Goal: Information Seeking & Learning: Learn about a topic

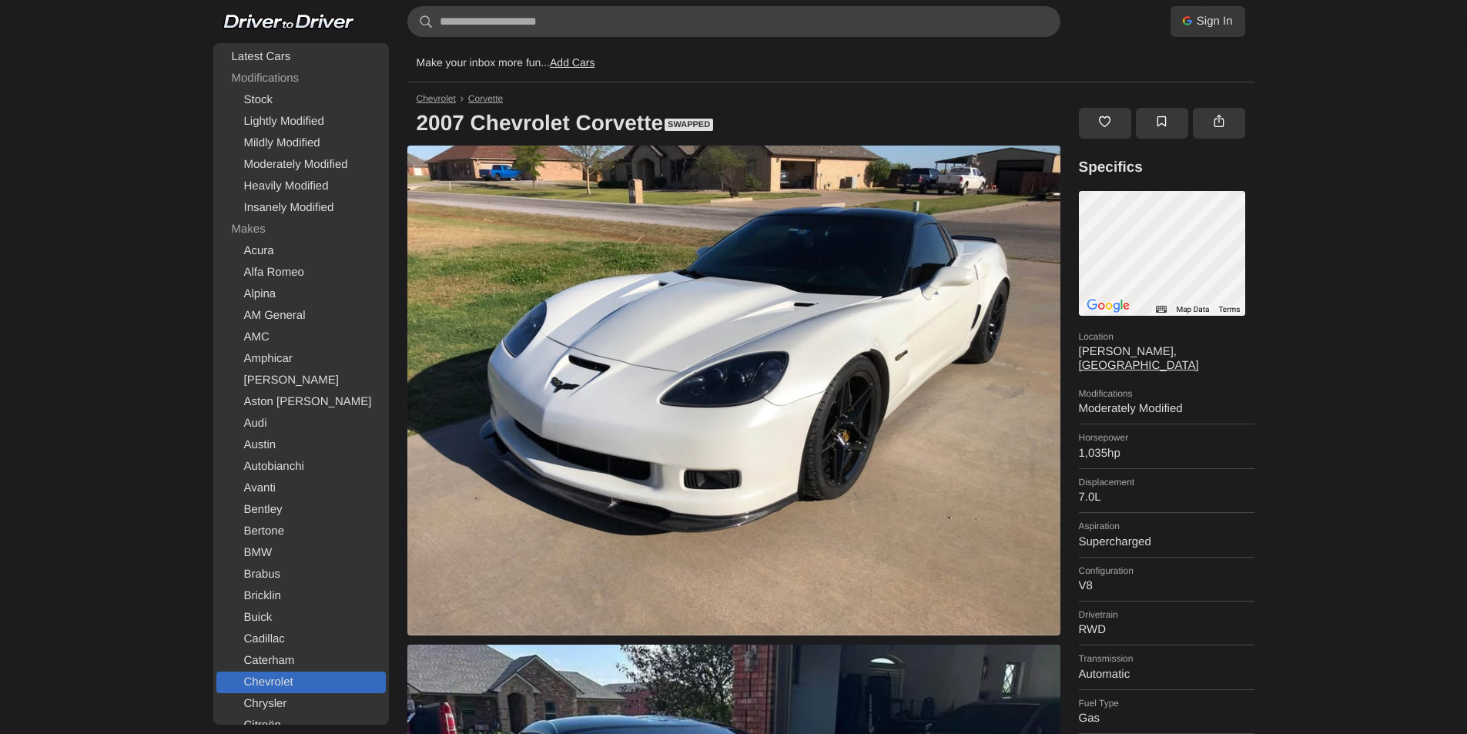
click at [278, 682] on link "Chevrolet" at bounding box center [300, 682] width 169 height 22
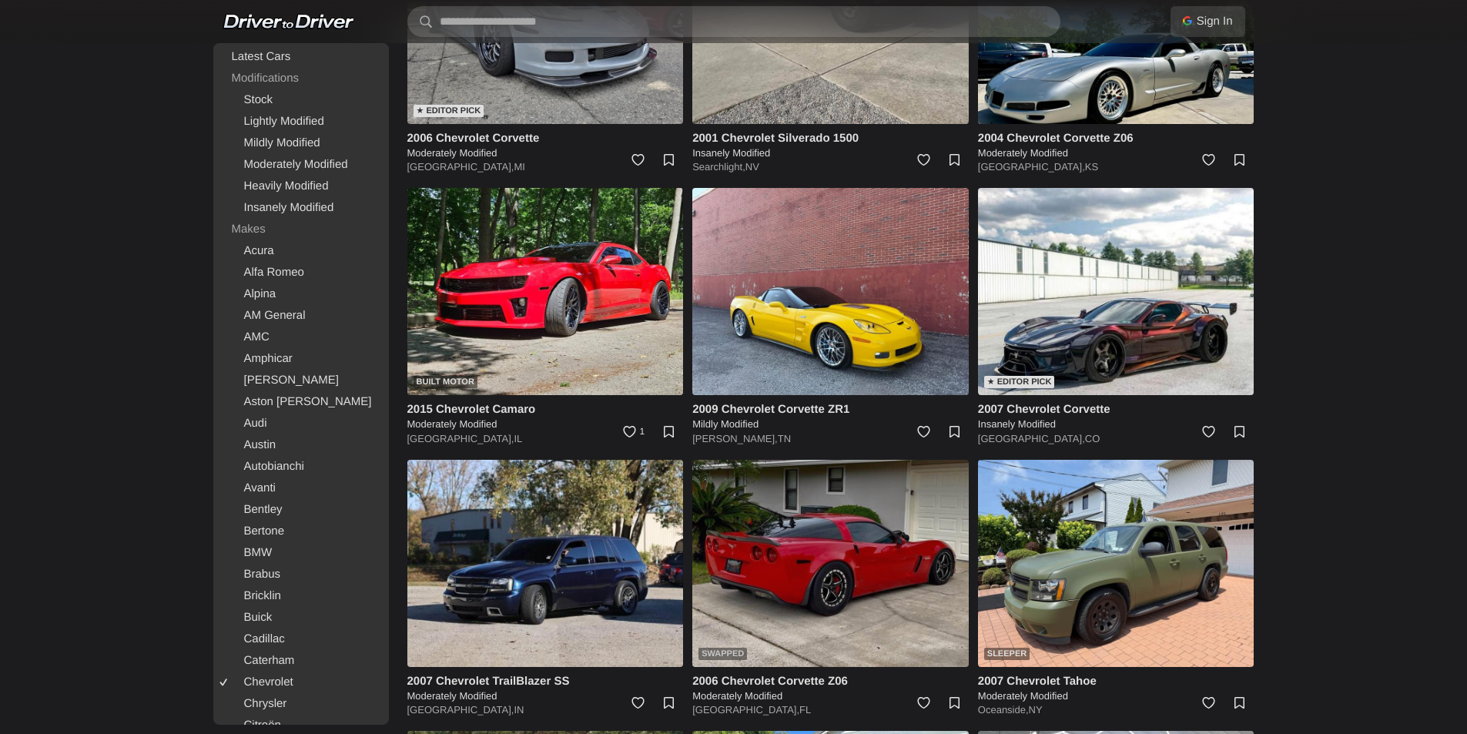
scroll to position [308, 0]
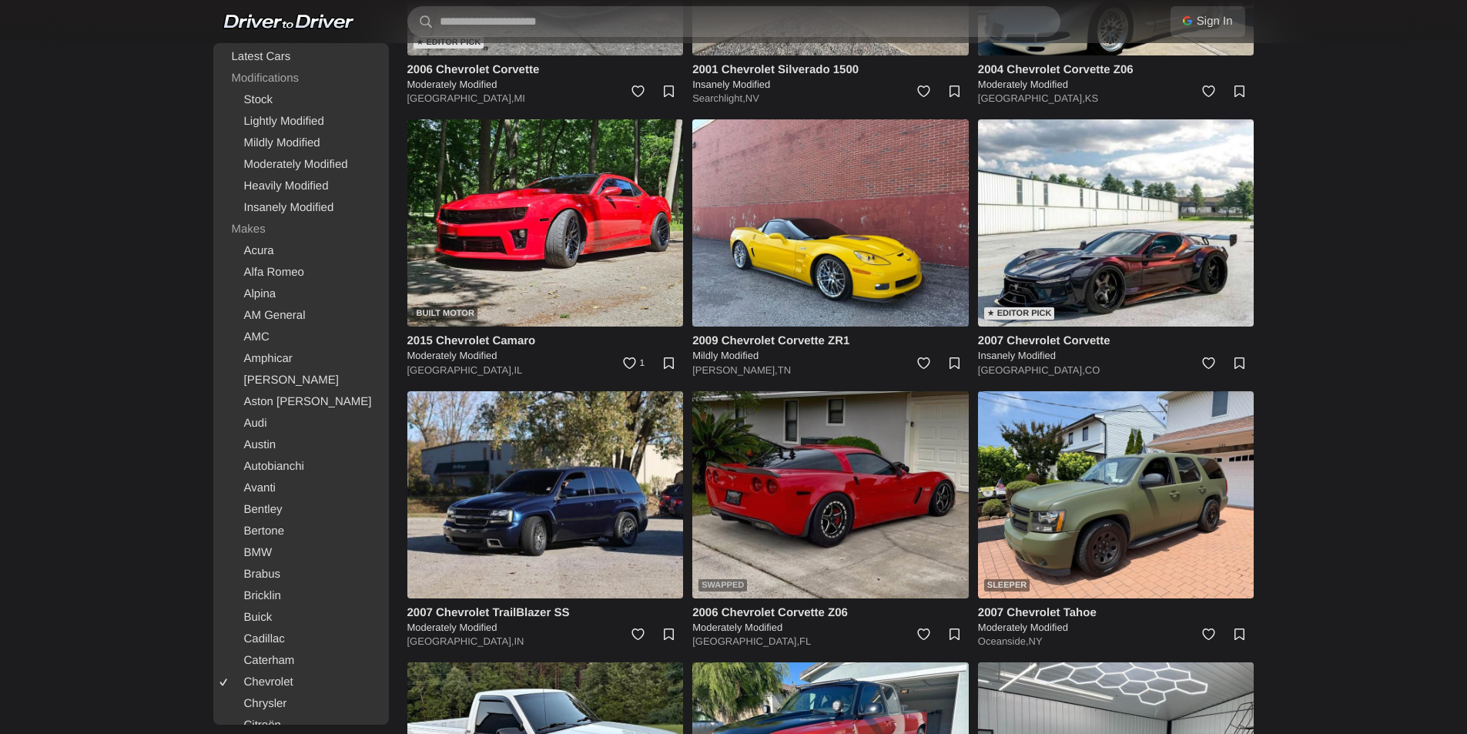
click at [816, 493] on img at bounding box center [830, 494] width 276 height 207
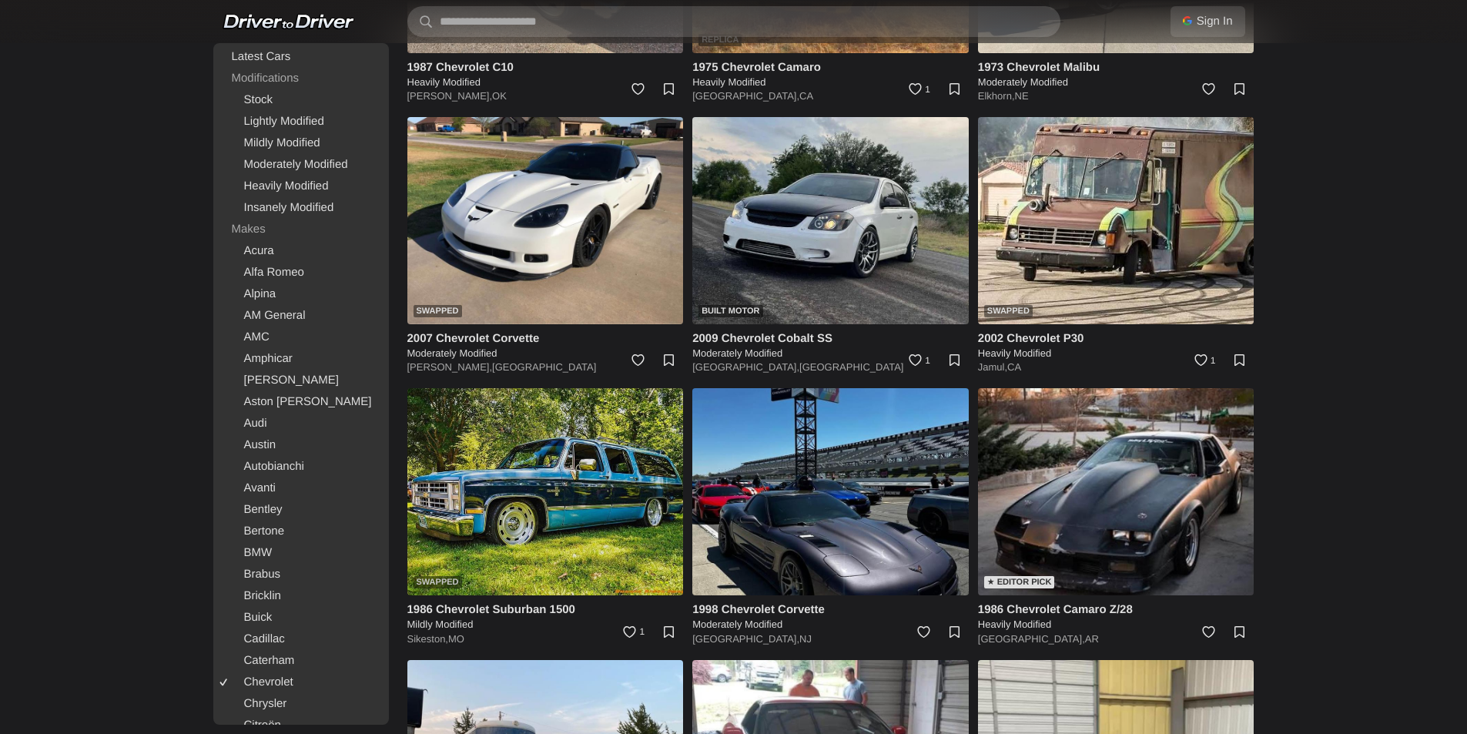
scroll to position [1694, 0]
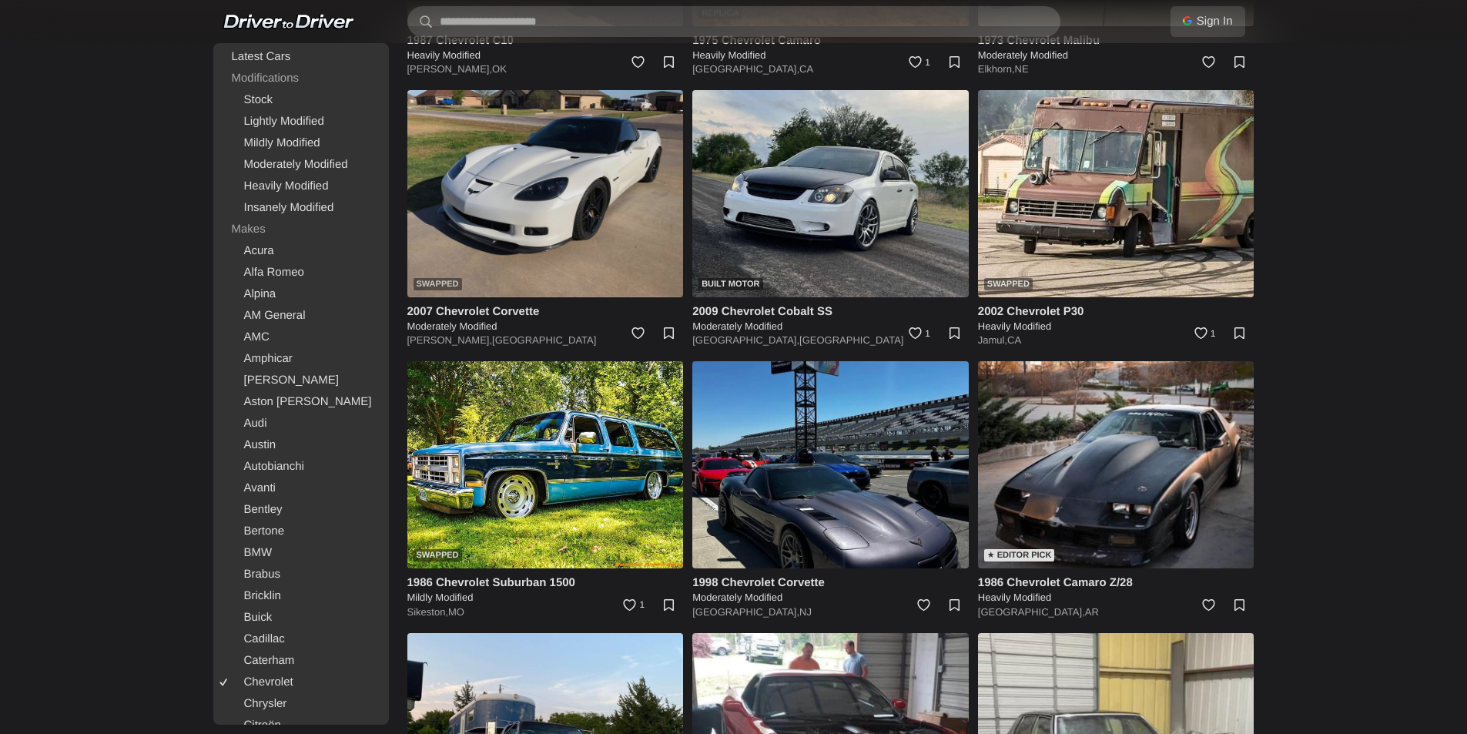
click at [535, 282] on img at bounding box center [545, 193] width 276 height 207
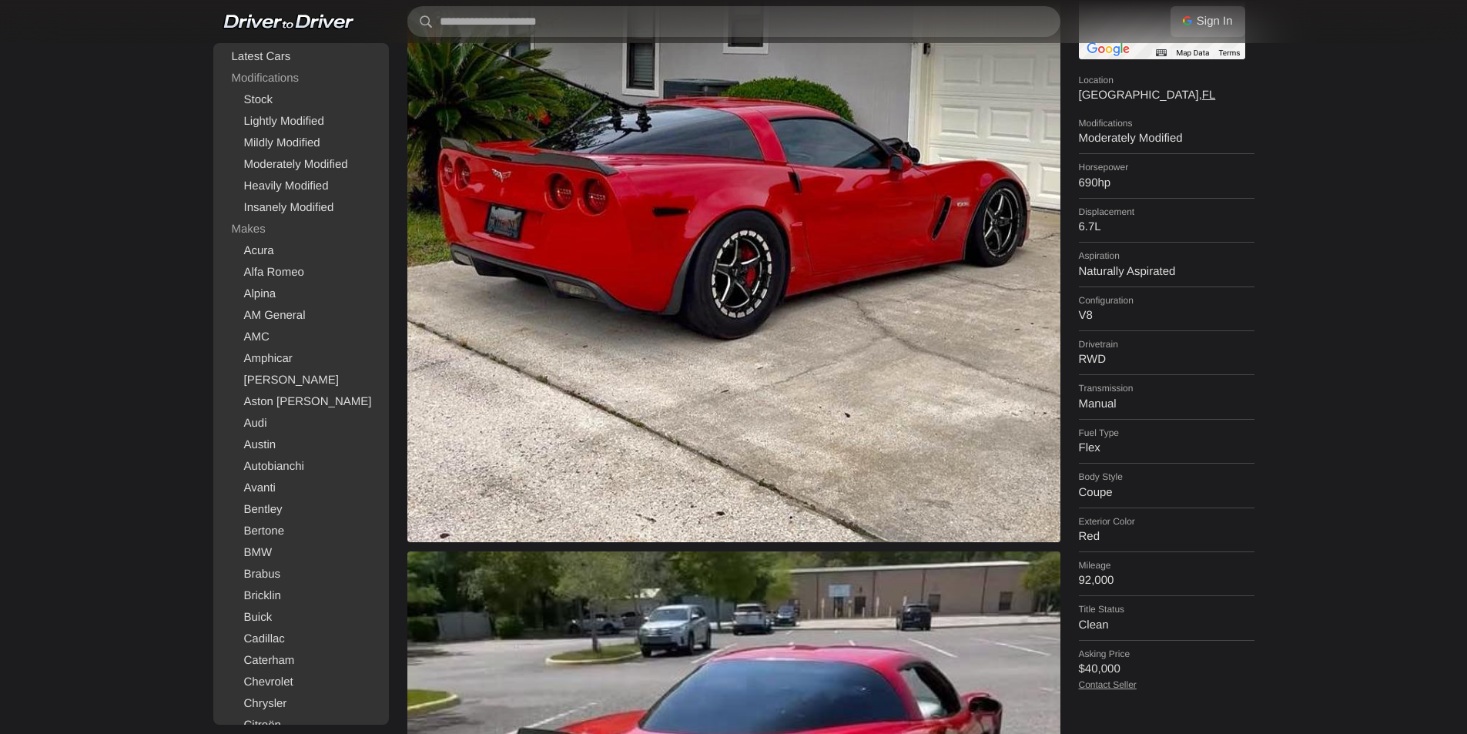
scroll to position [308, 0]
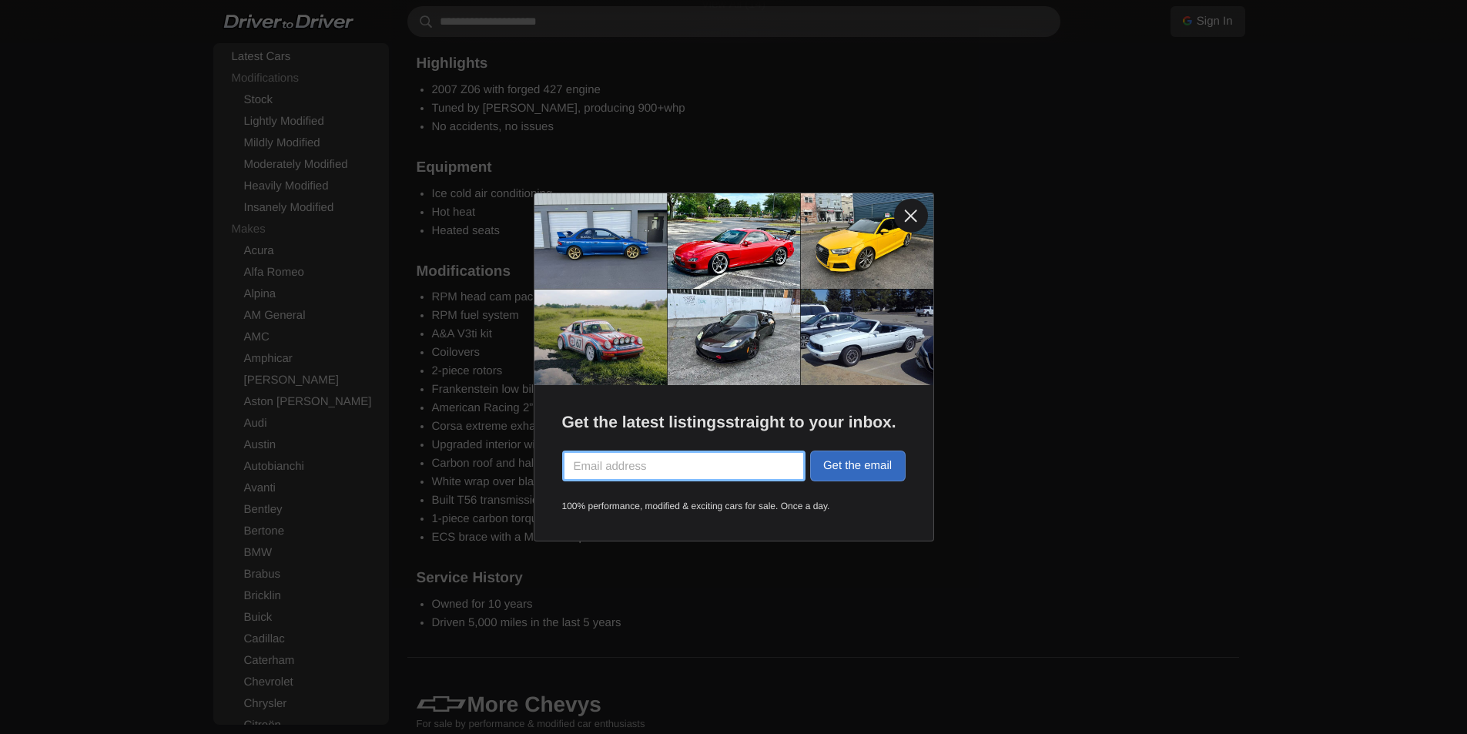
scroll to position [2002, 0]
click at [502, 452] on div "Get the latest listings straight to your inbox. Get the email 100% performance,…" at bounding box center [733, 367] width 1467 height 734
click at [916, 219] on link at bounding box center [911, 216] width 34 height 34
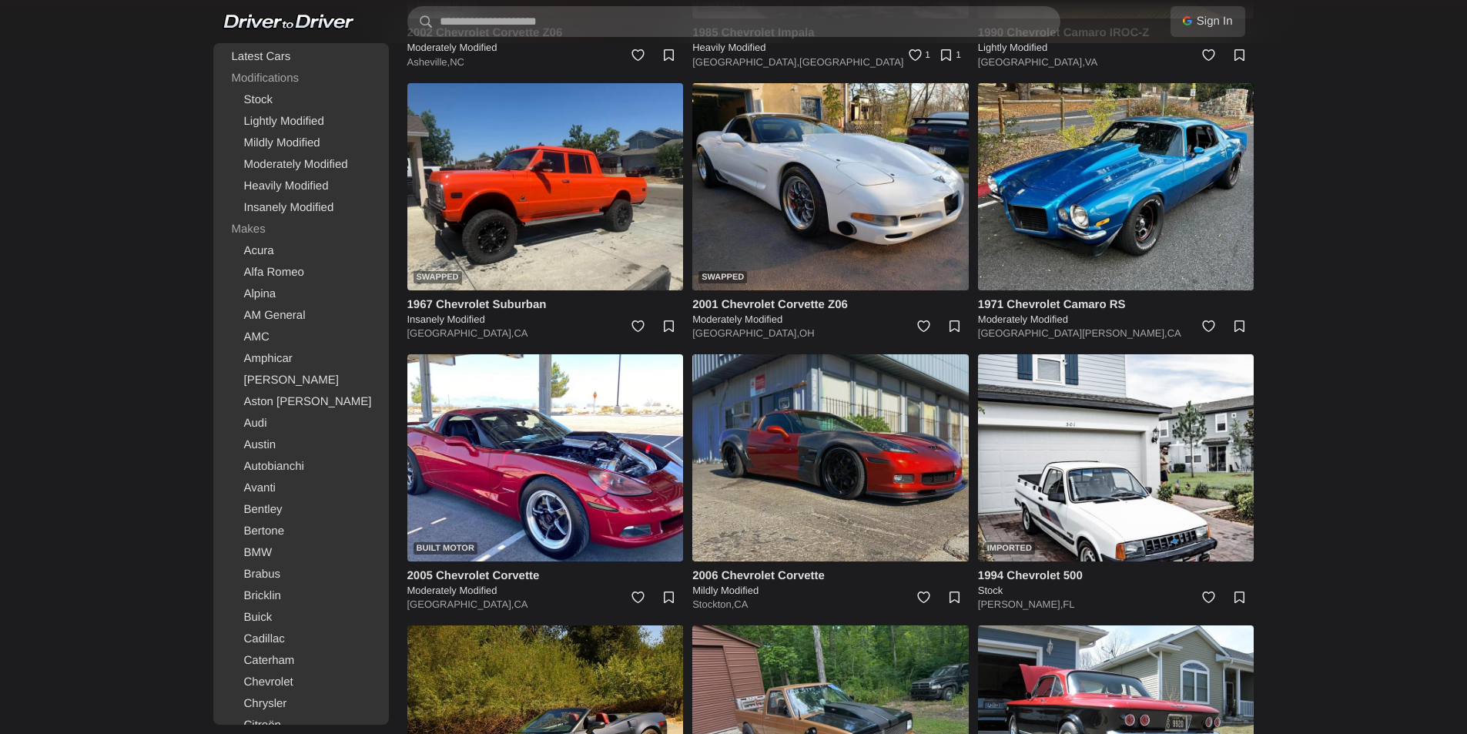
scroll to position [5158, 0]
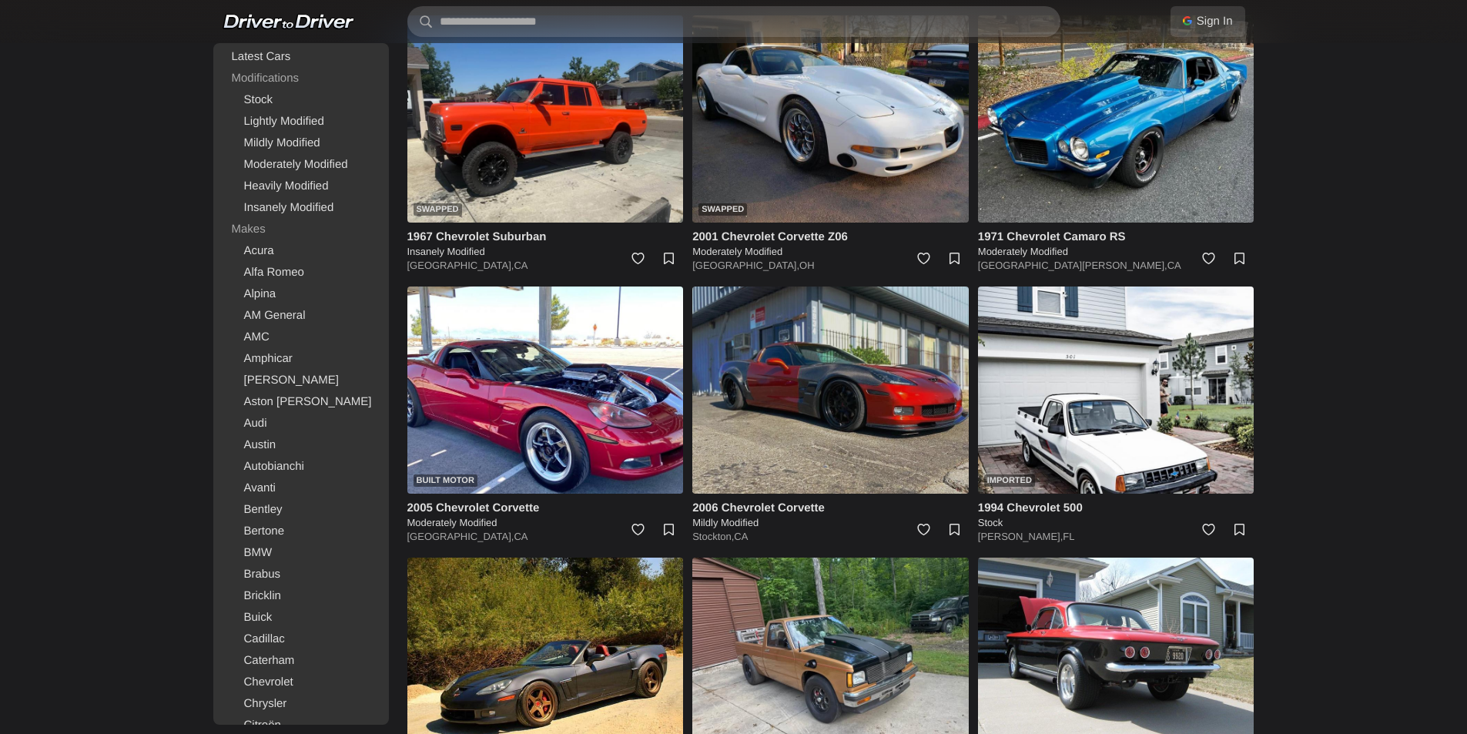
click at [870, 367] on img at bounding box center [830, 389] width 276 height 207
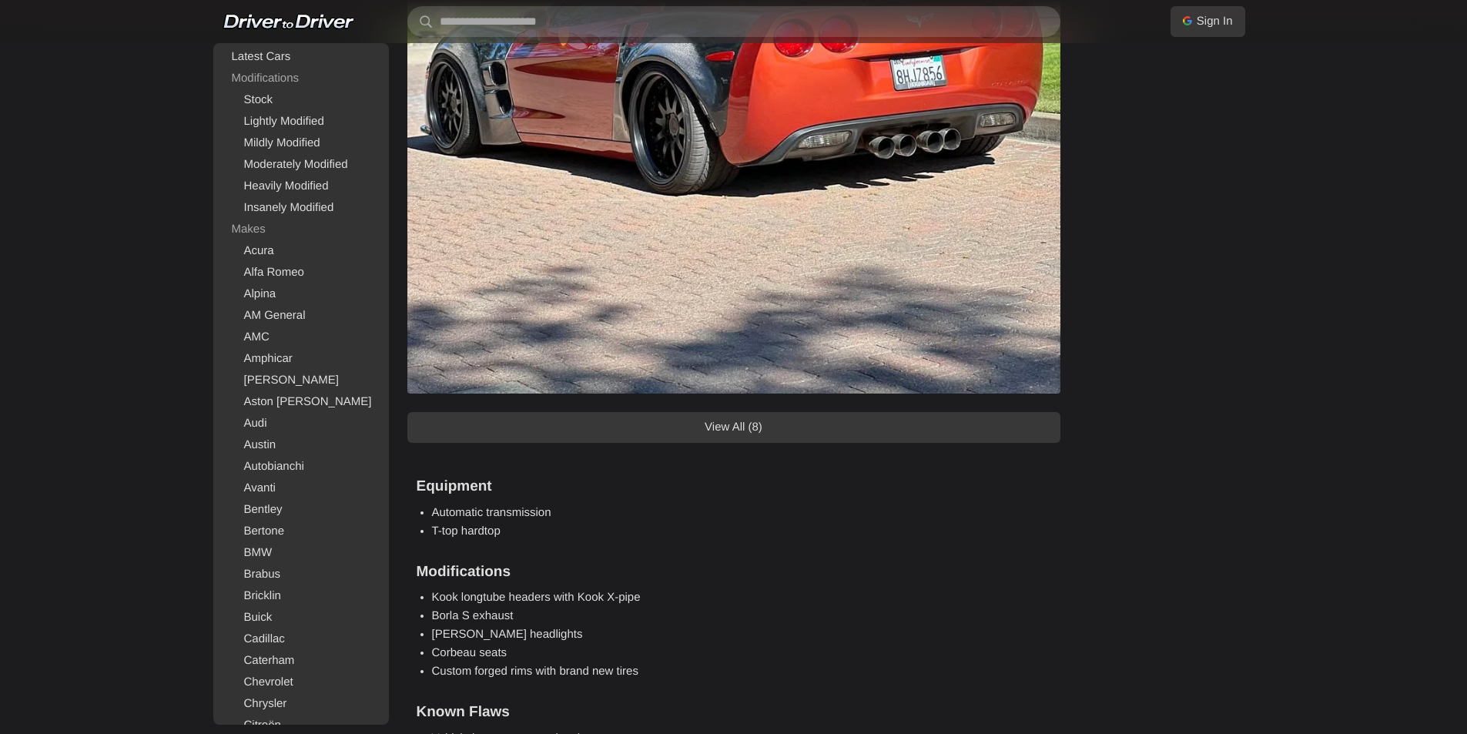
scroll to position [1617, 0]
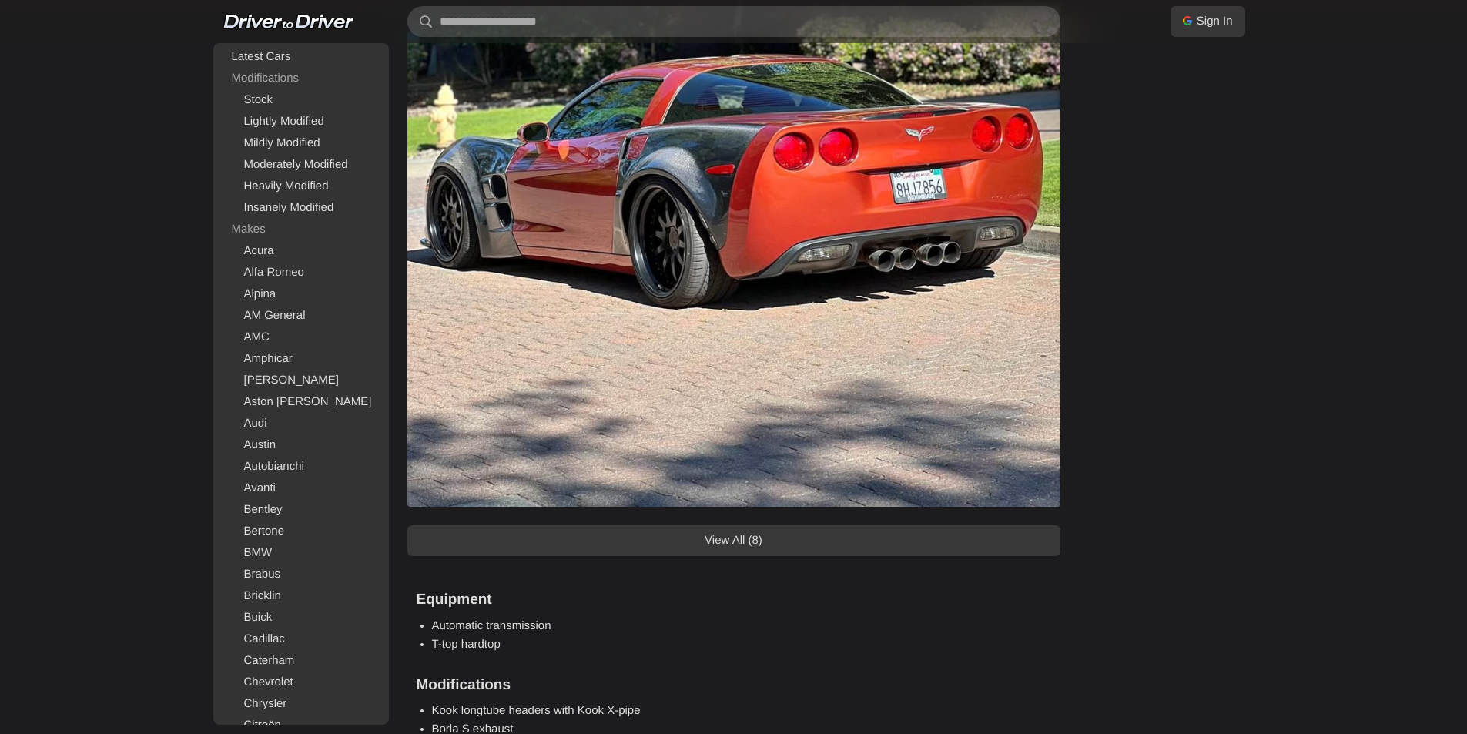
click at [758, 543] on link "View All (8)" at bounding box center [733, 540] width 653 height 31
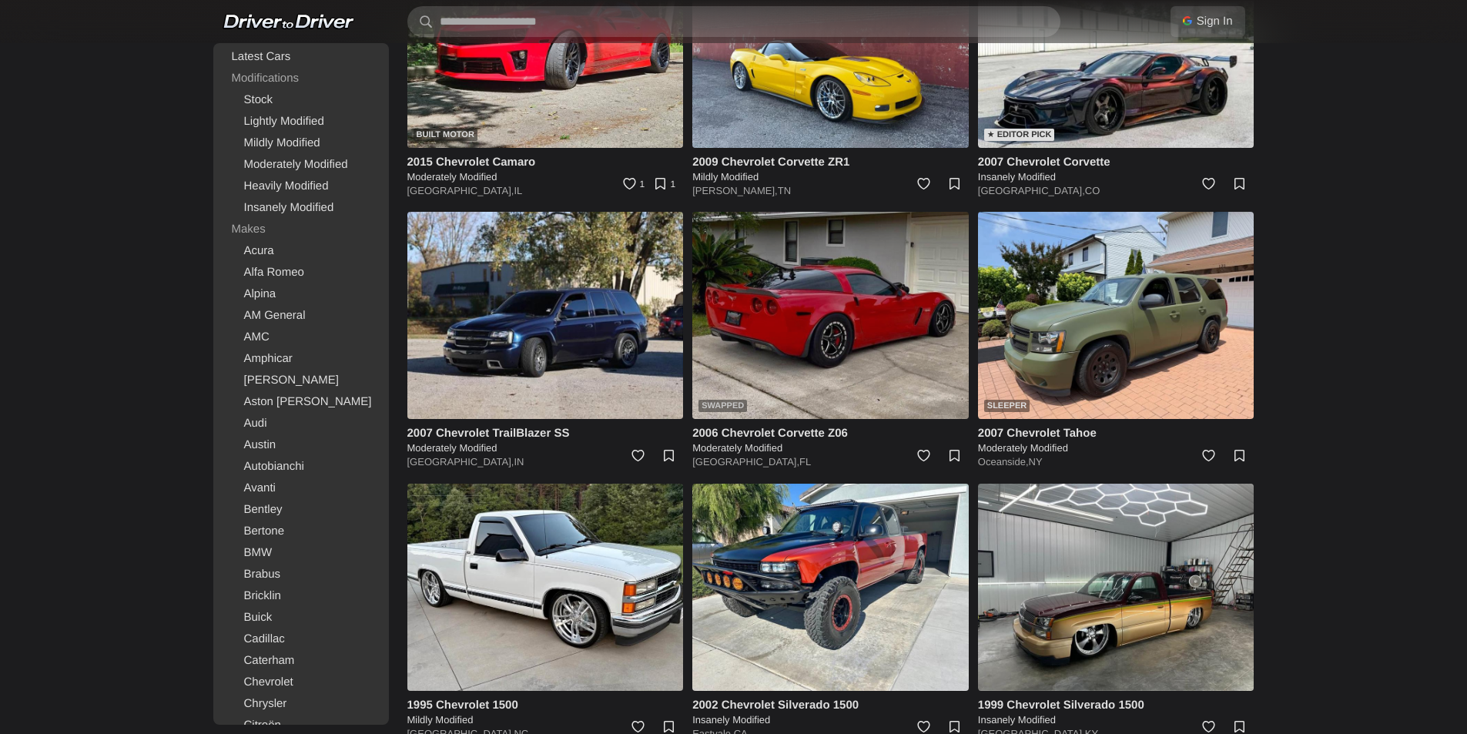
scroll to position [6236, 0]
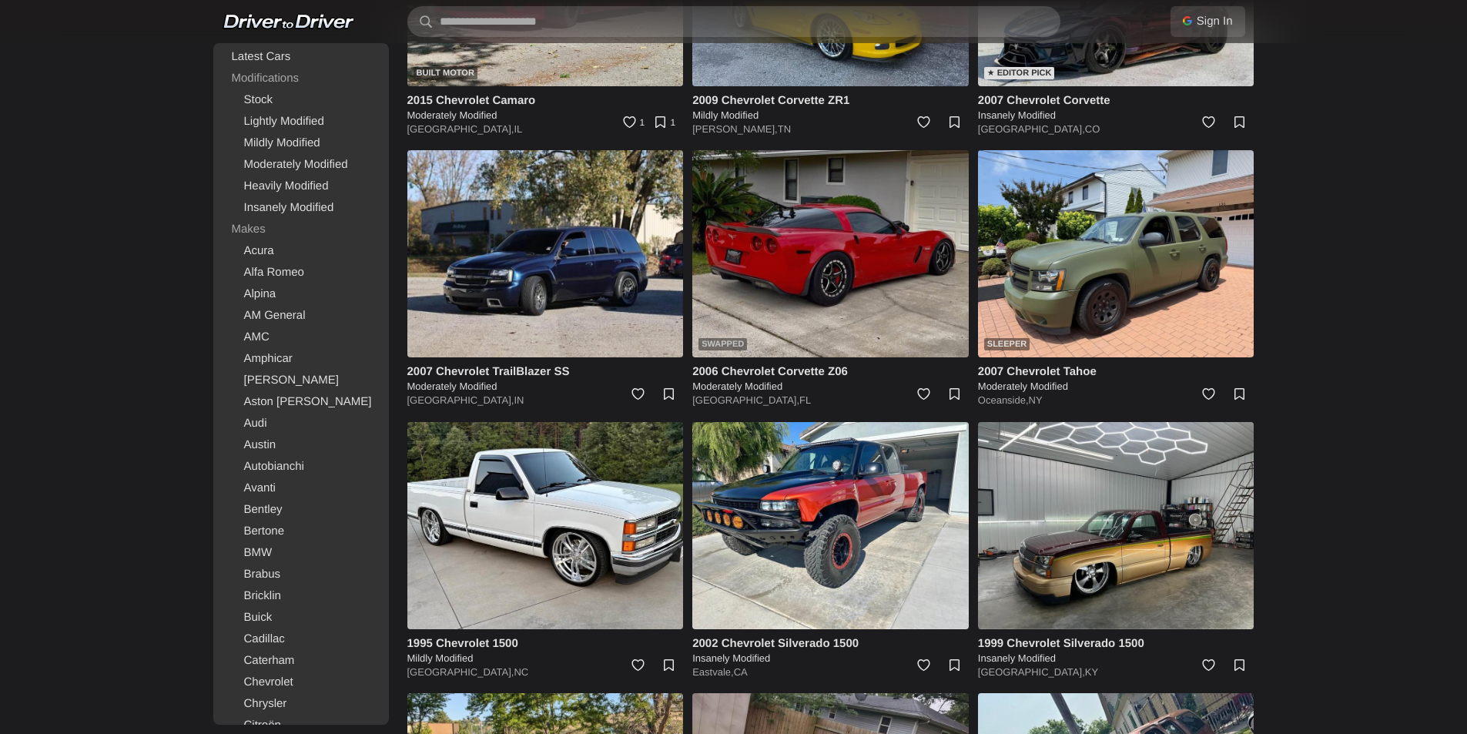
click at [875, 298] on img at bounding box center [830, 253] width 276 height 207
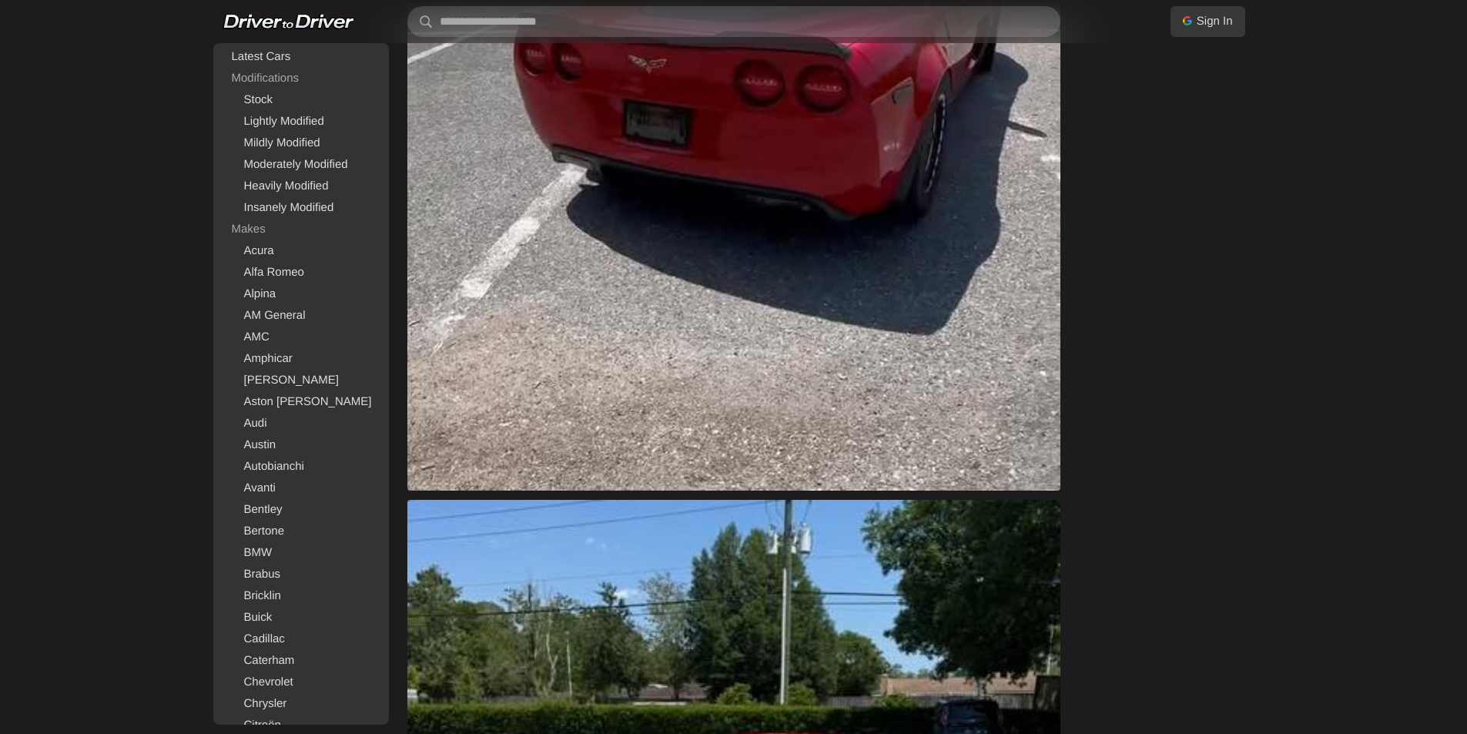
scroll to position [616, 0]
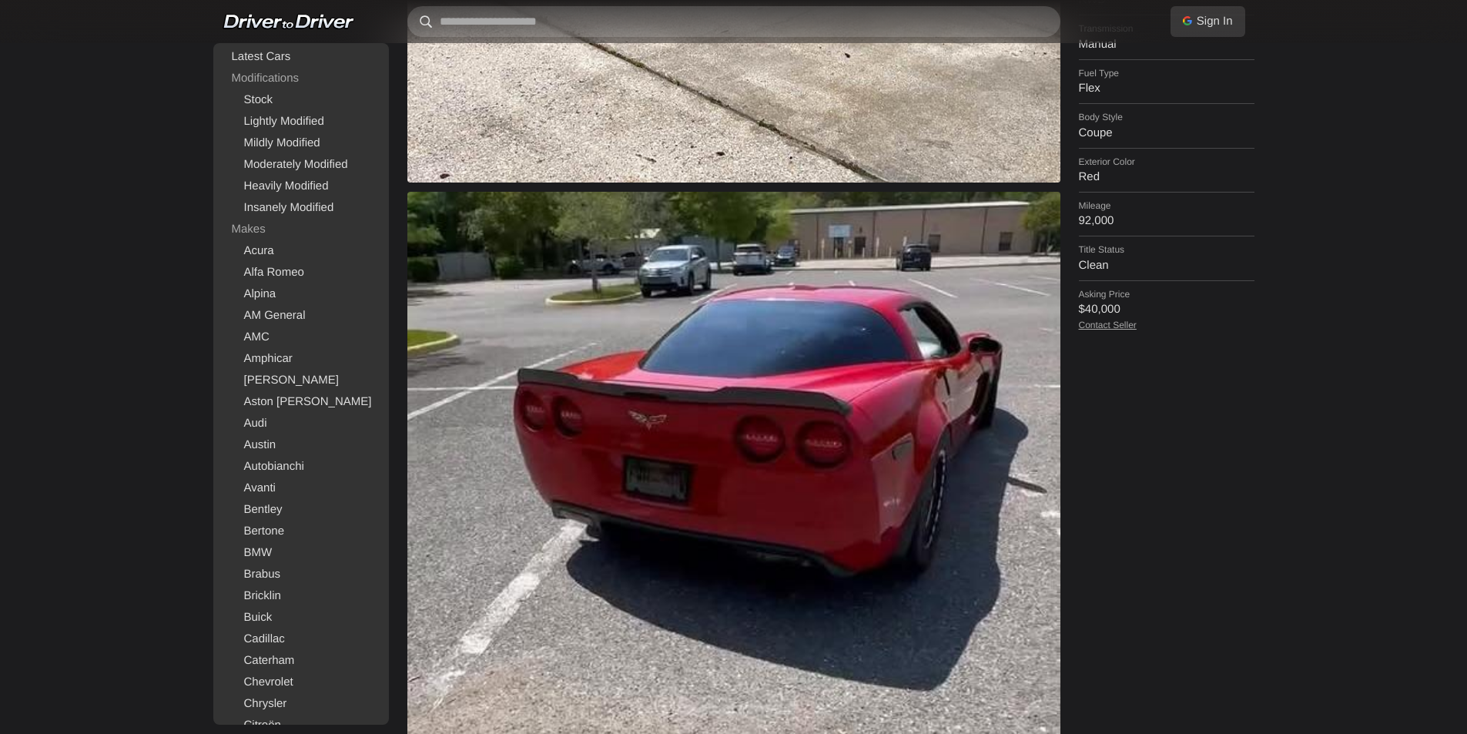
click at [603, 25] on input "text" at bounding box center [733, 21] width 653 height 31
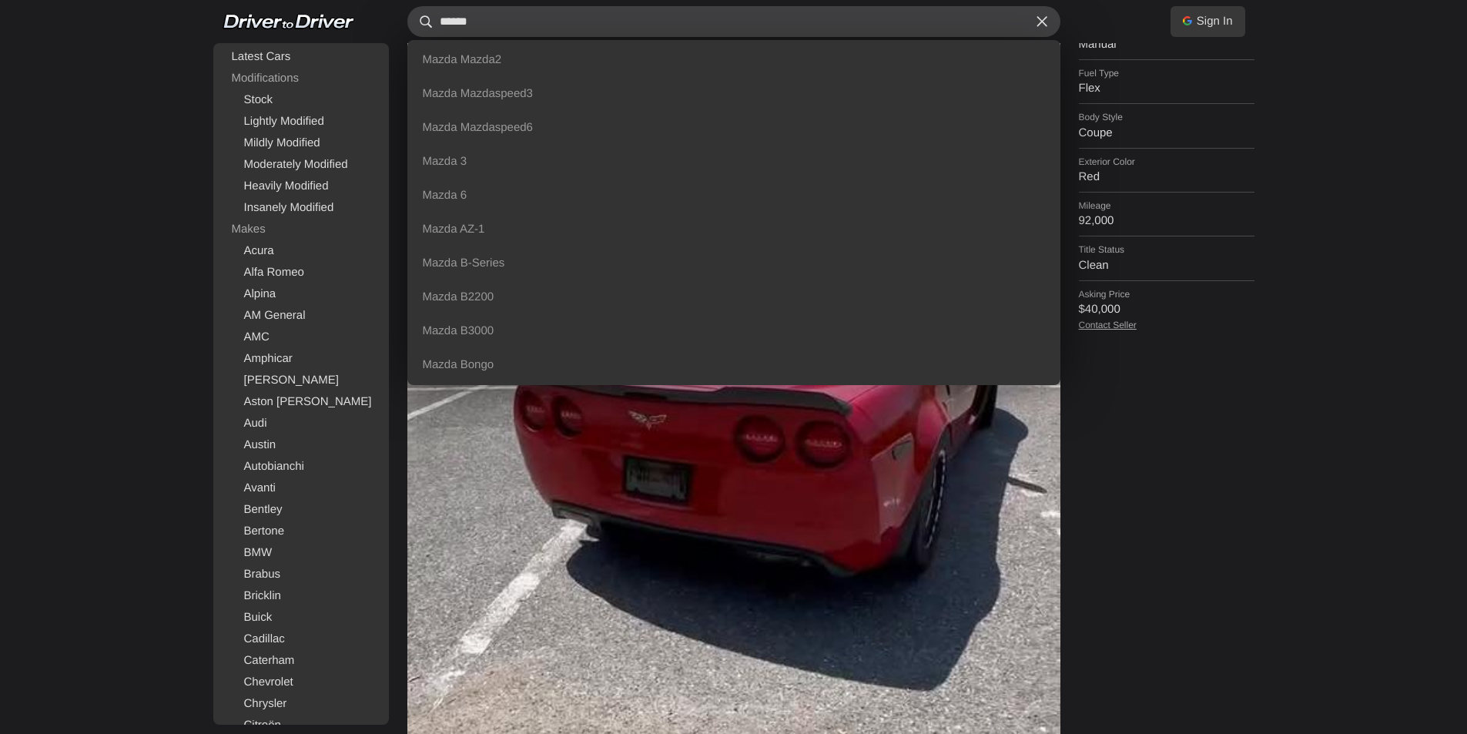
type input "*******"
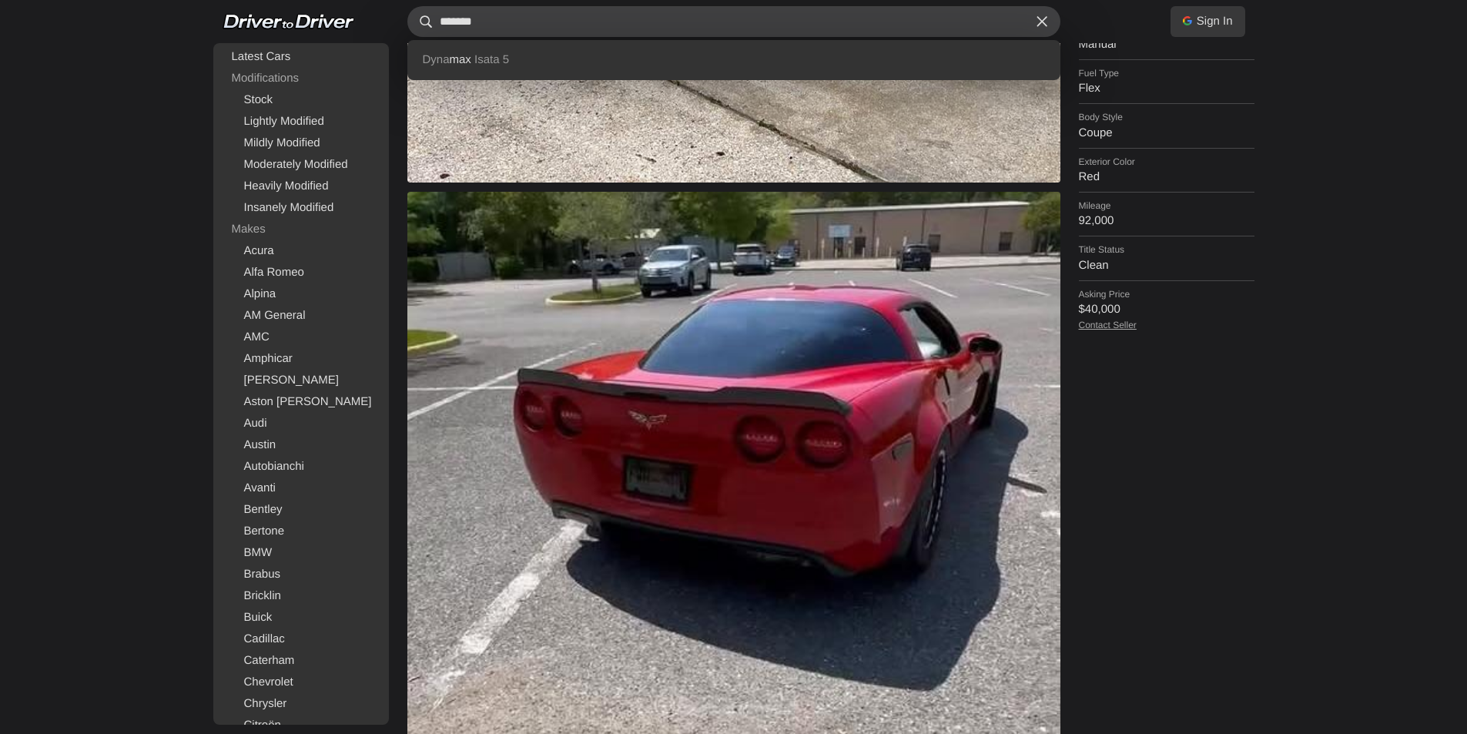
click at [476, 16] on input "*******" at bounding box center [733, 21] width 653 height 31
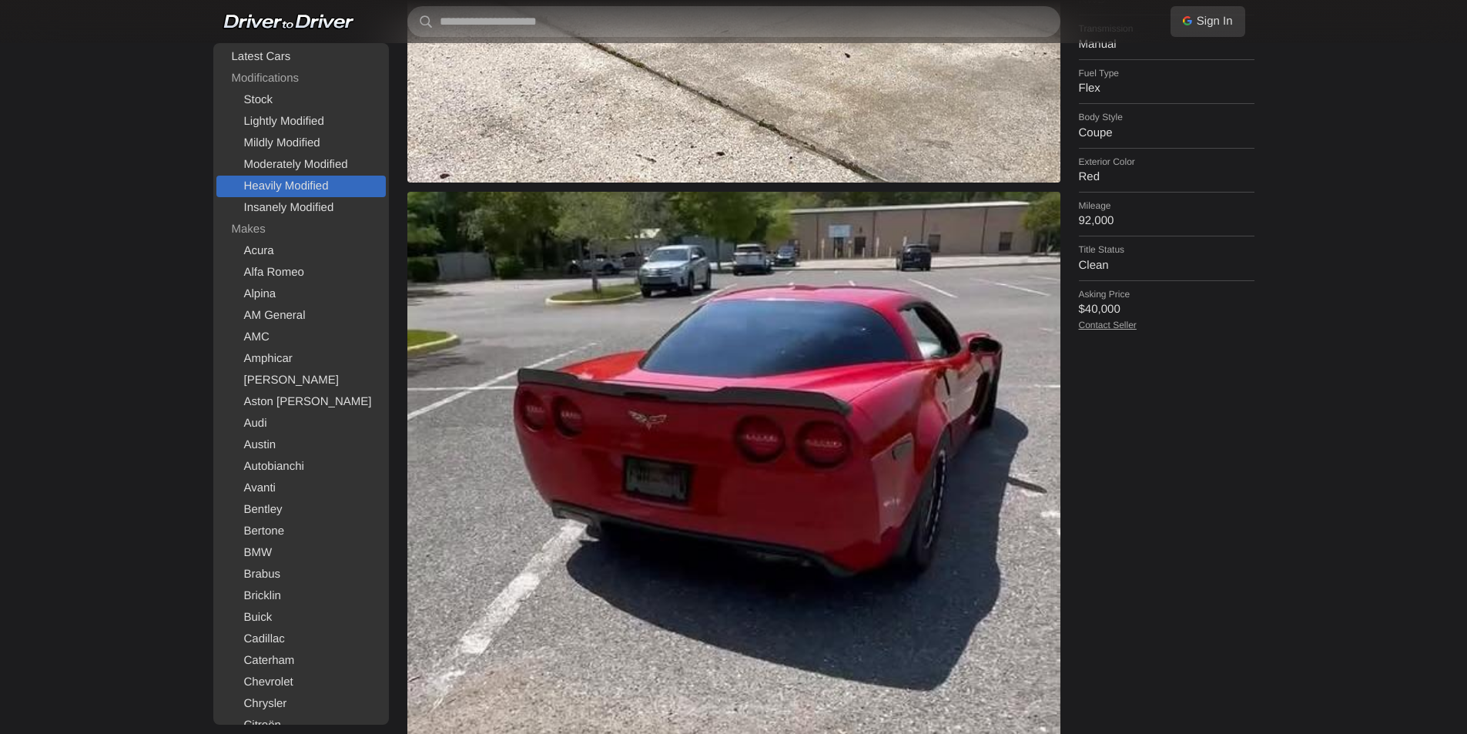
click at [305, 182] on link "Heavily Modified" at bounding box center [300, 187] width 169 height 22
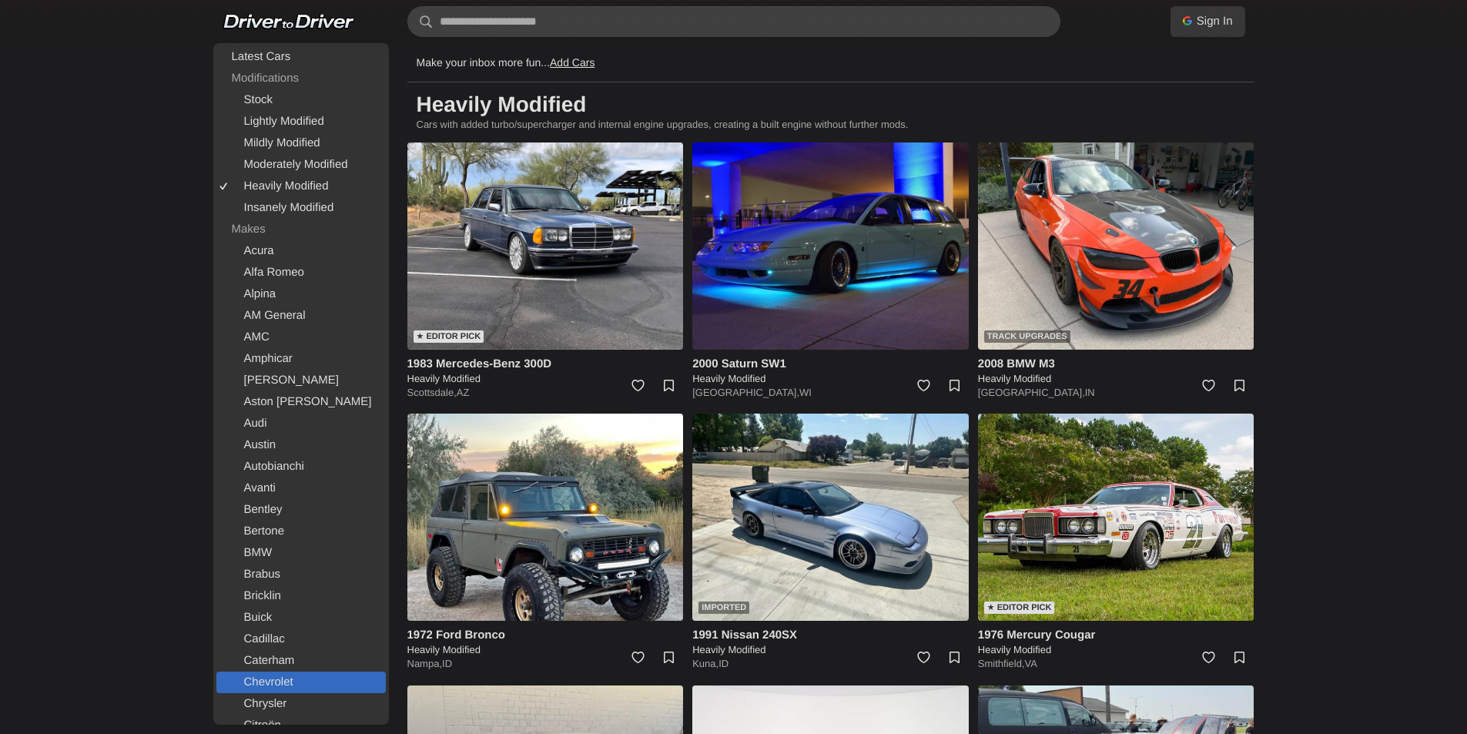
click at [281, 681] on link "Chevrolet" at bounding box center [300, 682] width 169 height 22
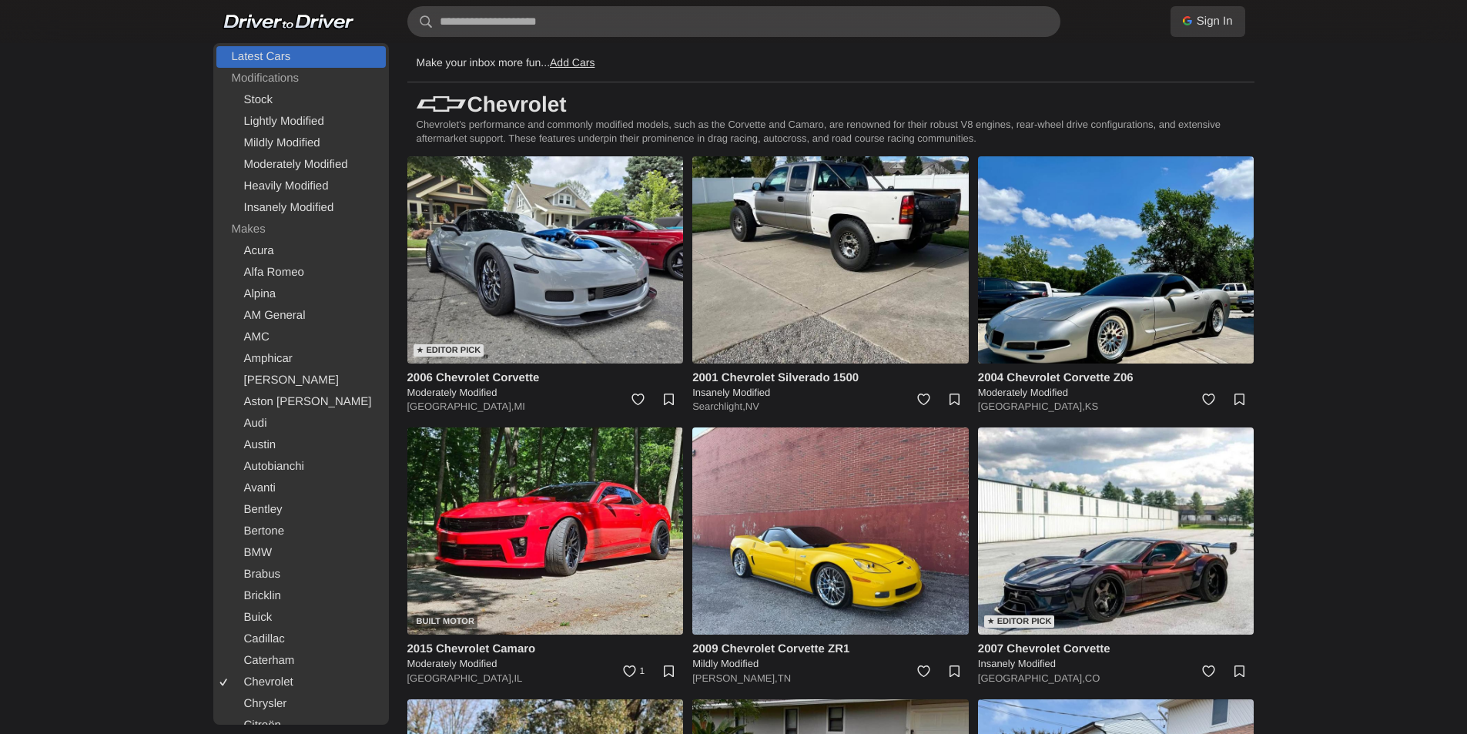
click at [248, 56] on link "Latest Cars" at bounding box center [300, 57] width 169 height 22
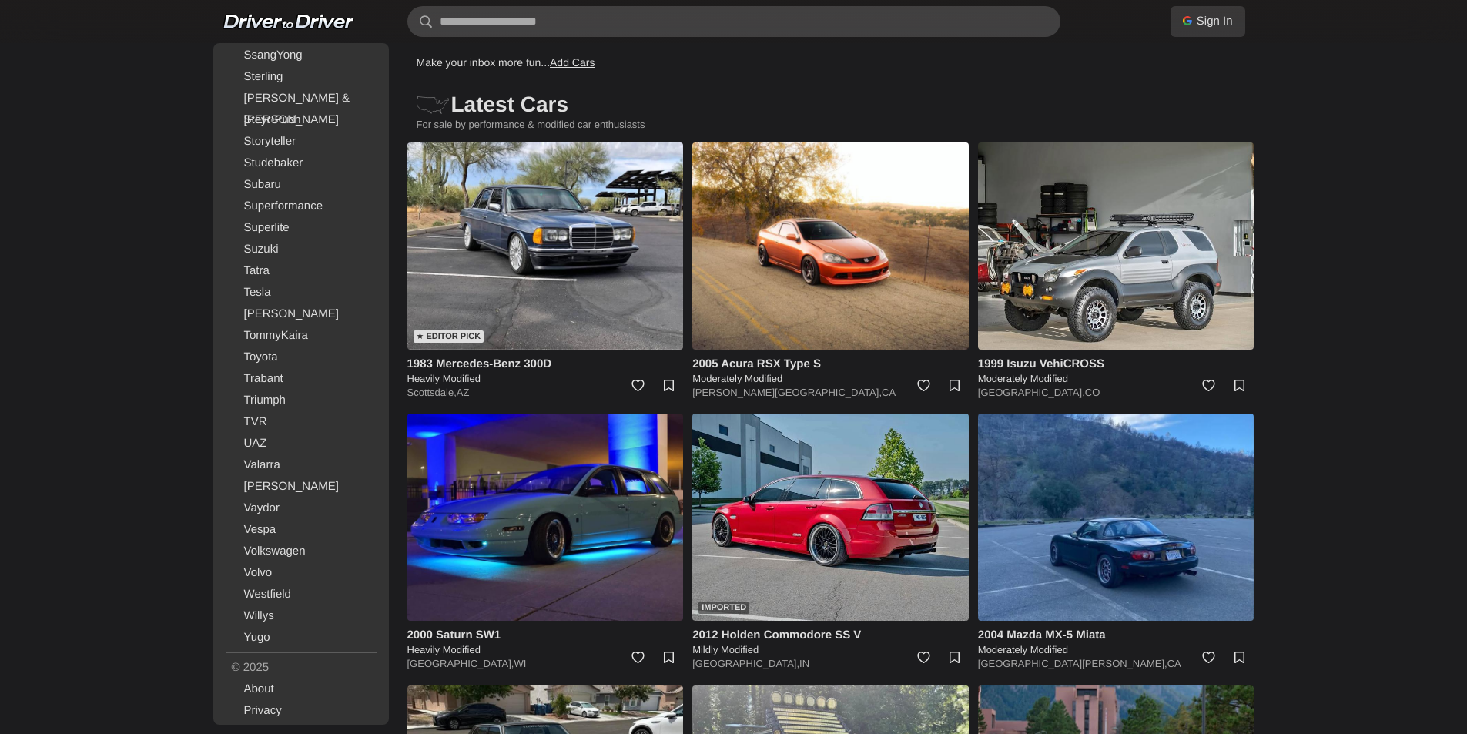
click at [1239, 15] on link "Sign In" at bounding box center [1207, 21] width 75 height 31
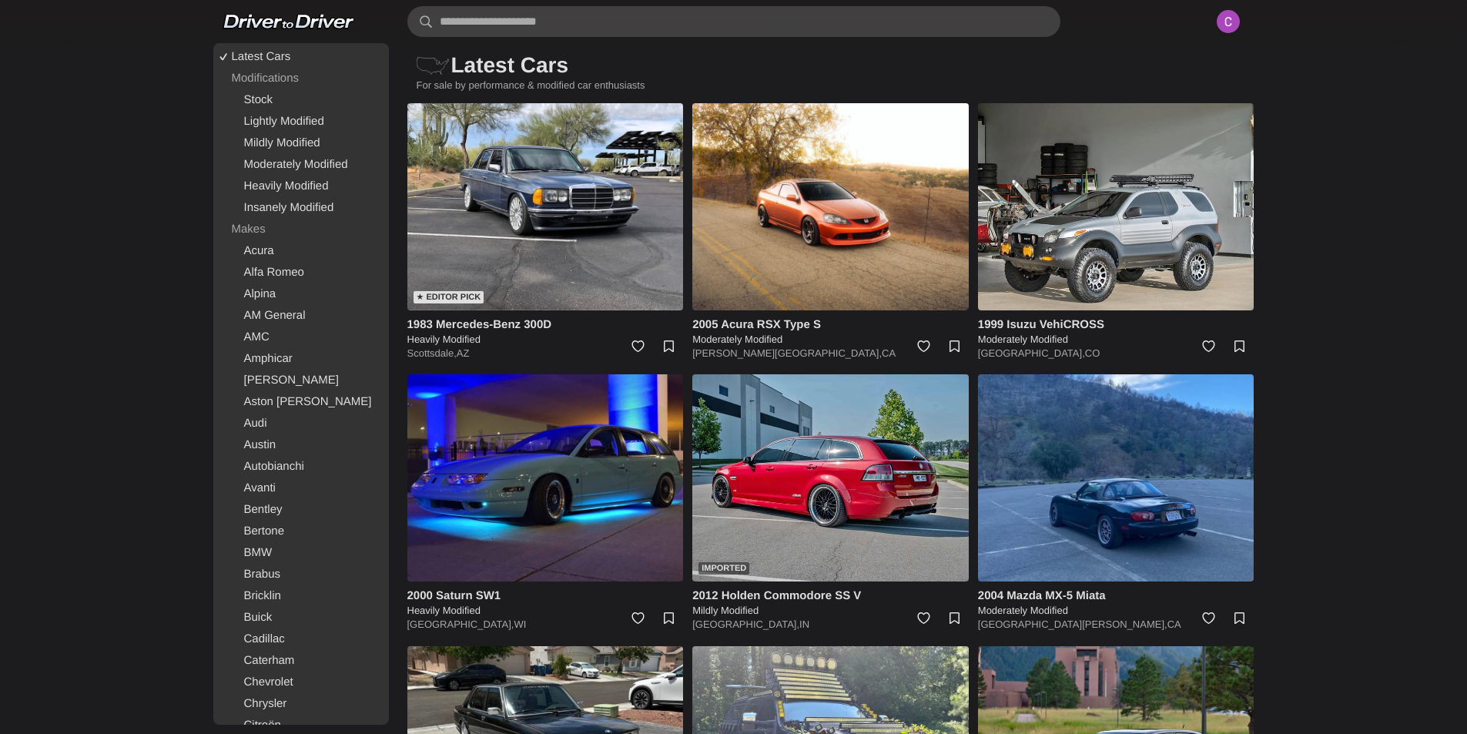
click at [1234, 25] on img at bounding box center [1228, 22] width 34 height 34
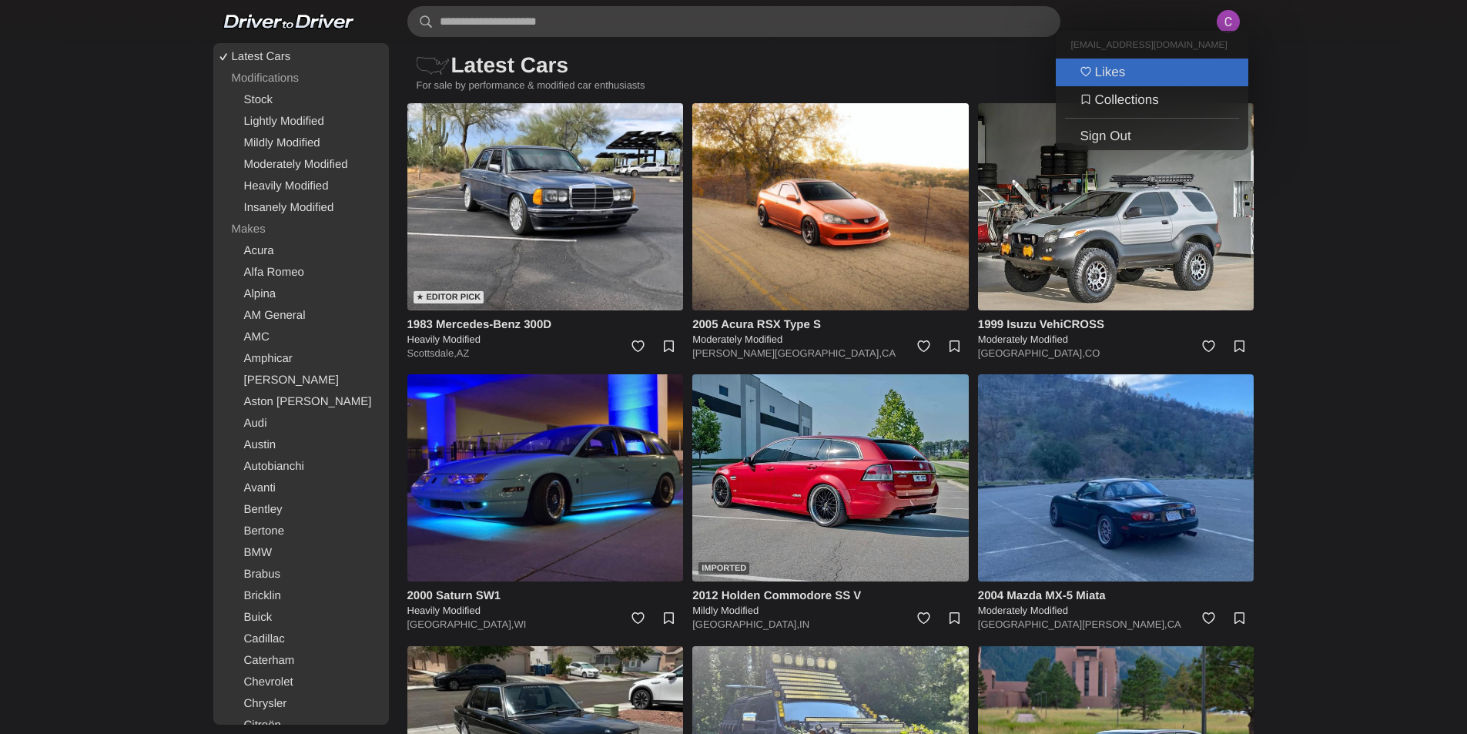
click at [1122, 72] on link "Likes" at bounding box center [1151, 73] width 192 height 28
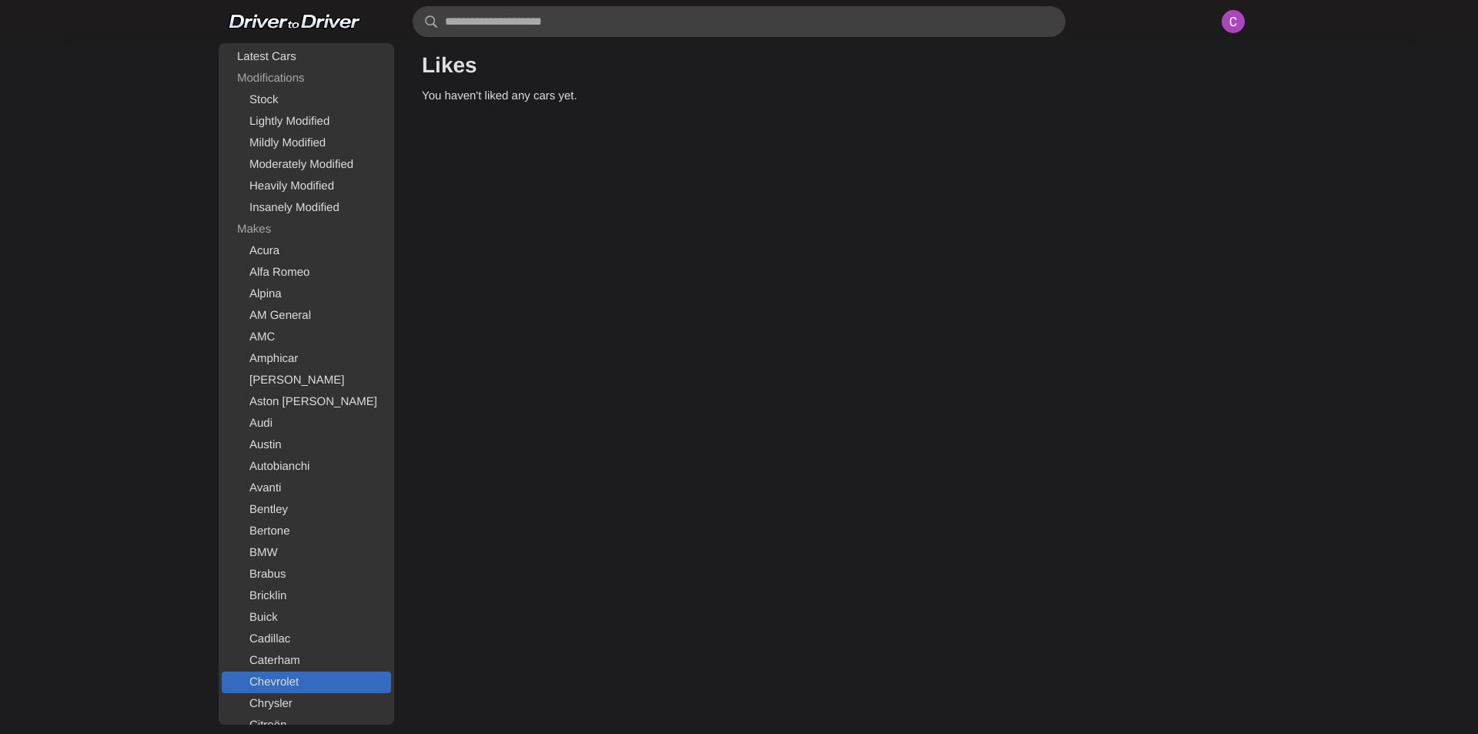
click at [290, 676] on link "Chevrolet" at bounding box center [306, 682] width 169 height 22
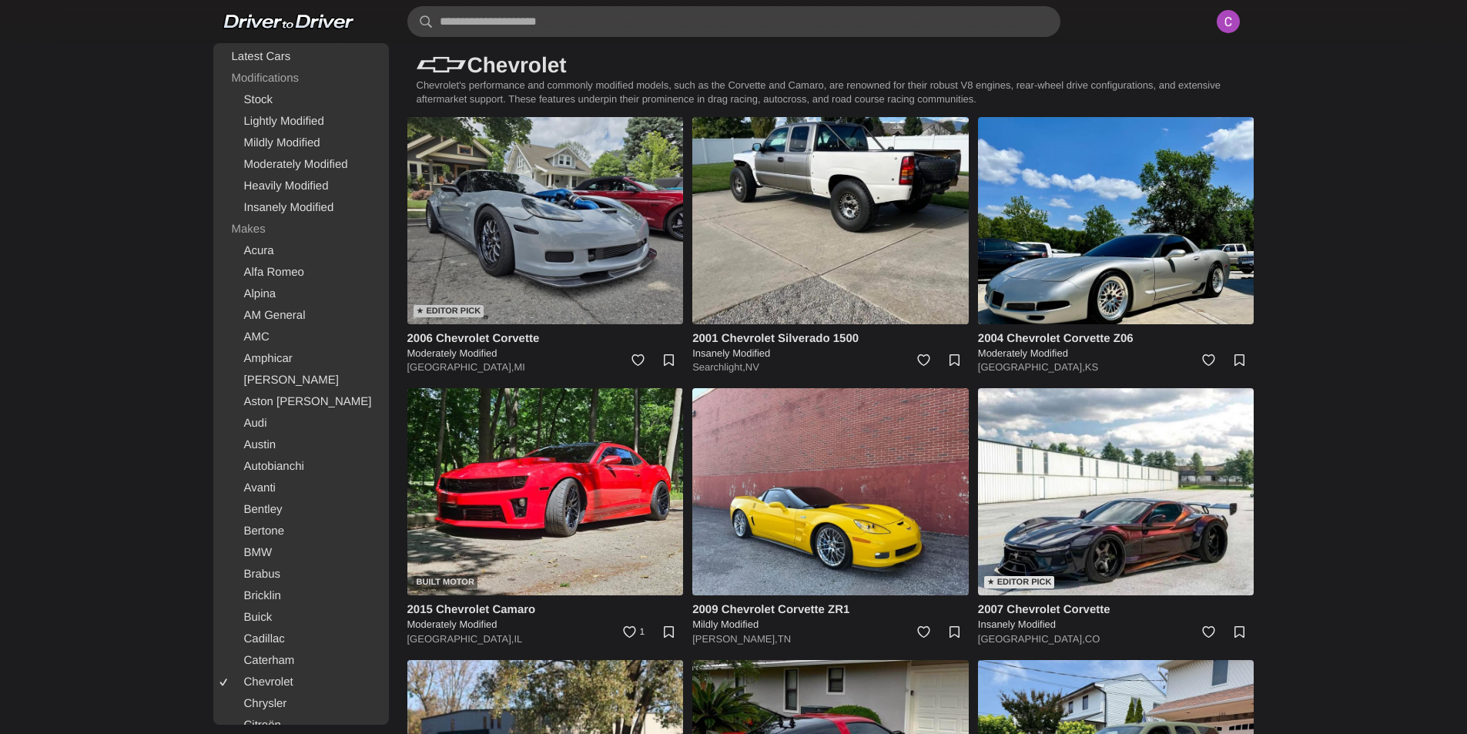
click at [579, 272] on img at bounding box center [545, 220] width 276 height 207
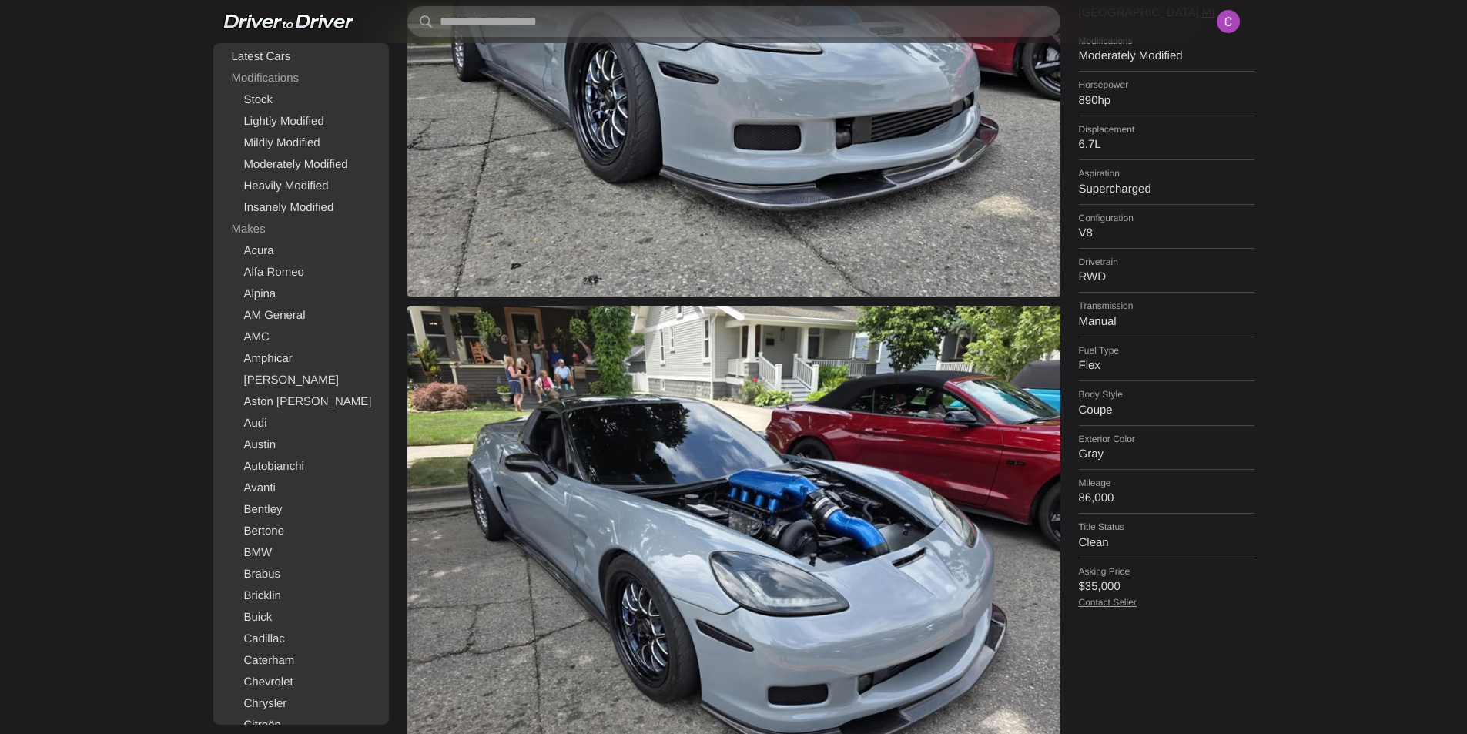
scroll to position [385, 0]
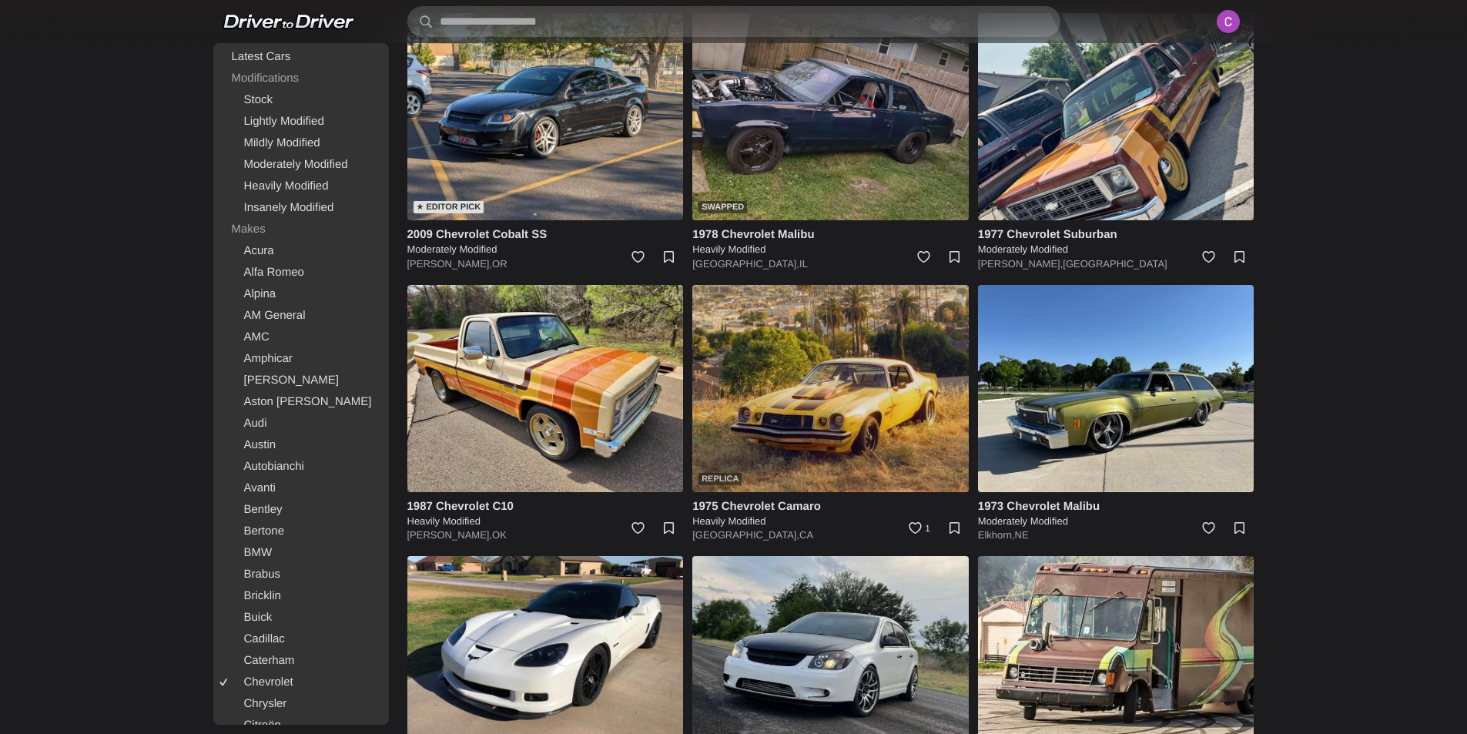
scroll to position [1232, 0]
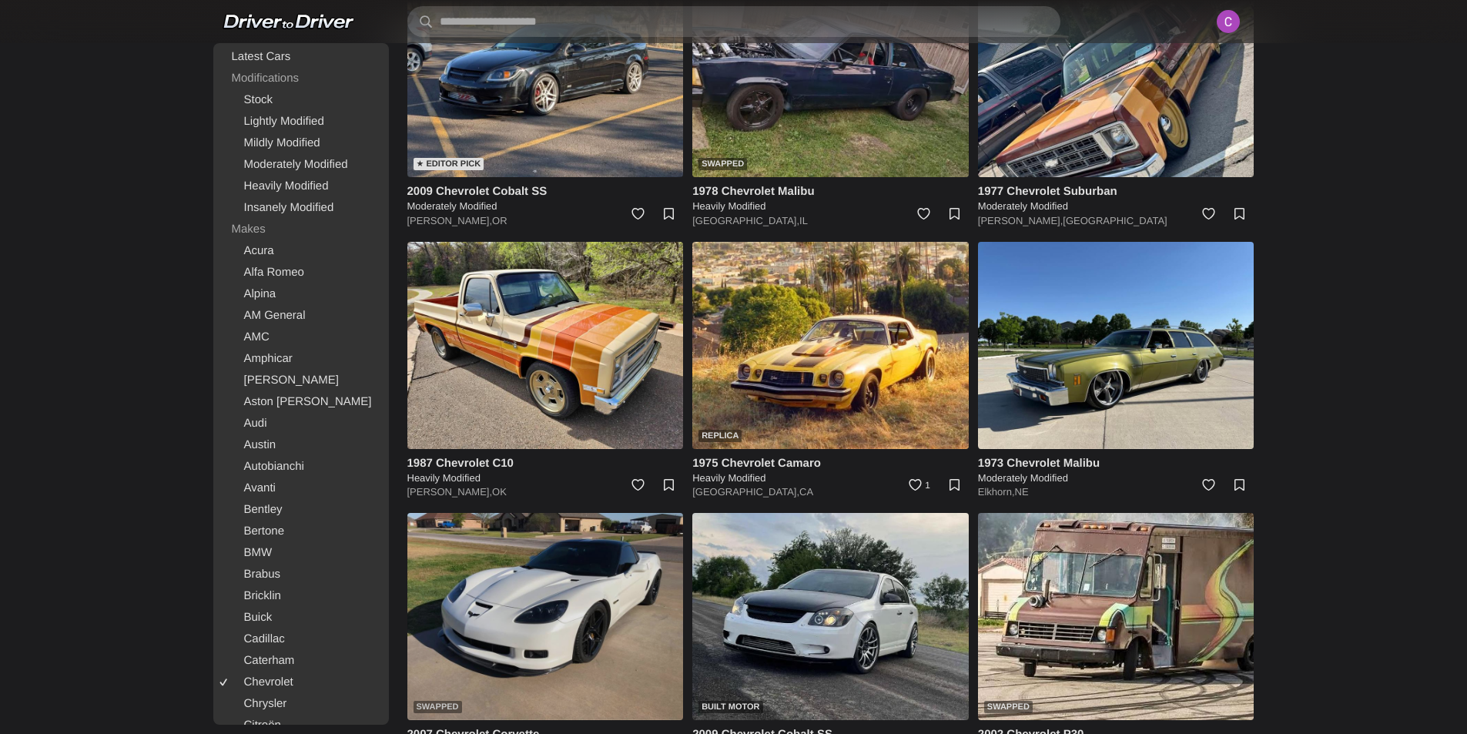
click at [574, 631] on img at bounding box center [545, 616] width 276 height 207
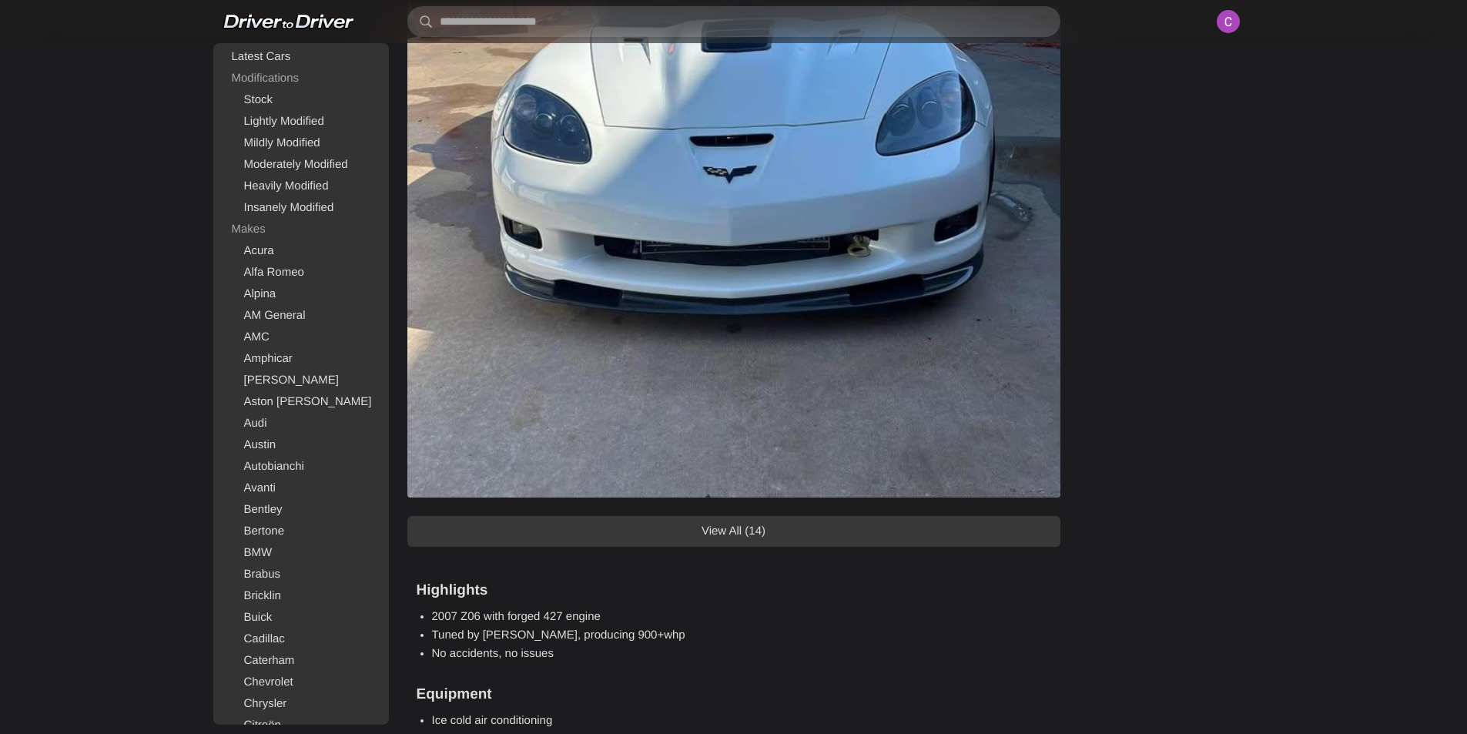
scroll to position [1463, 0]
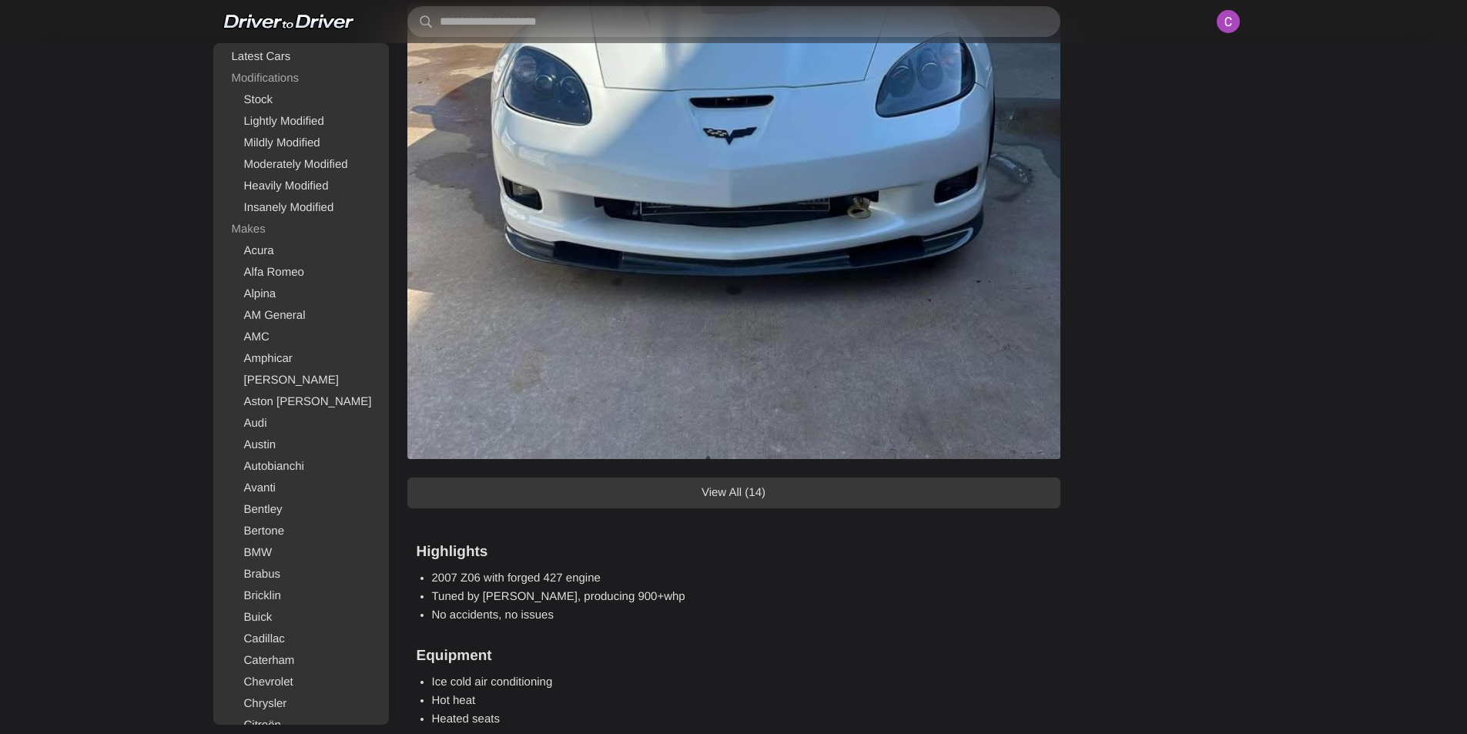
click at [723, 500] on link "View All (14)" at bounding box center [733, 492] width 653 height 31
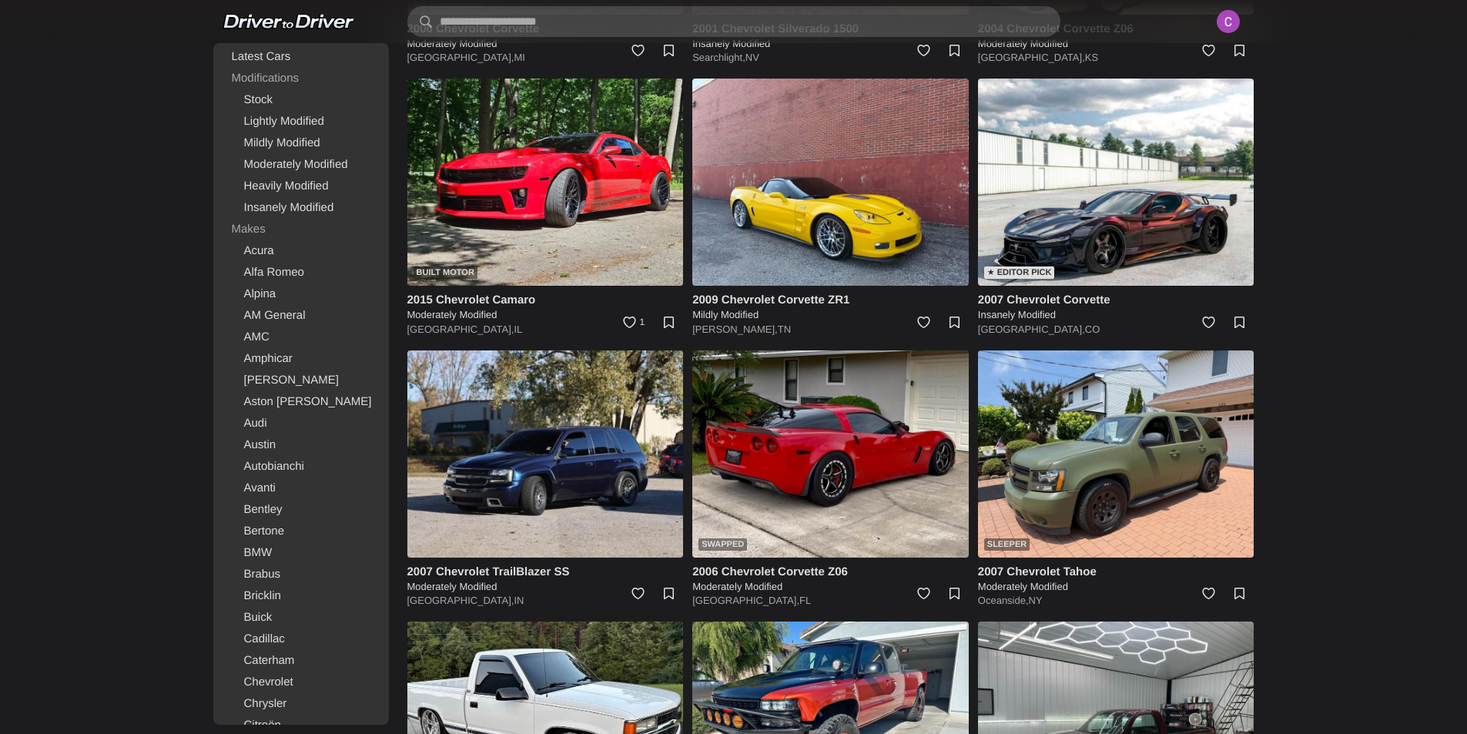
scroll to position [9275, 0]
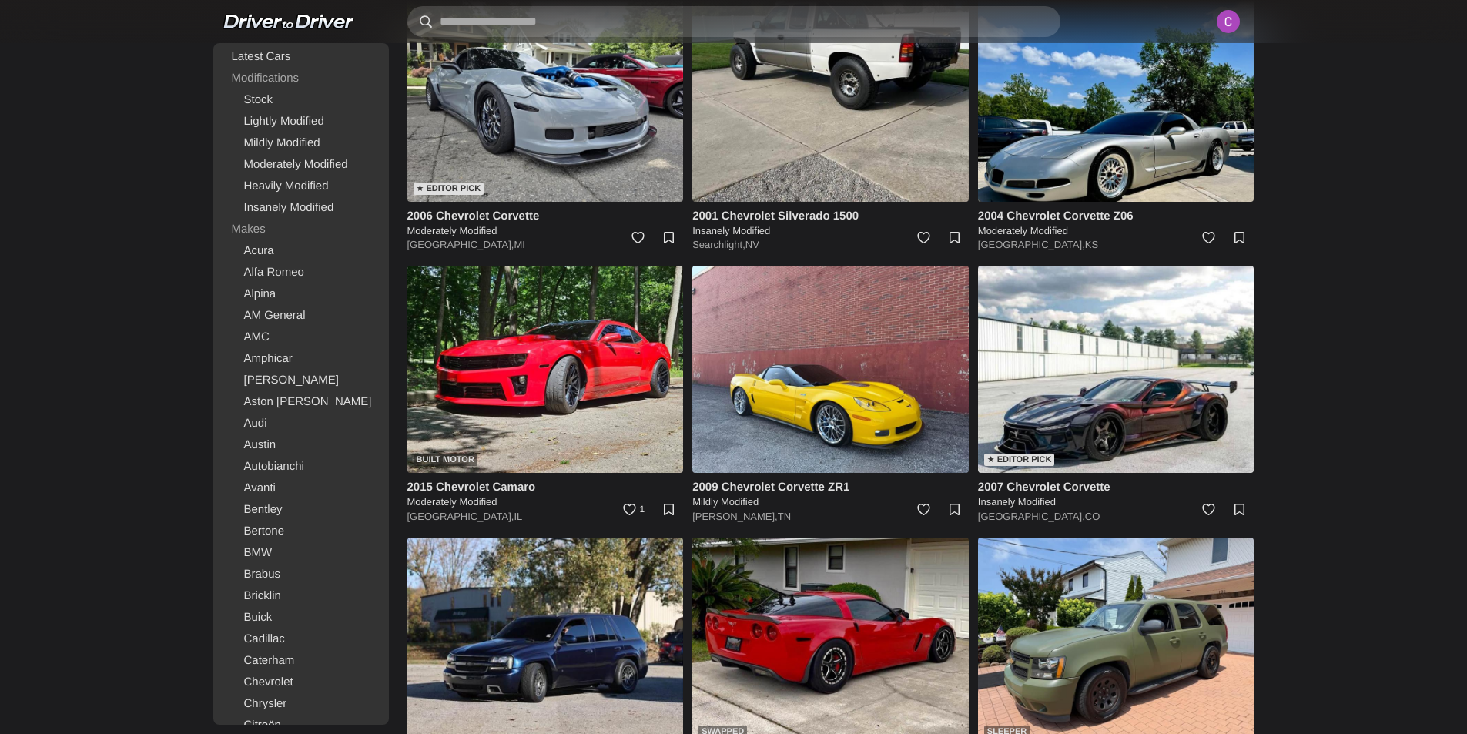
click at [544, 24] on input "text" at bounding box center [733, 21] width 653 height 31
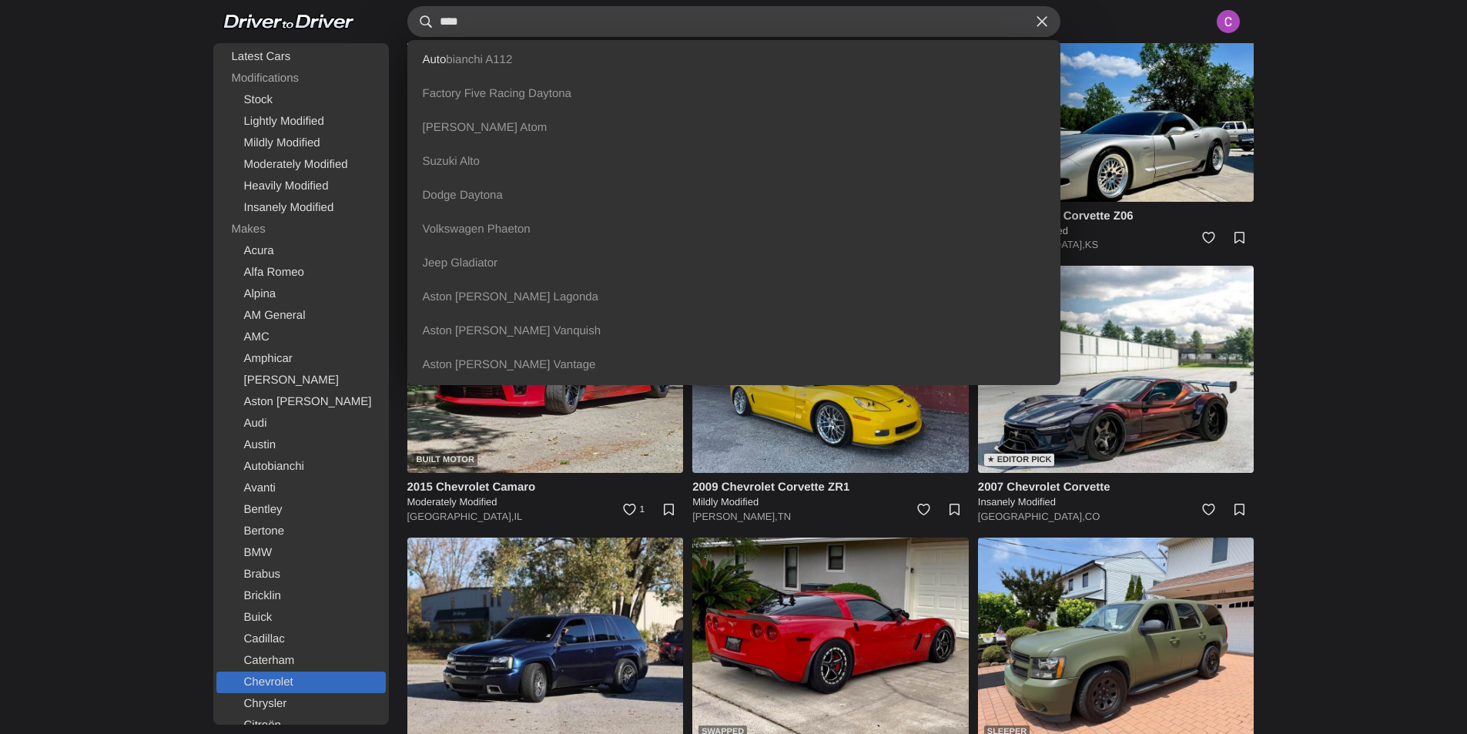
type input "****"
click at [280, 680] on link "Chevrolet" at bounding box center [300, 682] width 169 height 22
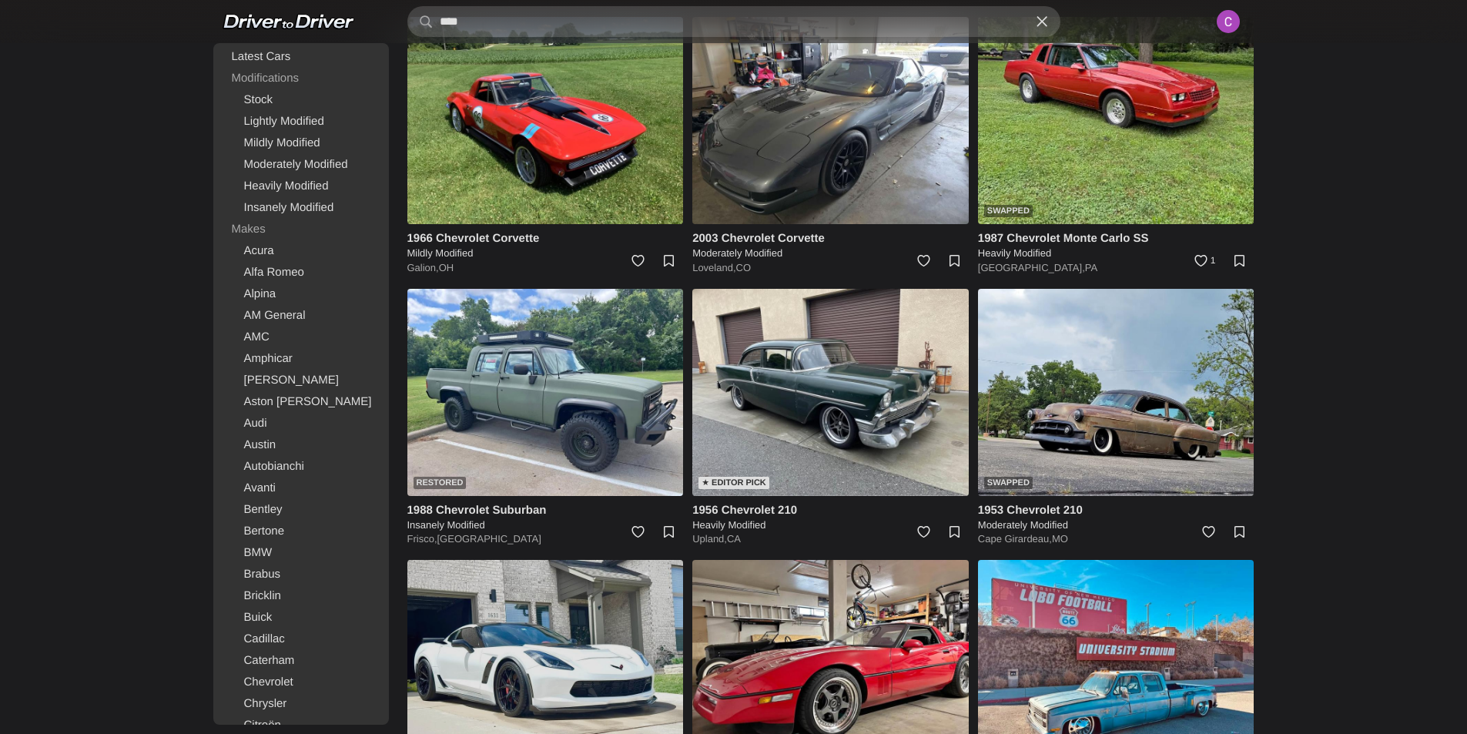
scroll to position [12971, 0]
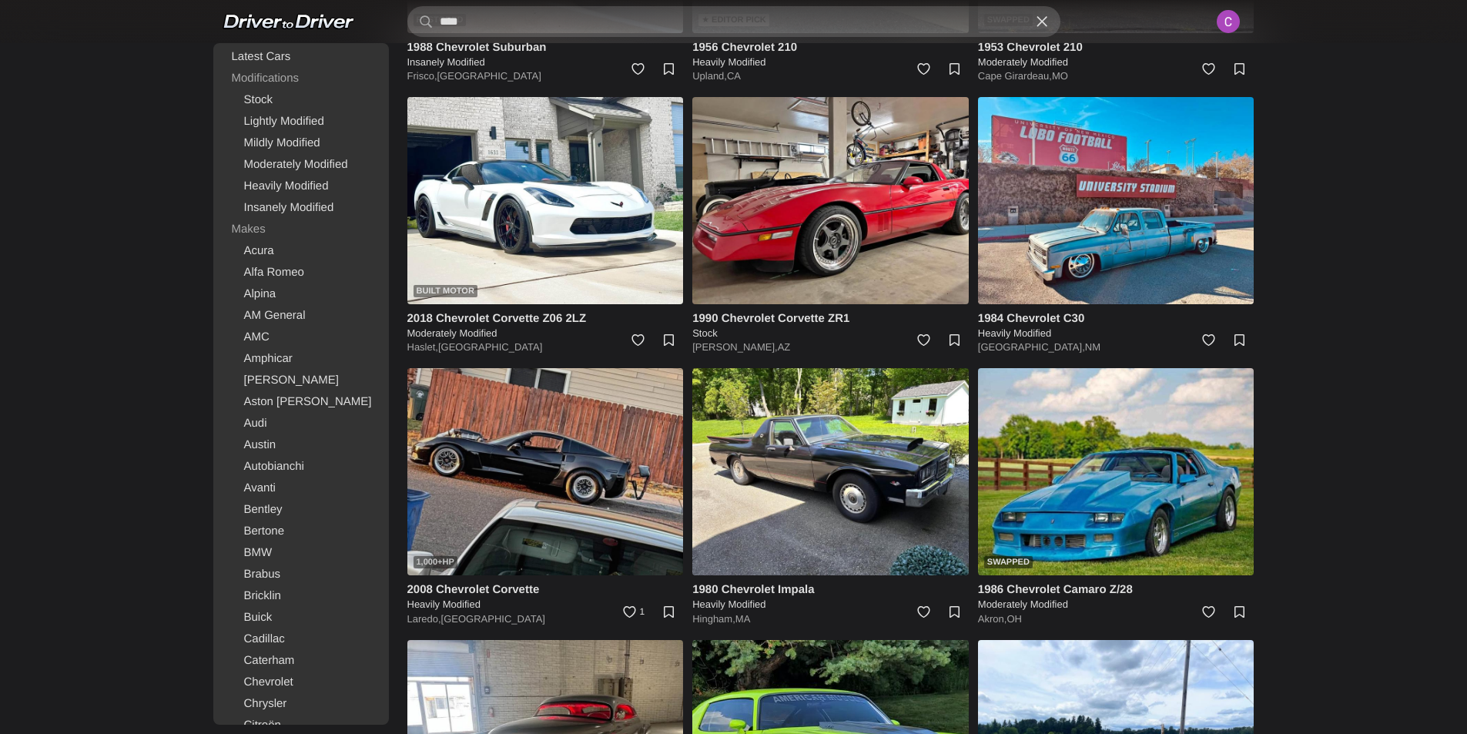
click at [602, 438] on img at bounding box center [545, 471] width 276 height 207
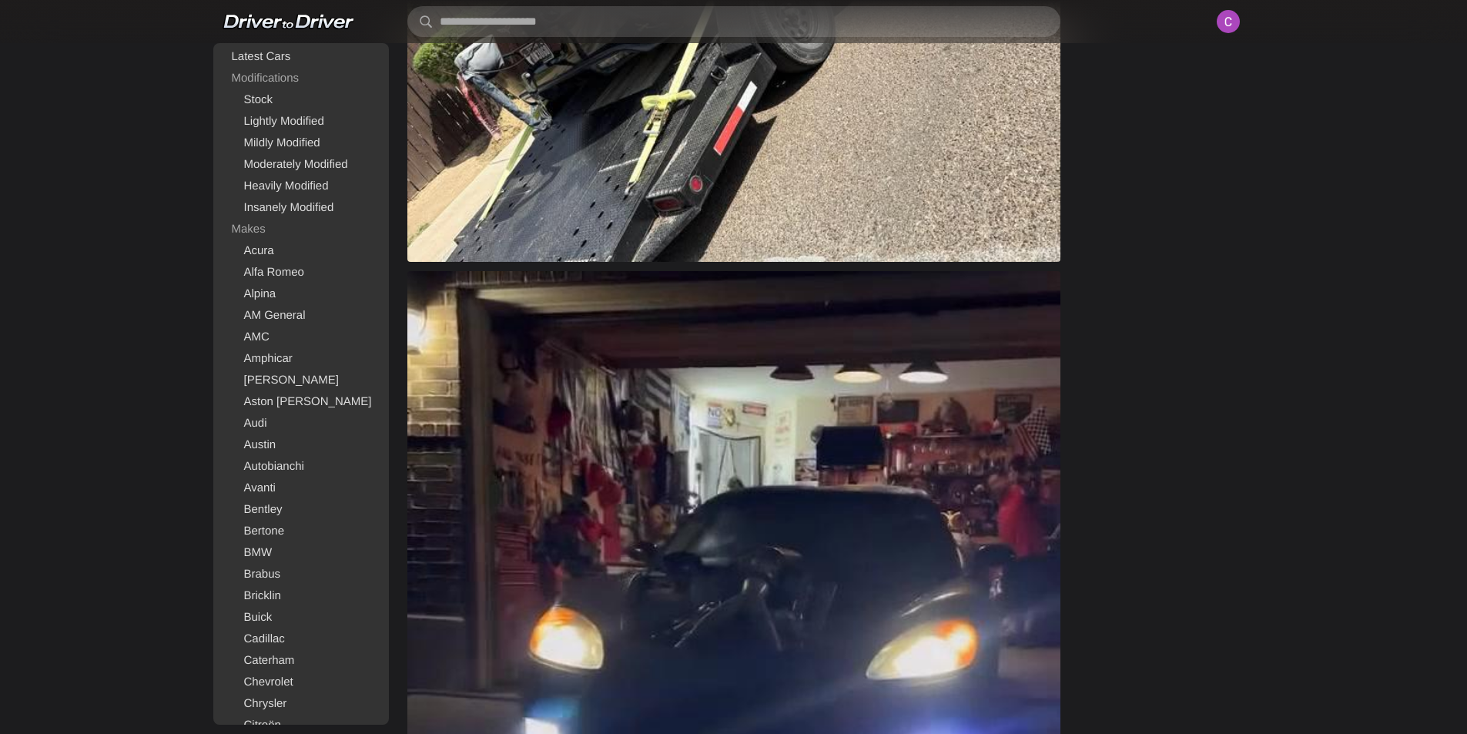
scroll to position [1694, 0]
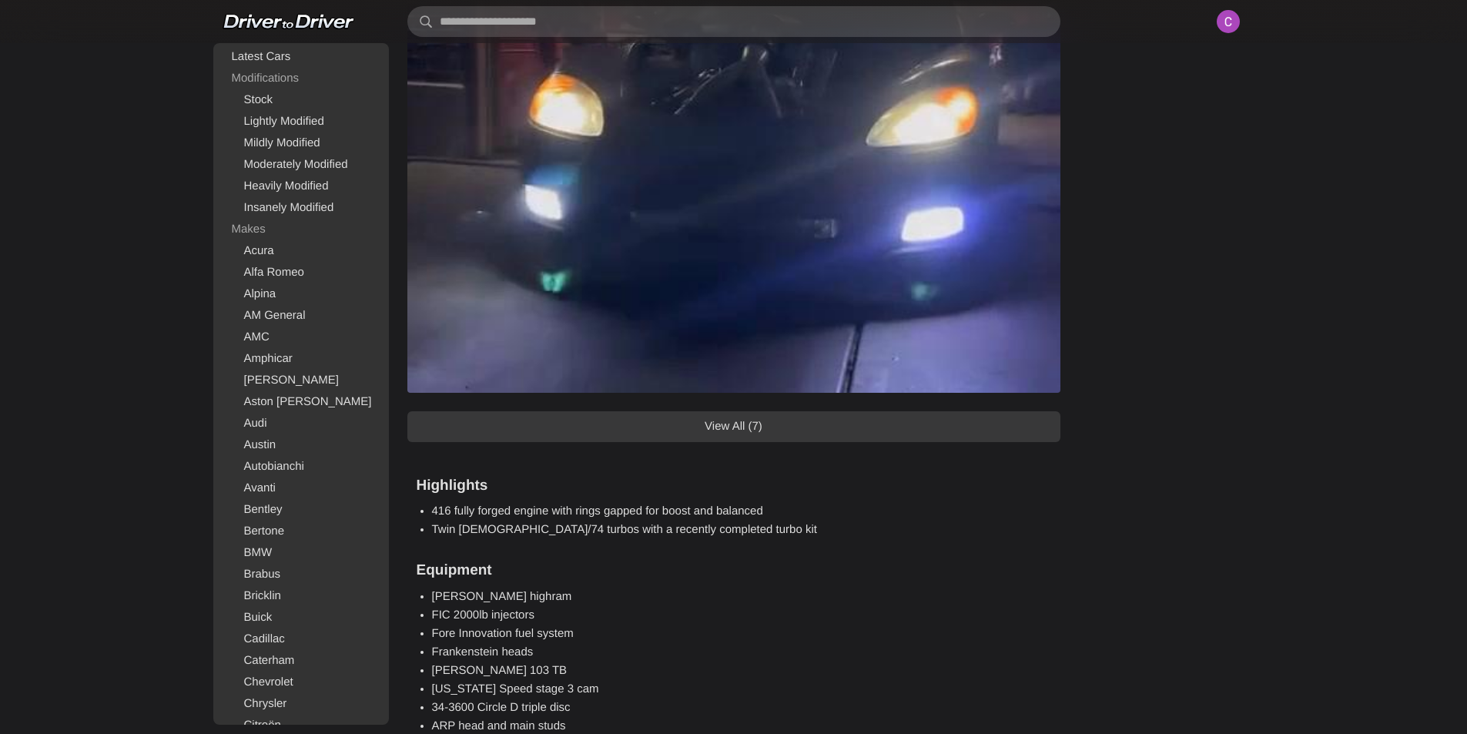
click at [681, 431] on link "View All (7)" at bounding box center [733, 426] width 653 height 31
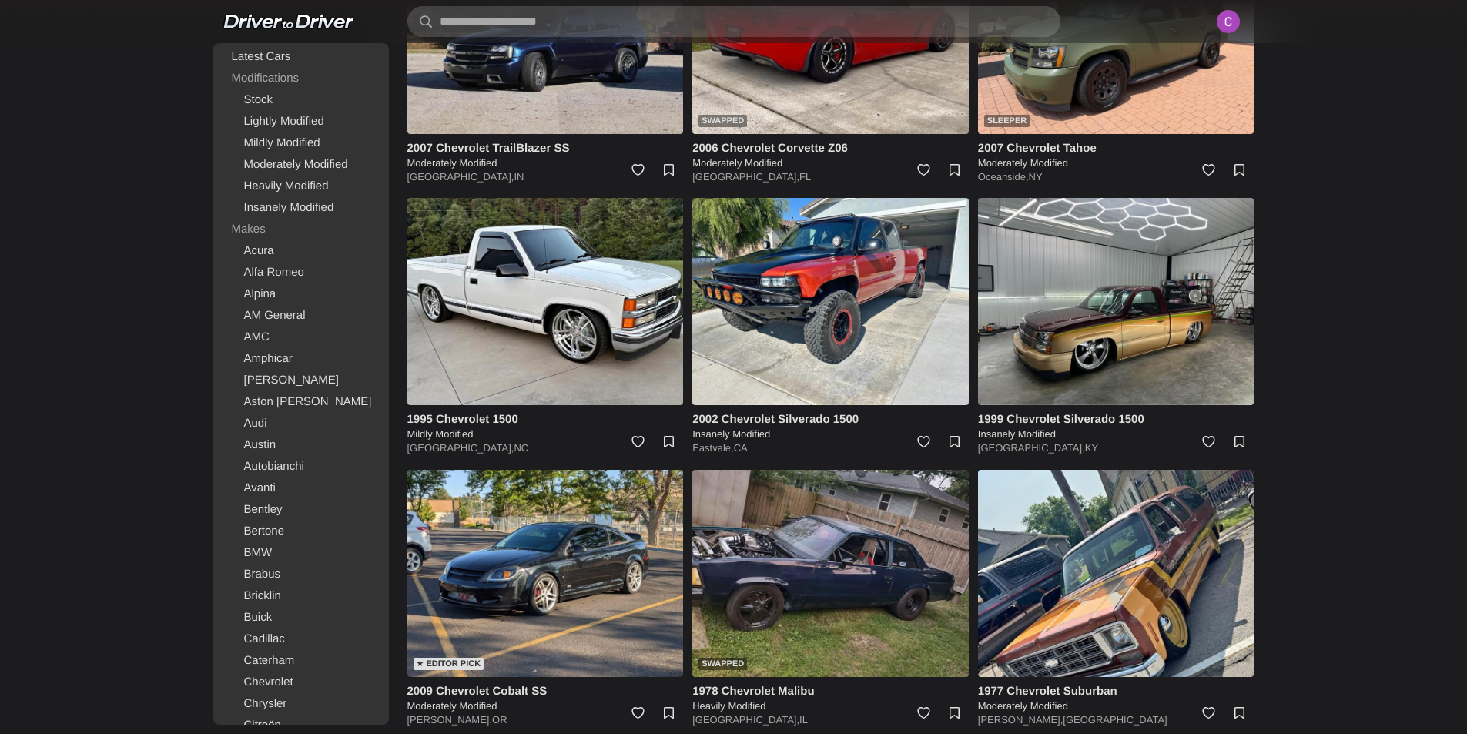
scroll to position [5466, 0]
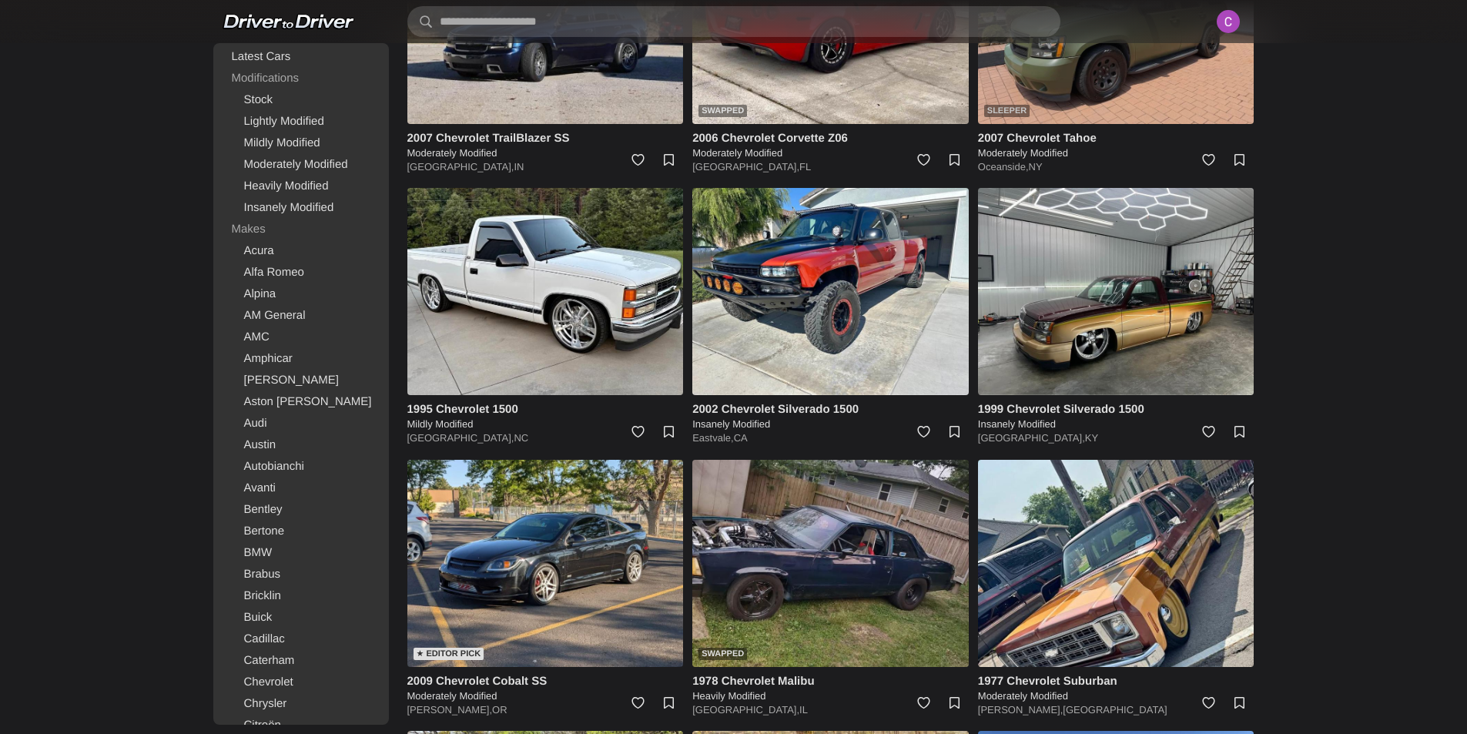
click at [1129, 84] on img at bounding box center [1116, 20] width 276 height 207
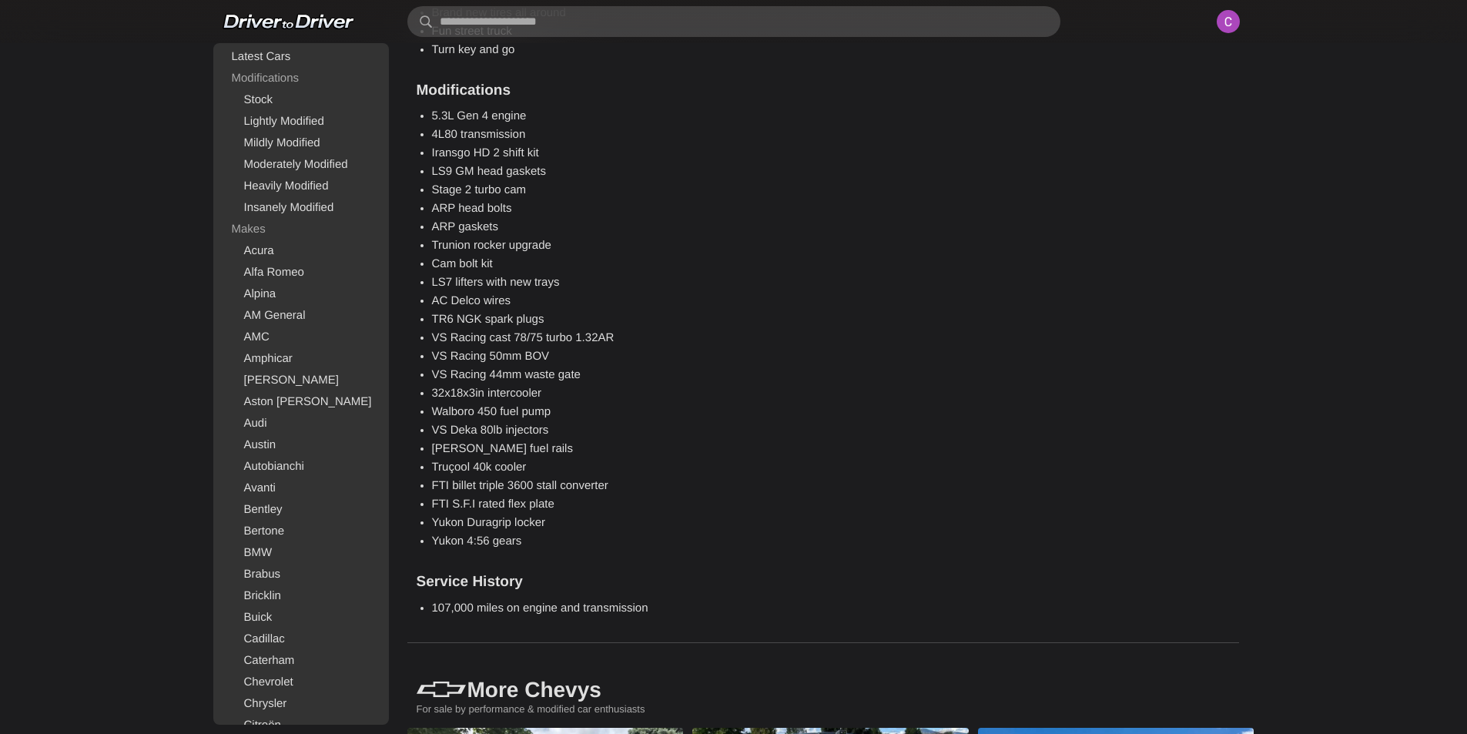
scroll to position [1309, 0]
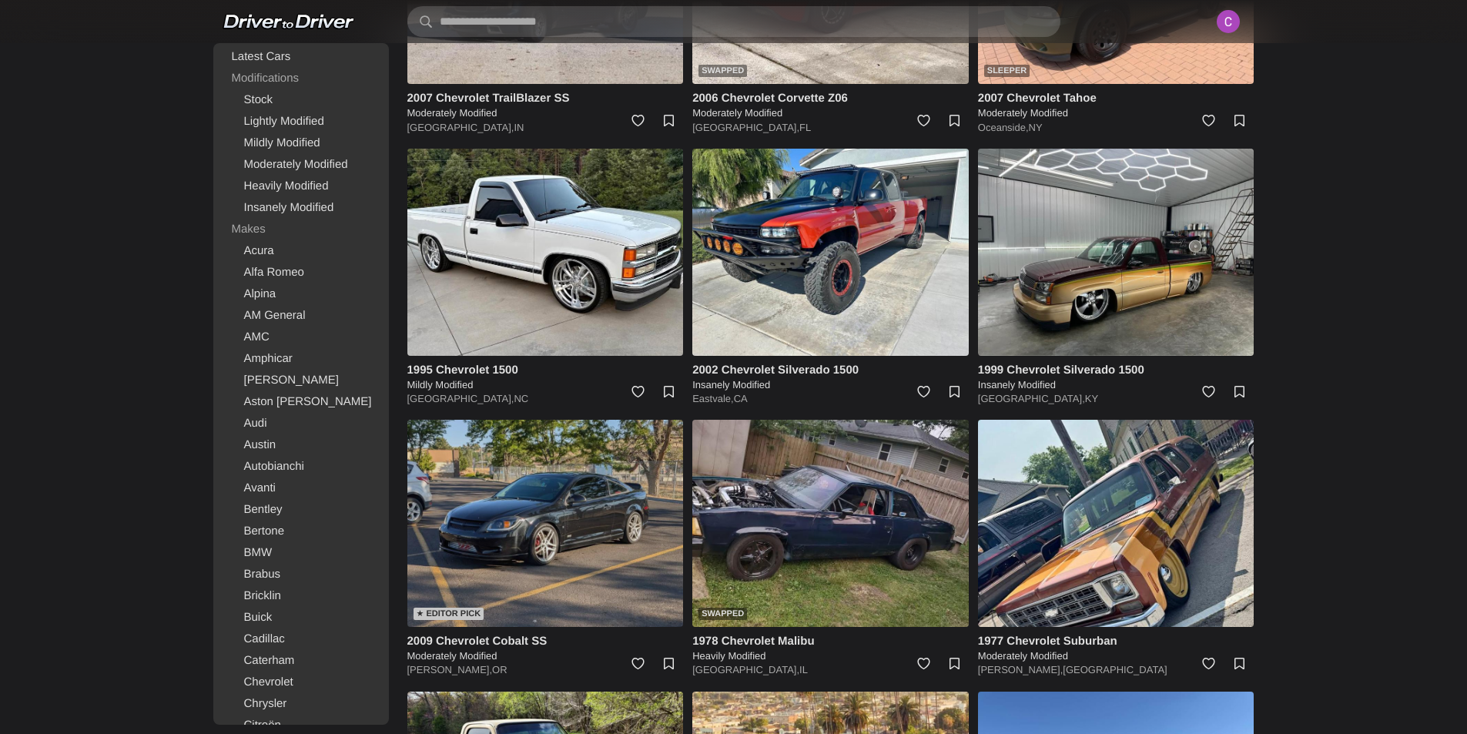
scroll to position [3565, 0]
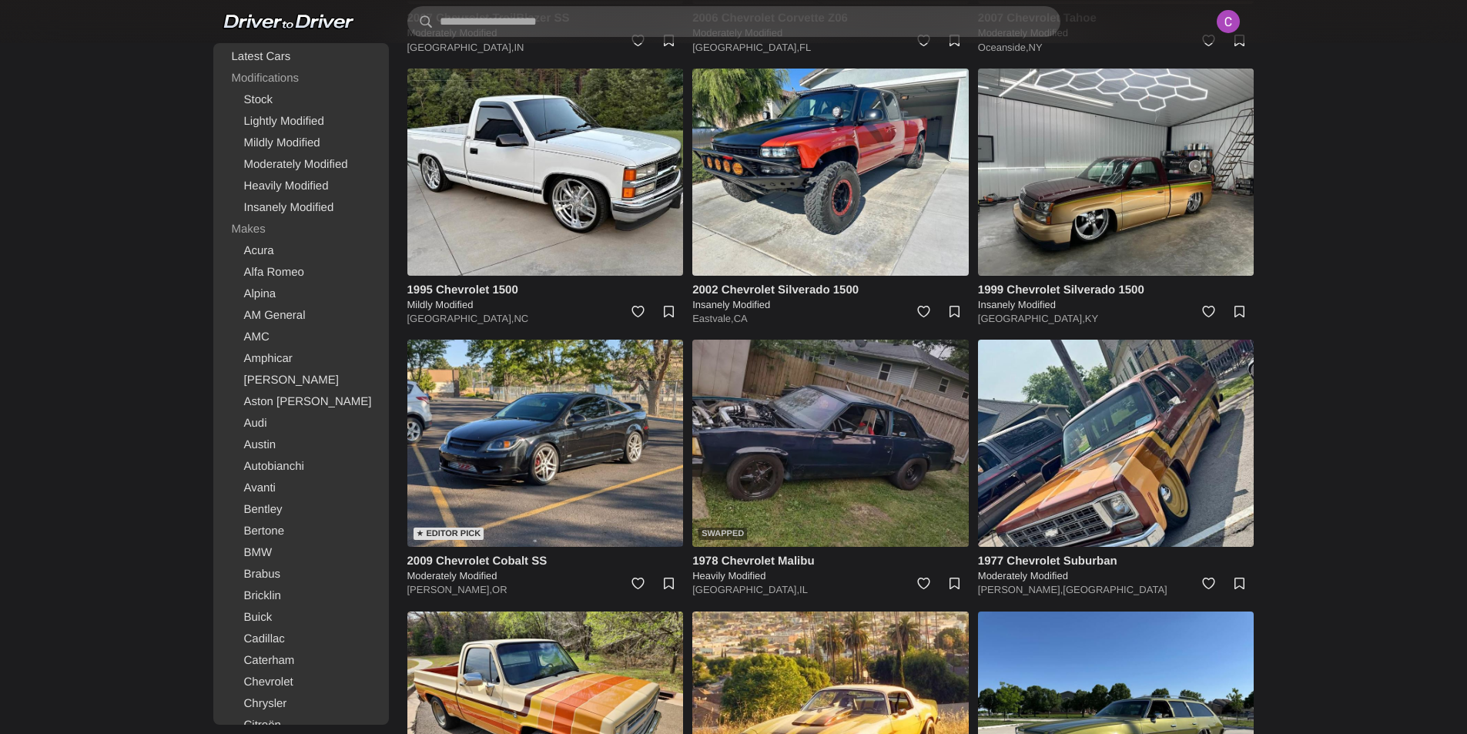
click at [782, 464] on img at bounding box center [830, 443] width 276 height 207
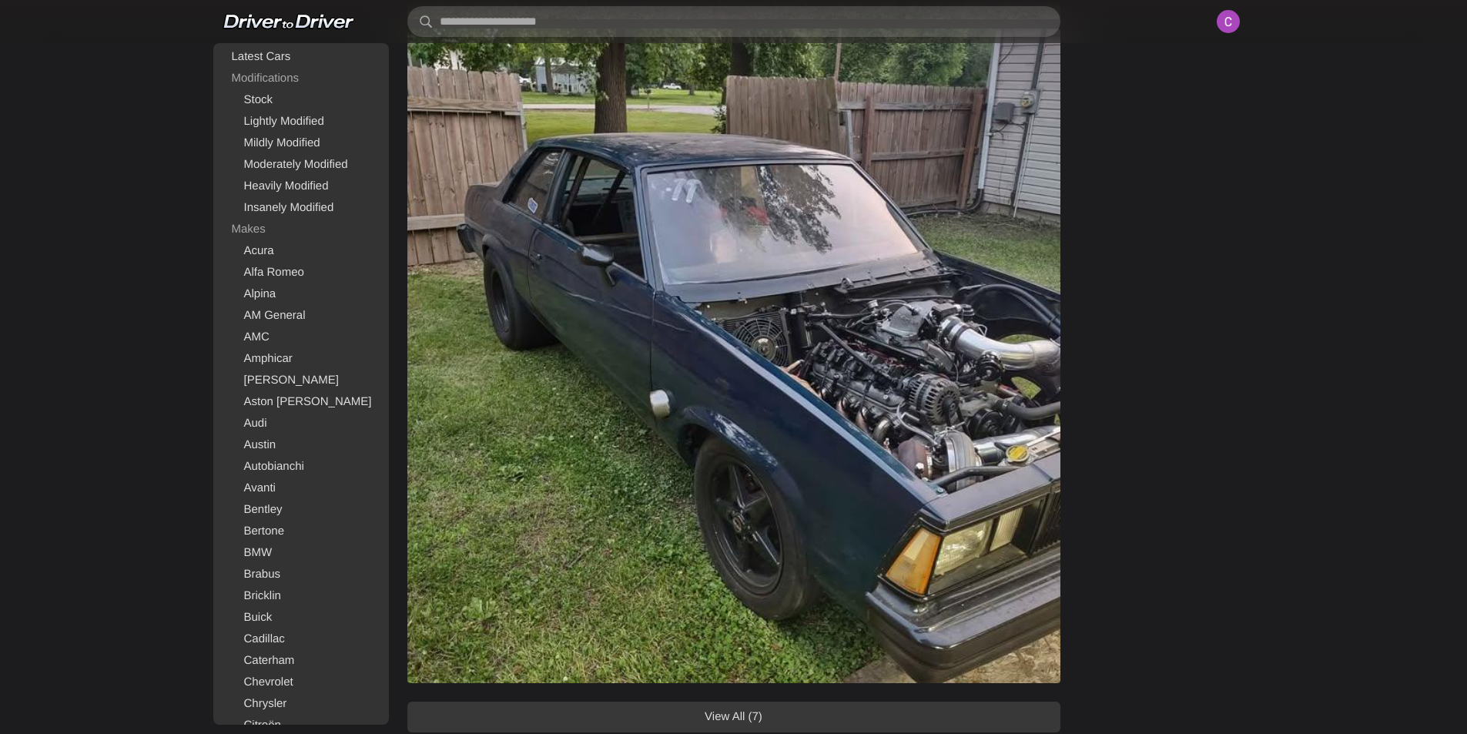
scroll to position [1771, 0]
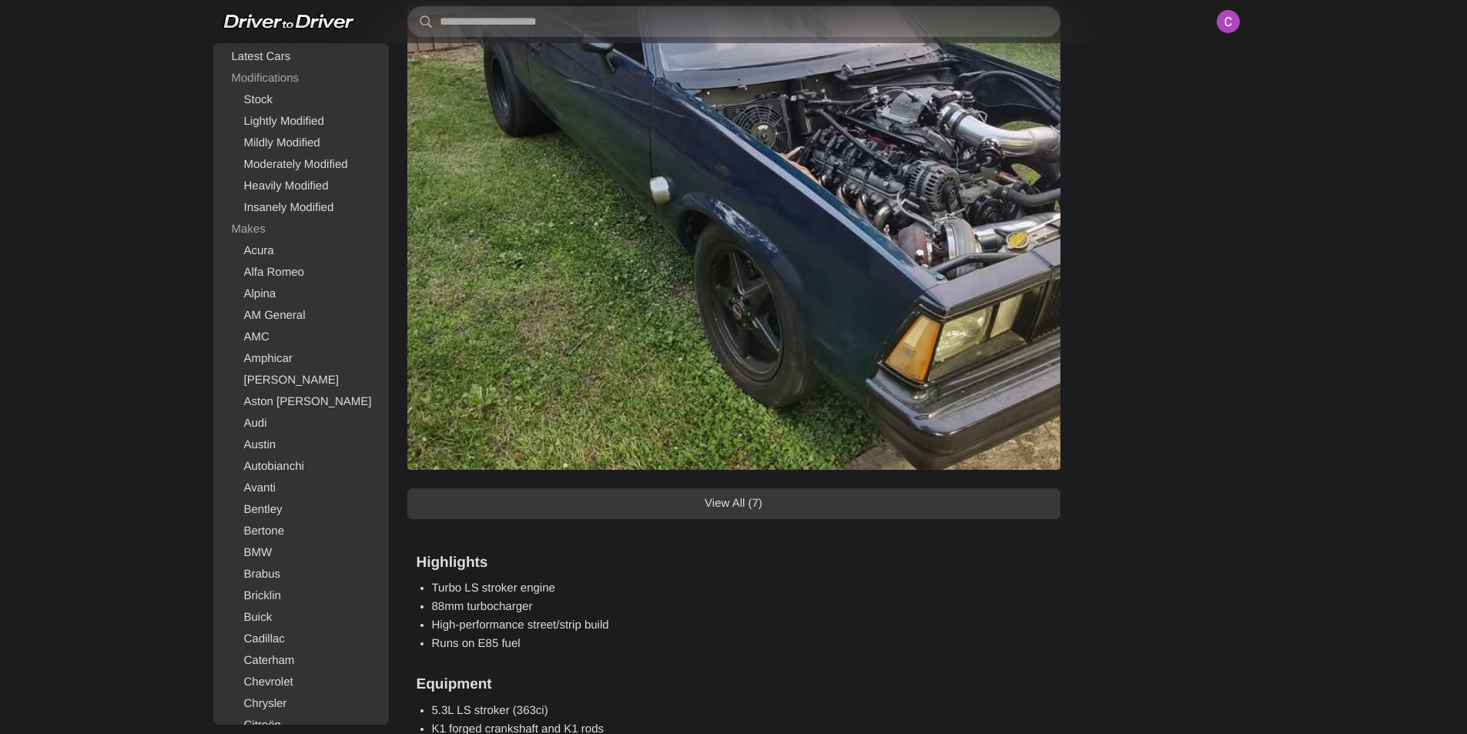
click at [791, 507] on link "View All (7)" at bounding box center [733, 503] width 653 height 31
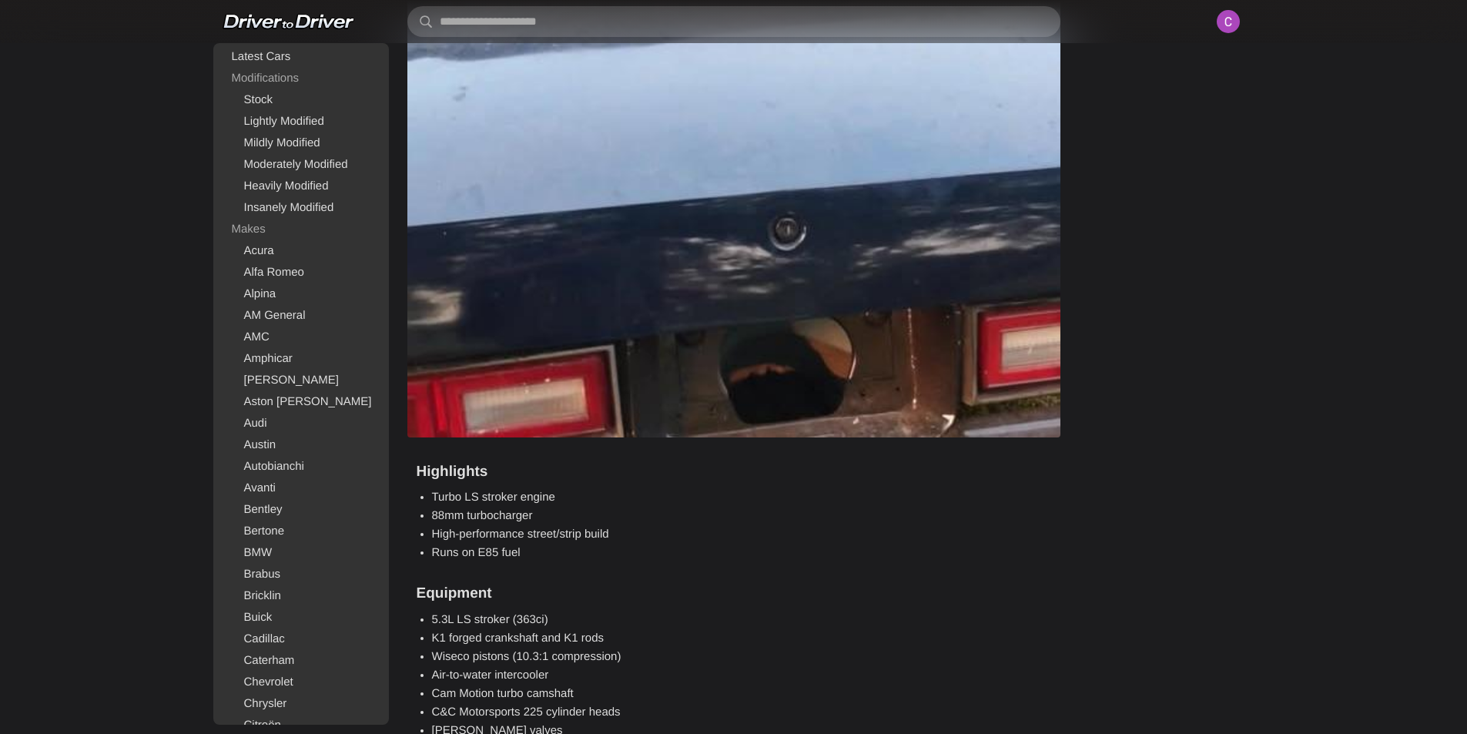
scroll to position [4619, 0]
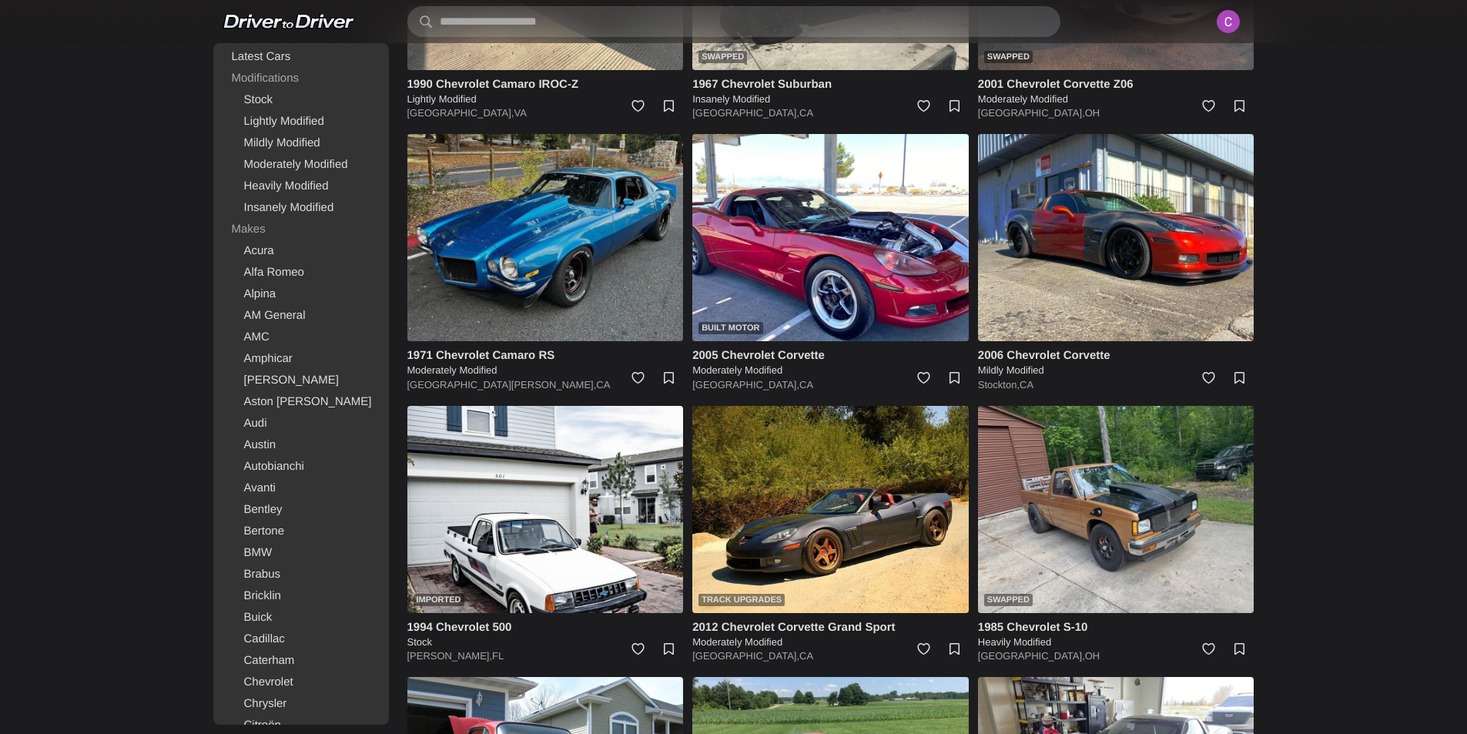
scroll to position [5413, 0]
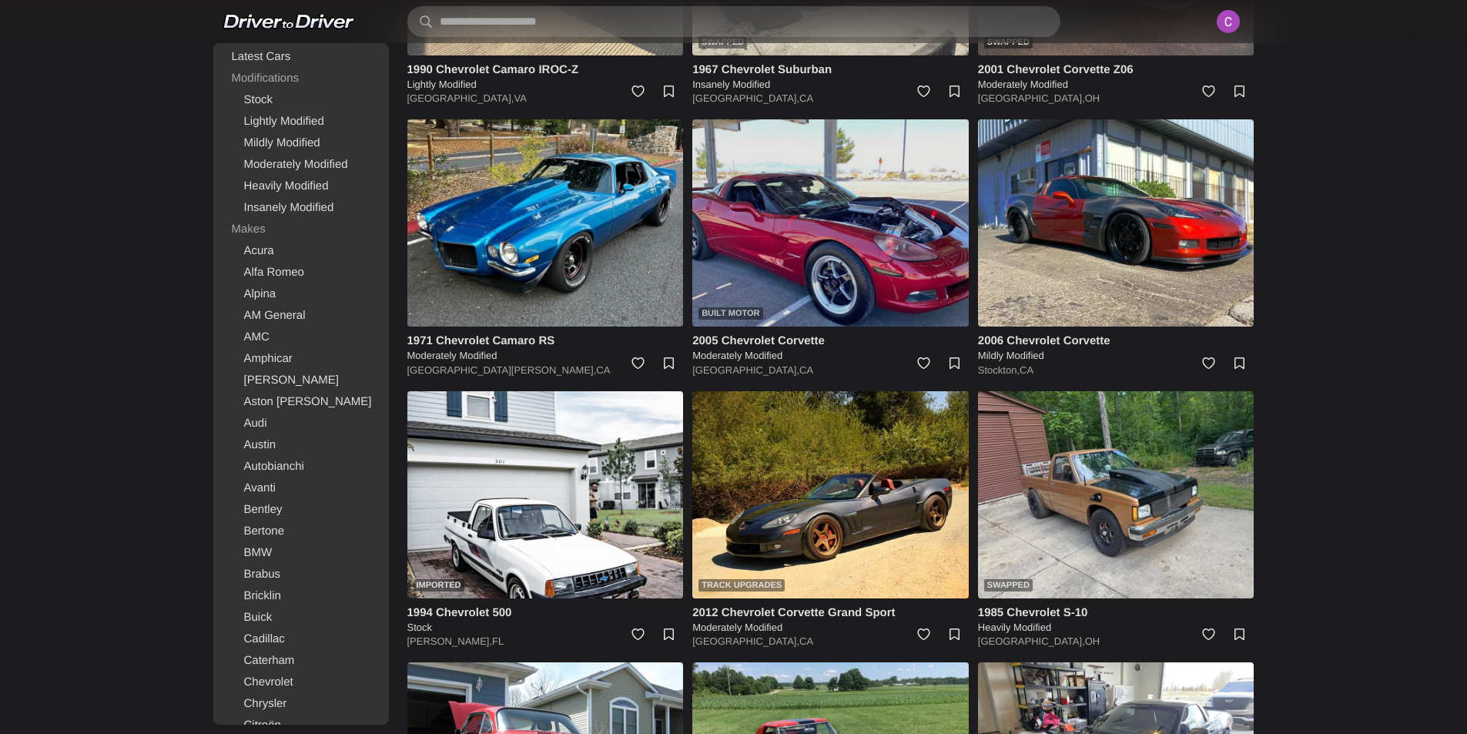
click at [836, 202] on img at bounding box center [830, 222] width 276 height 207
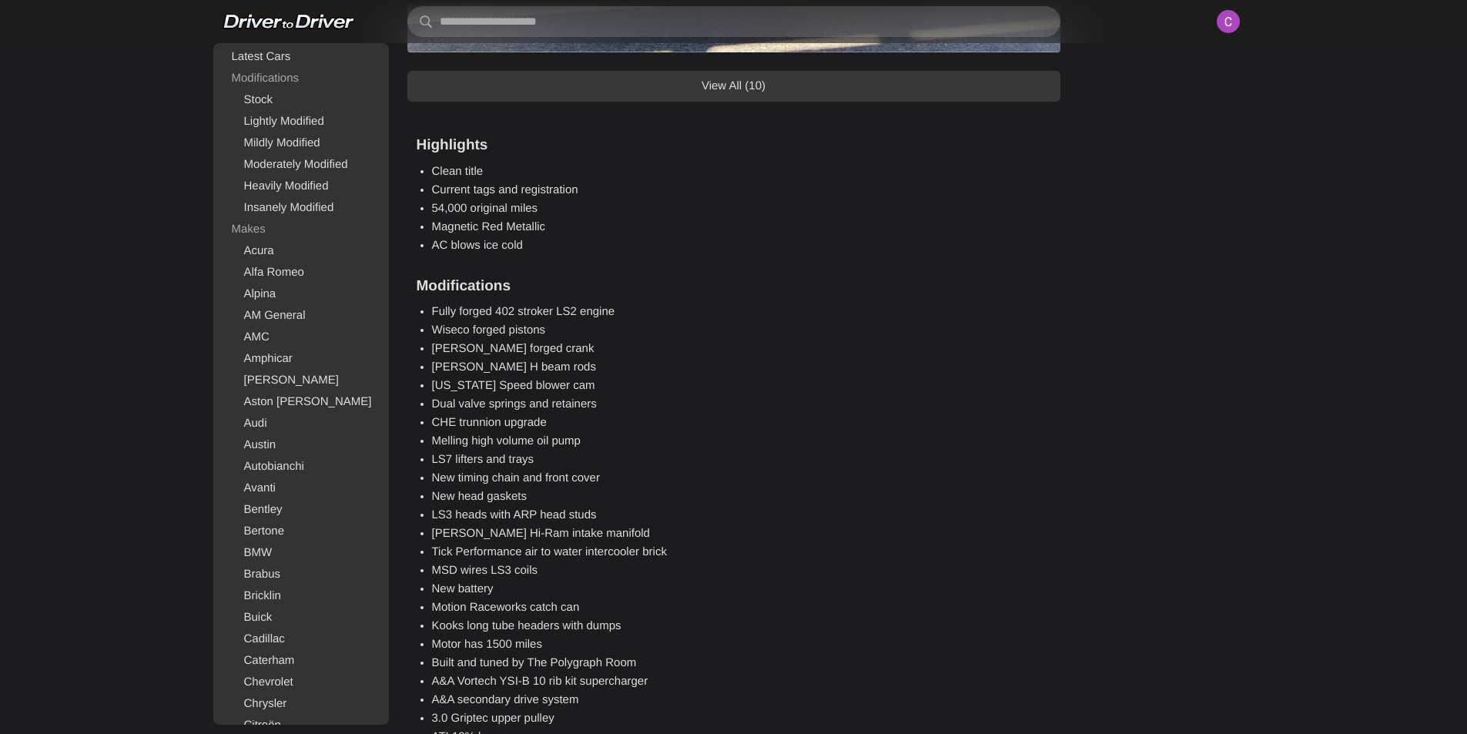
scroll to position [1694, 0]
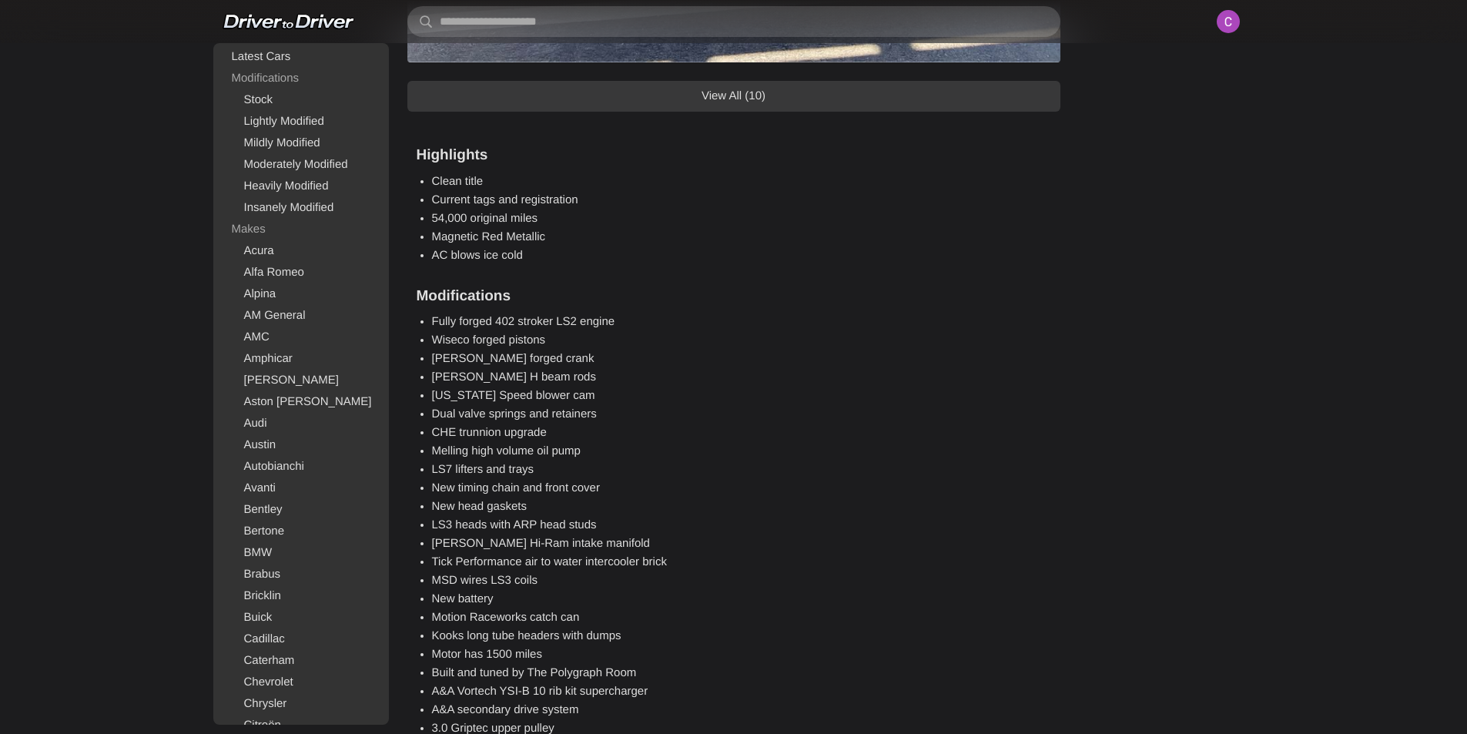
click at [738, 90] on link "View All (10)" at bounding box center [733, 96] width 653 height 31
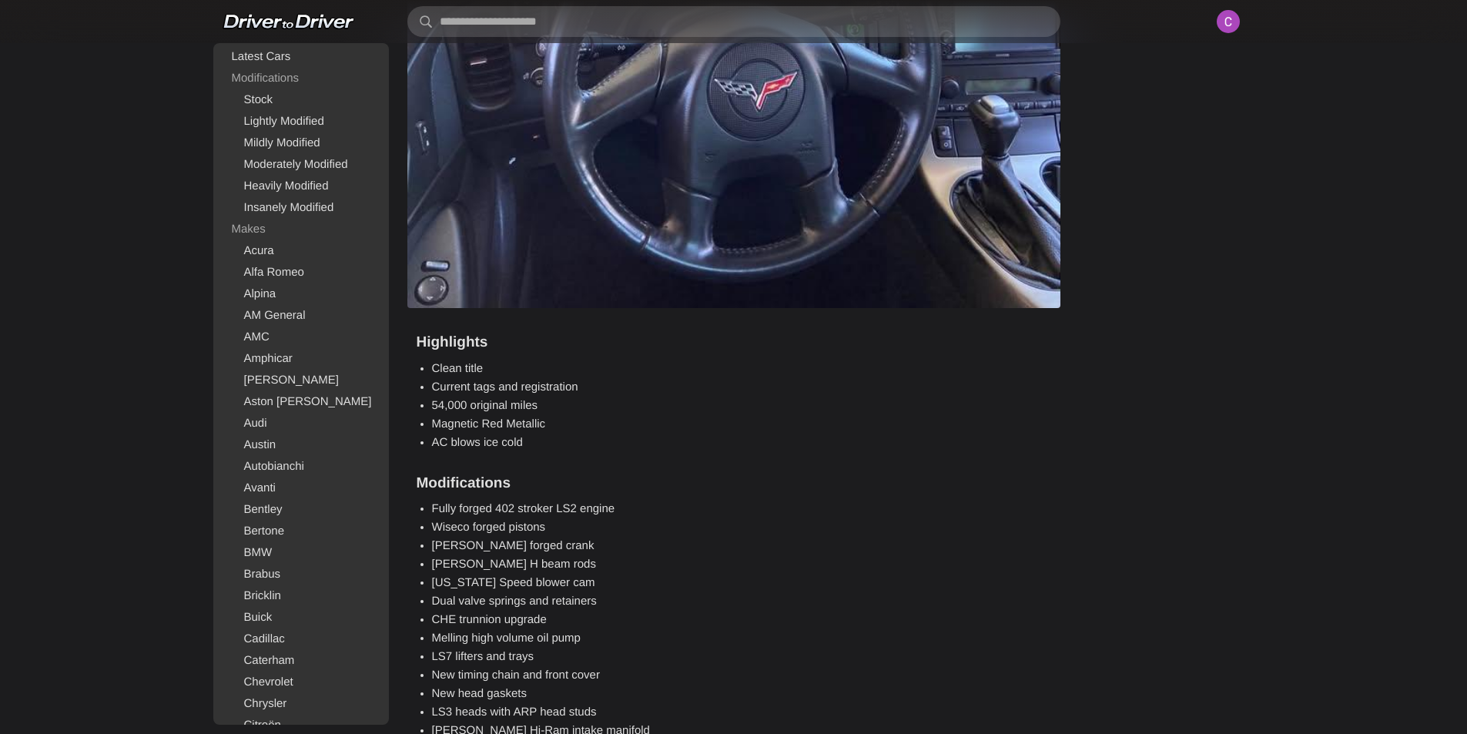
scroll to position [2926, 0]
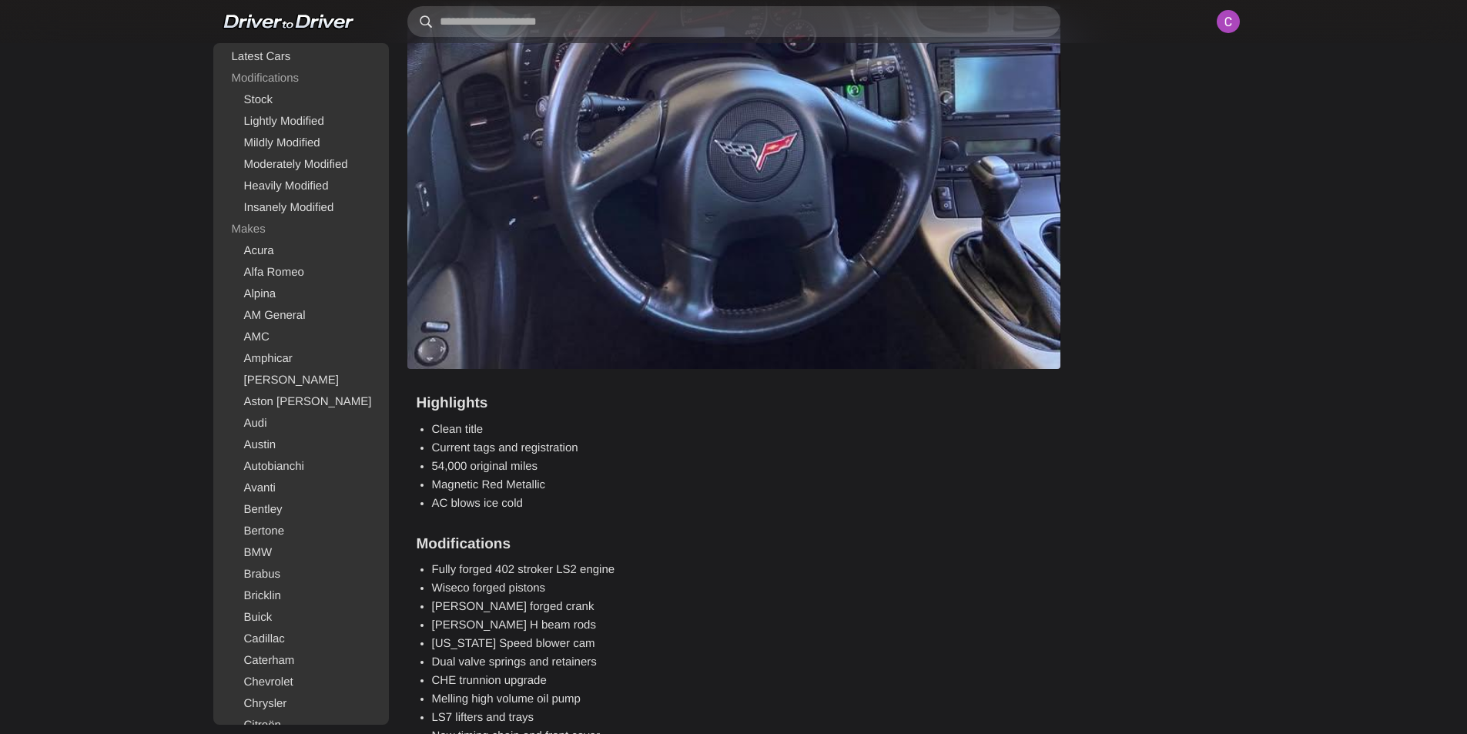
click at [523, 17] on input "text" at bounding box center [733, 21] width 653 height 31
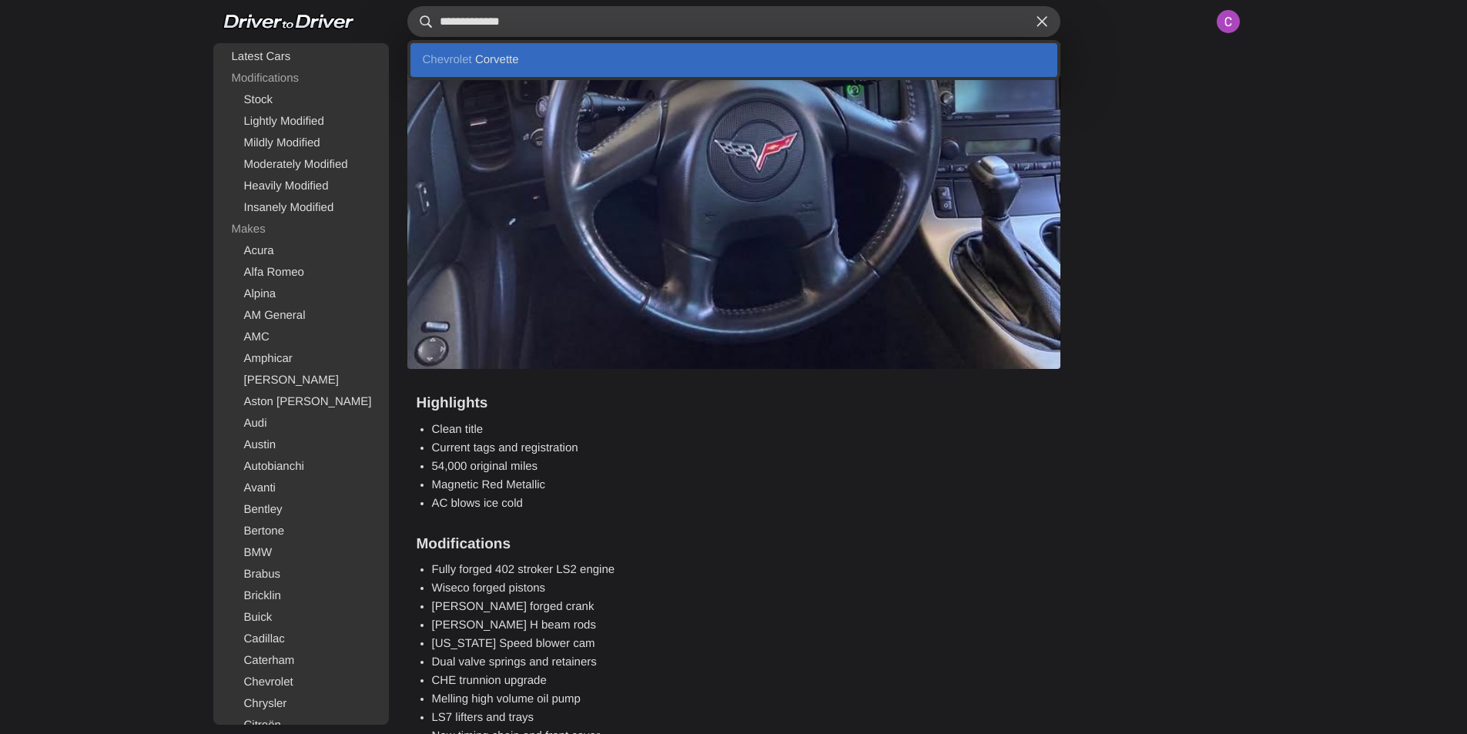
type input "**********"
click at [561, 56] on link "Chevrolet Corvette" at bounding box center [733, 60] width 647 height 34
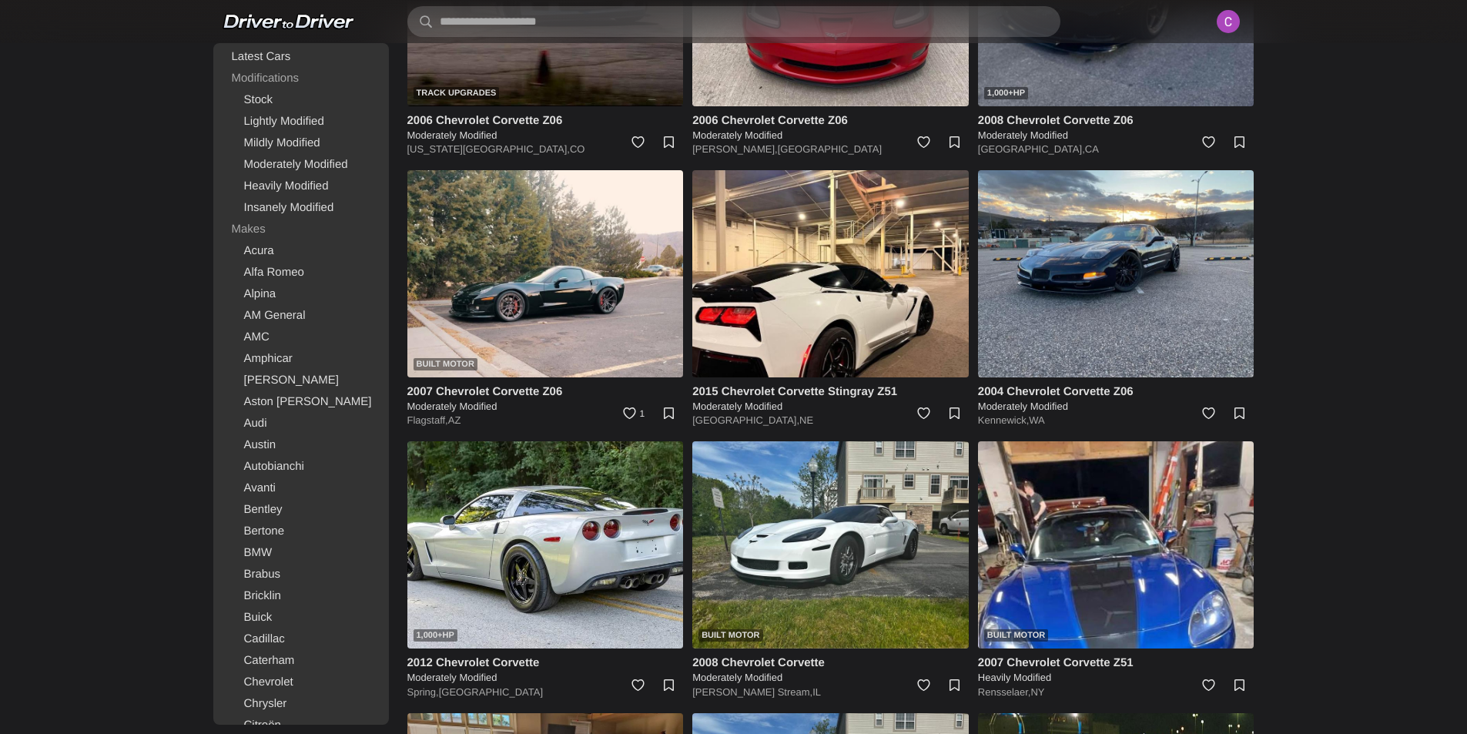
scroll to position [2079, 0]
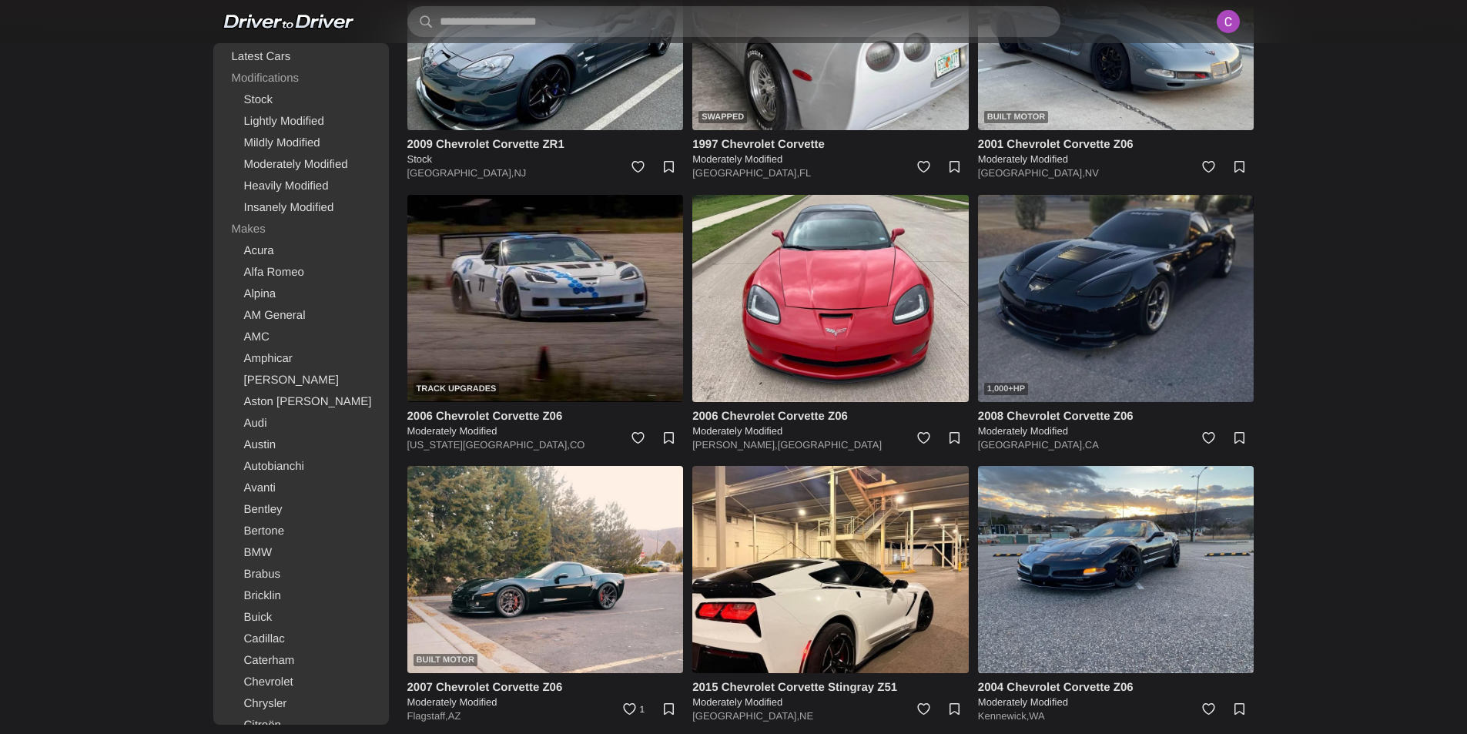
click at [1112, 304] on img at bounding box center [1116, 298] width 276 height 207
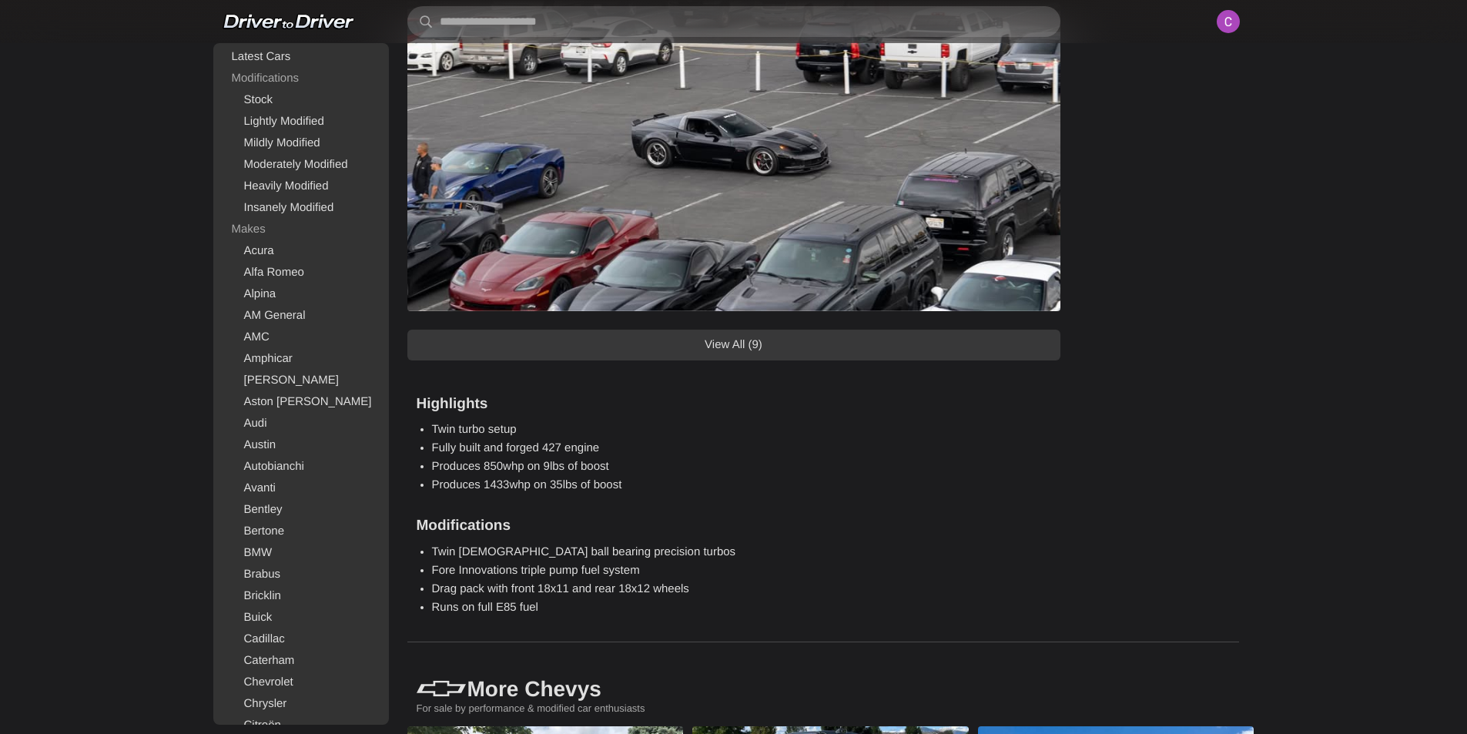
scroll to position [1617, 0]
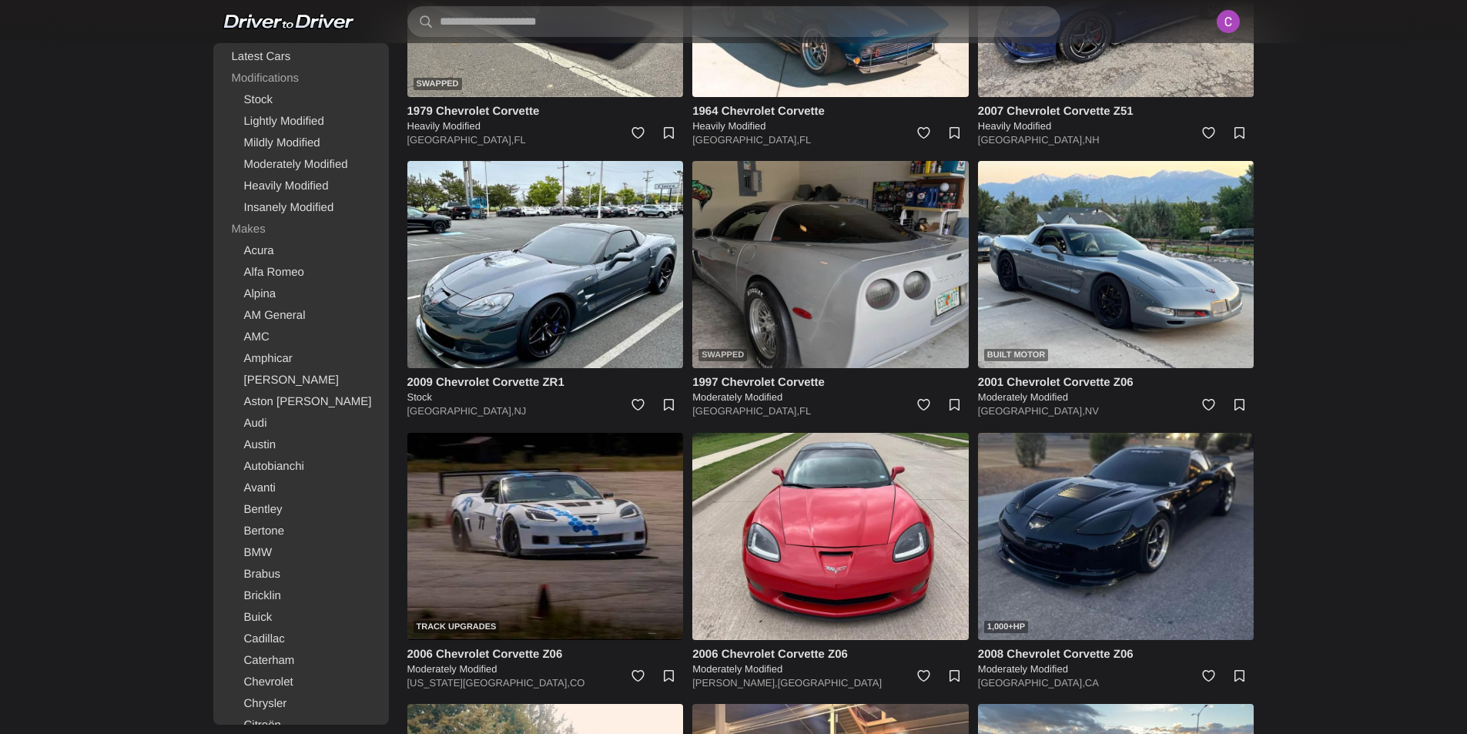
scroll to position [1865, 0]
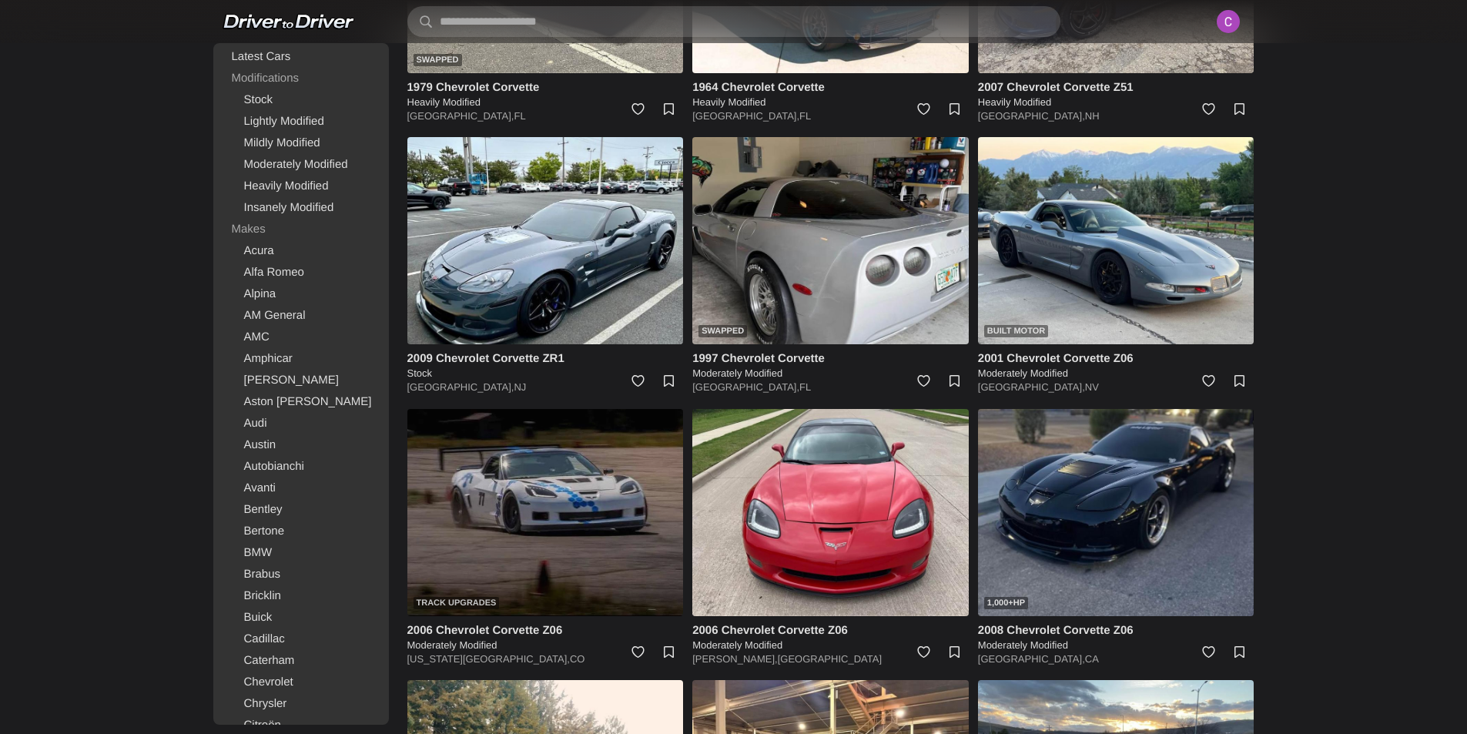
click at [554, 500] on img at bounding box center [545, 512] width 276 height 207
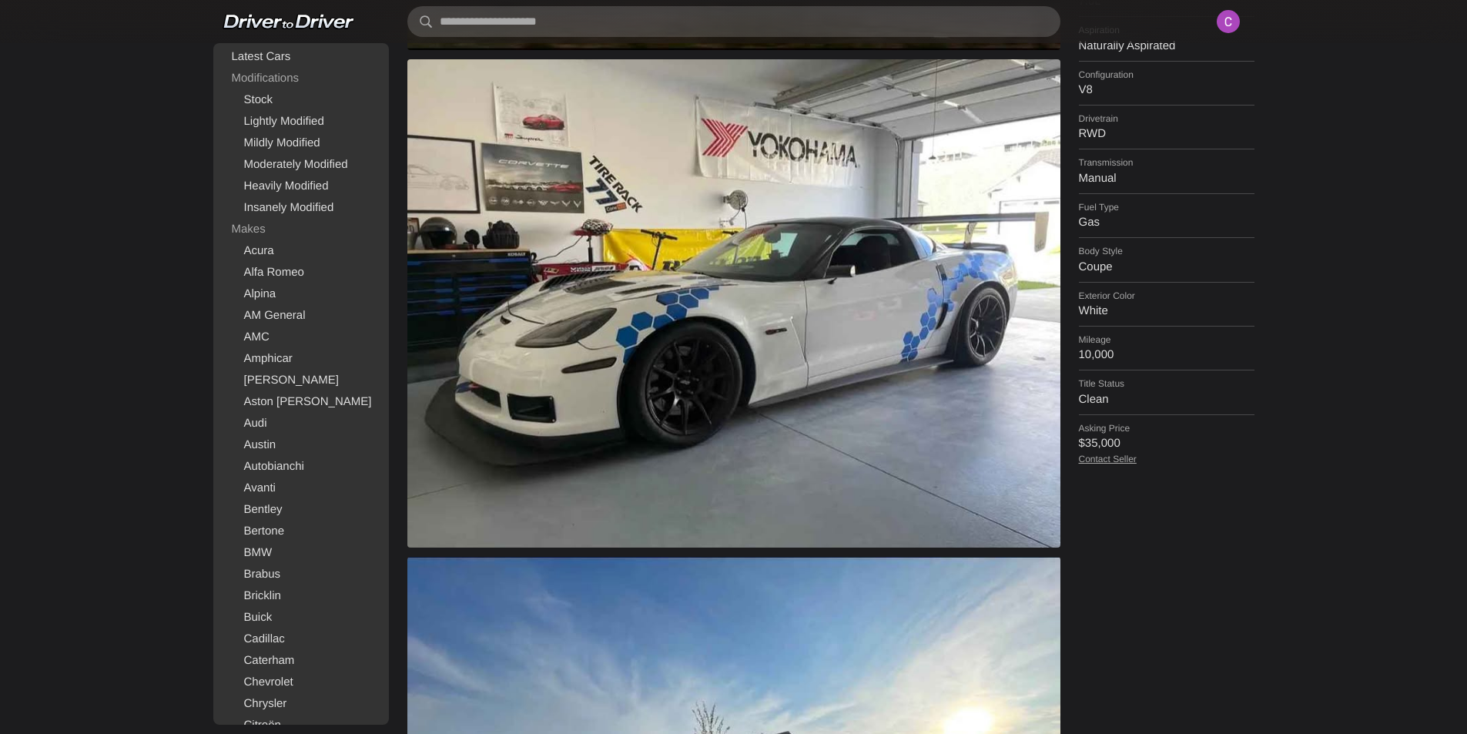
scroll to position [770, 0]
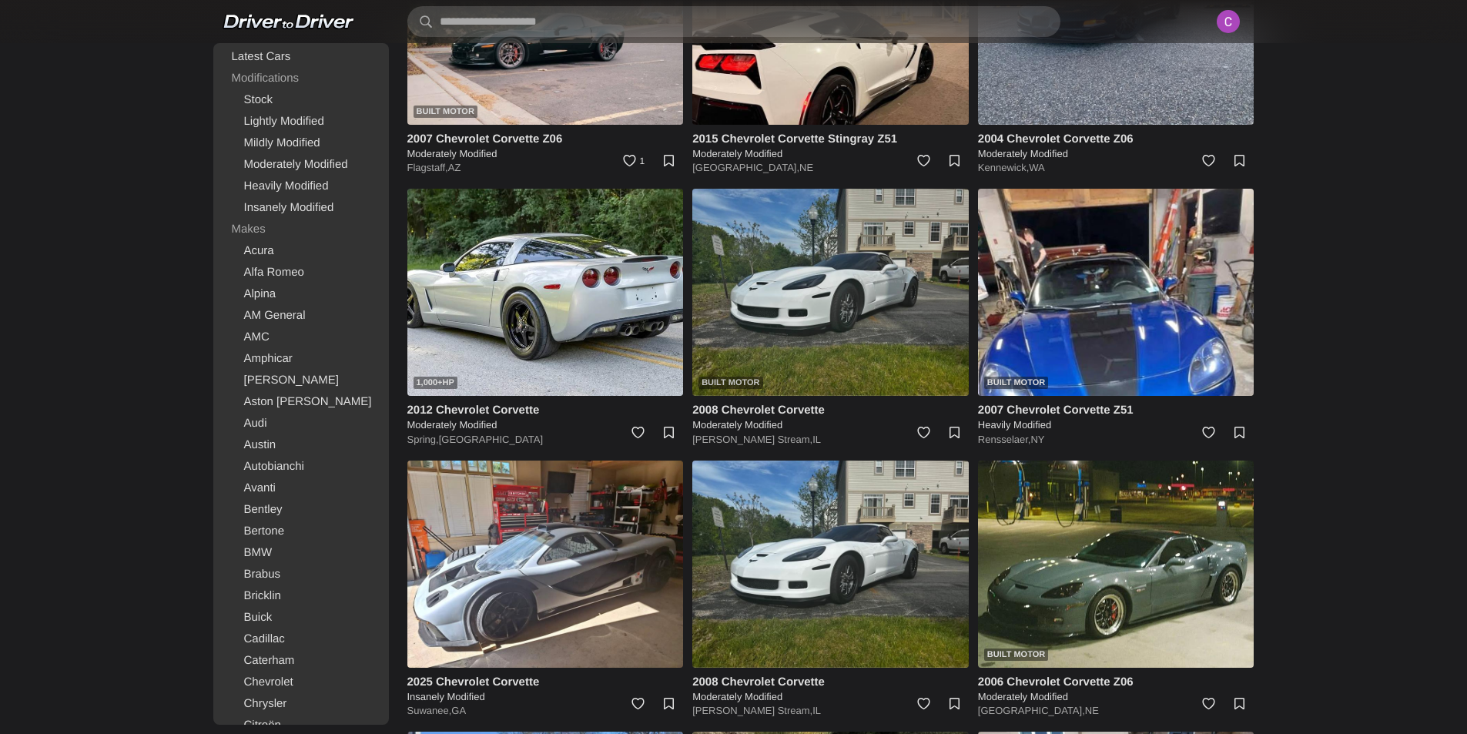
scroll to position [2635, 0]
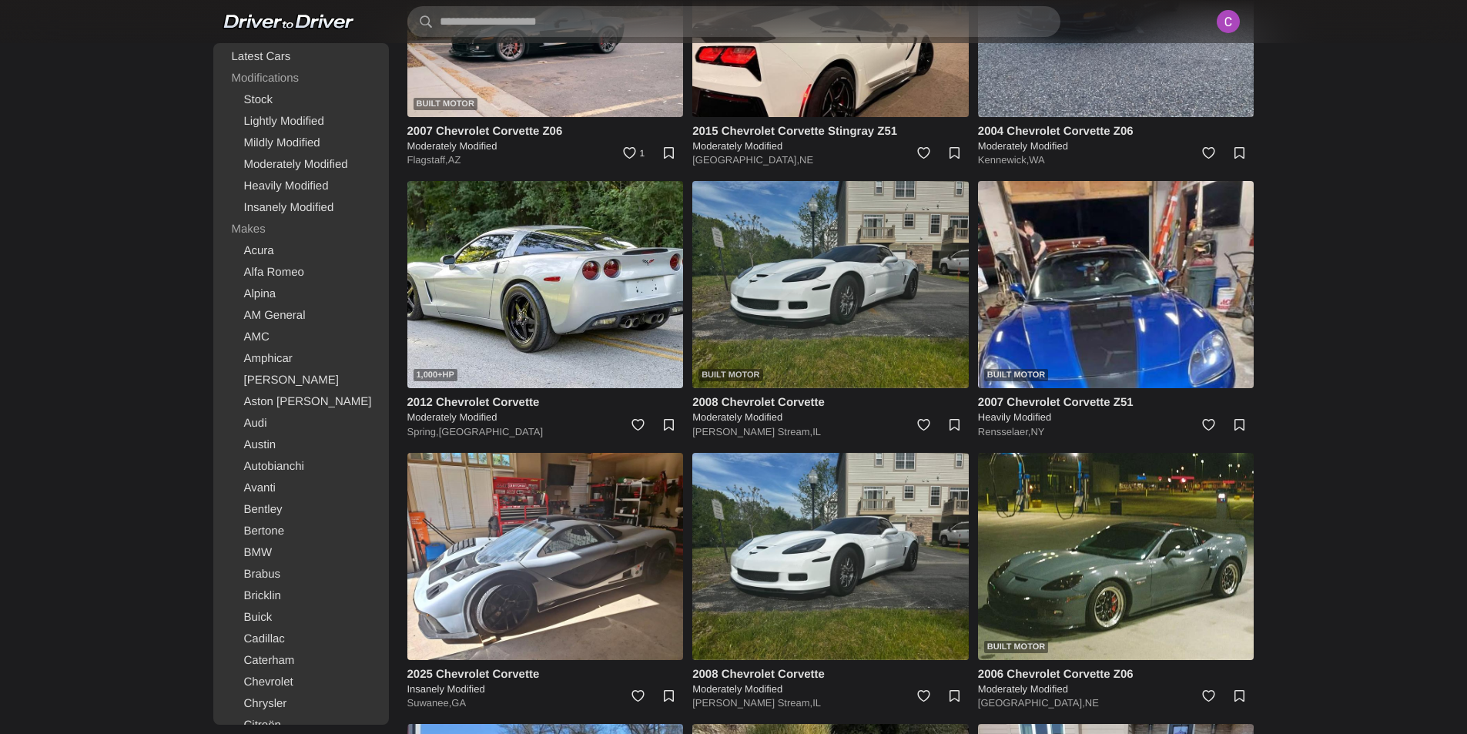
click at [813, 312] on img at bounding box center [830, 284] width 276 height 207
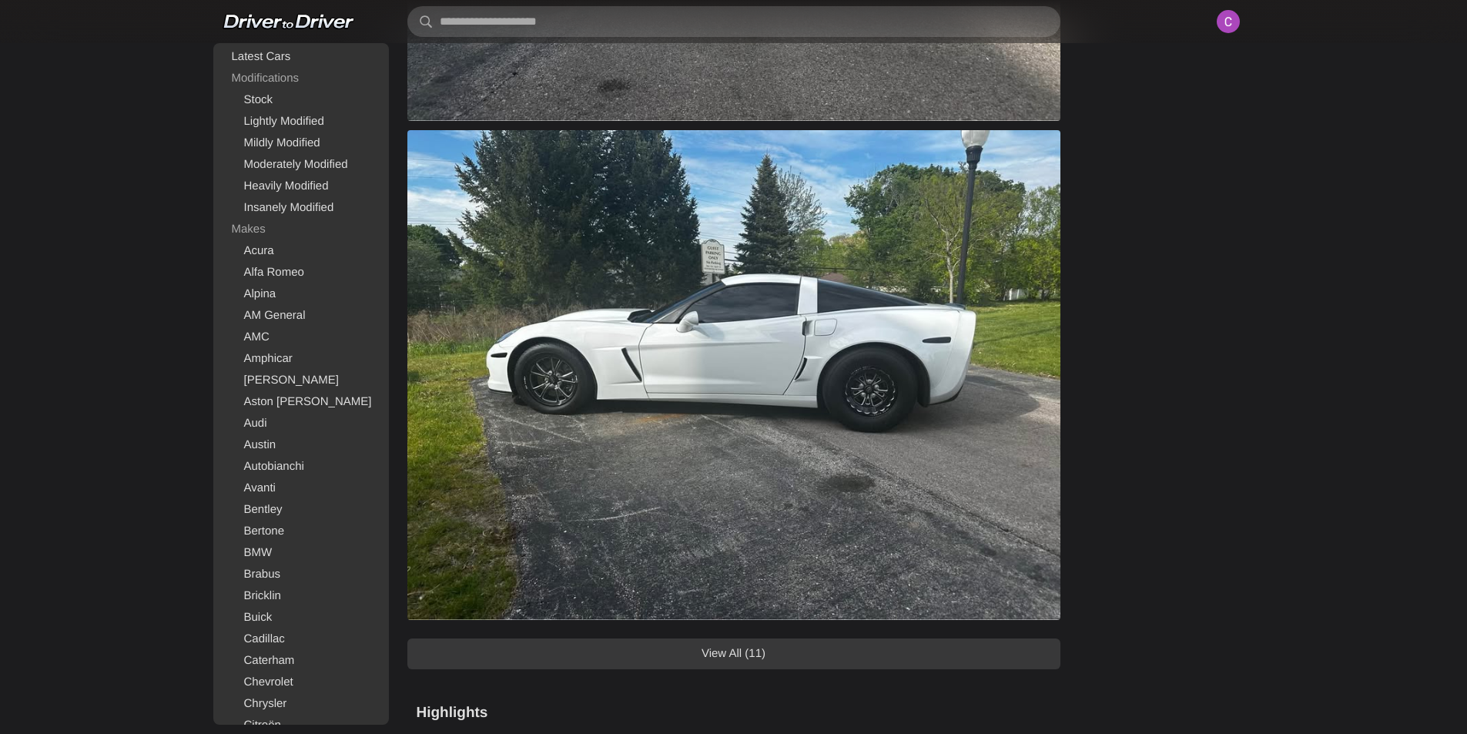
scroll to position [924, 0]
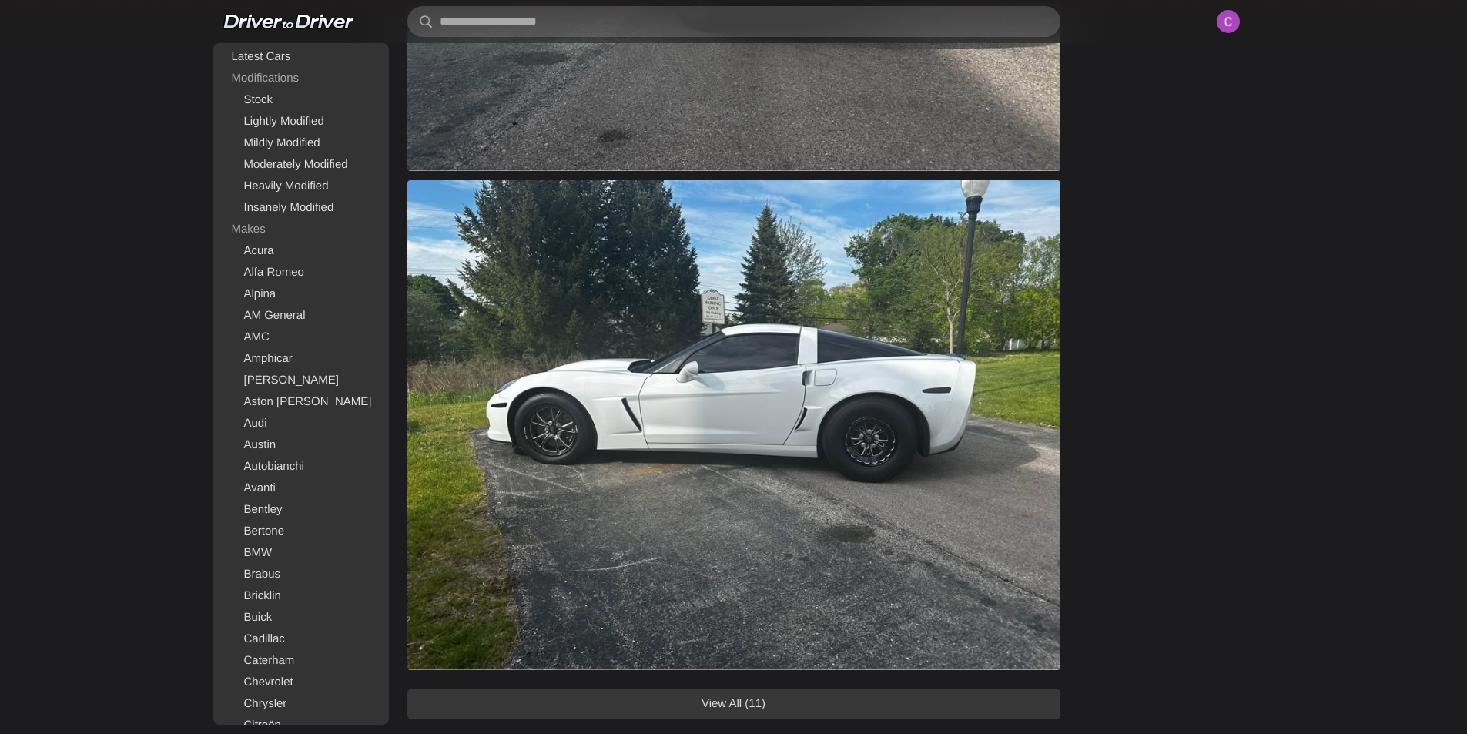
click at [776, 715] on link "View All (11)" at bounding box center [733, 703] width 653 height 31
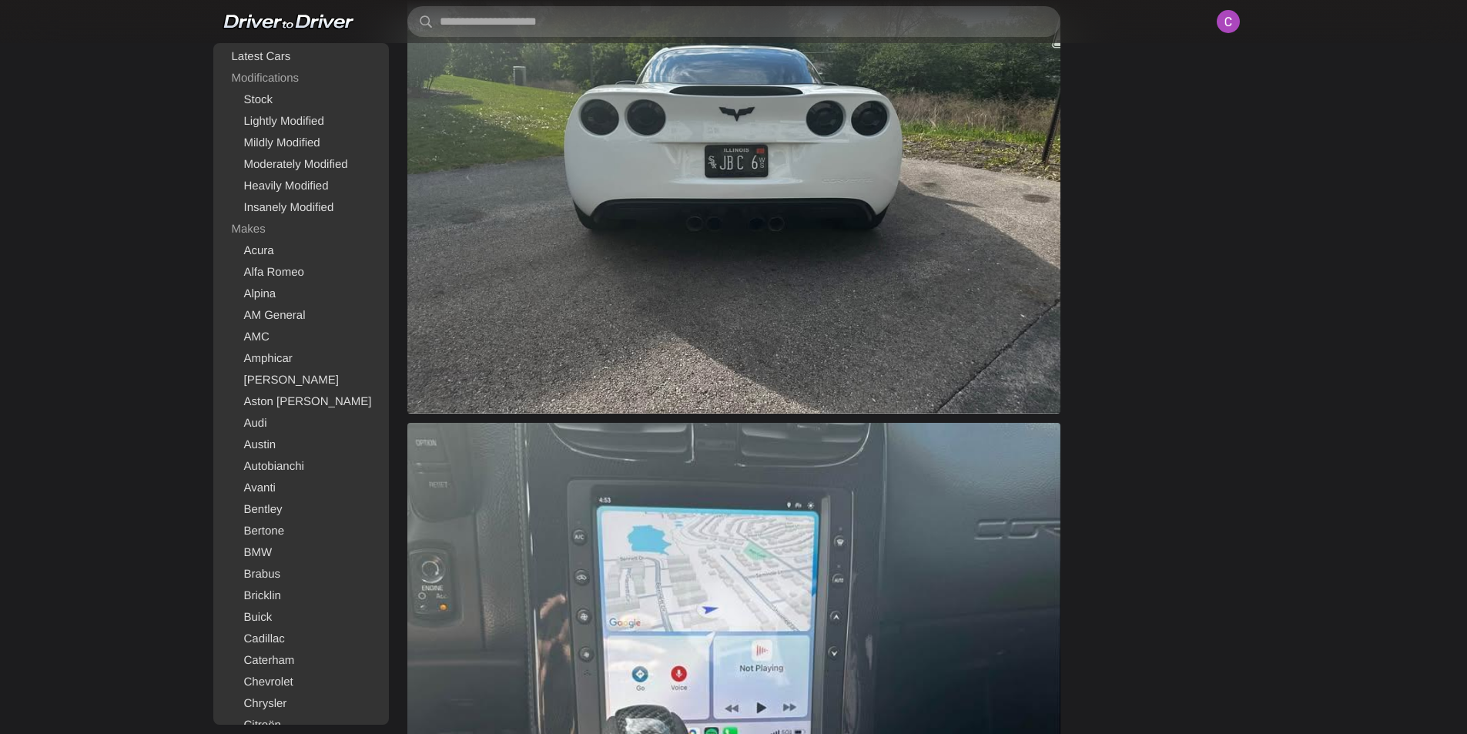
scroll to position [2926, 0]
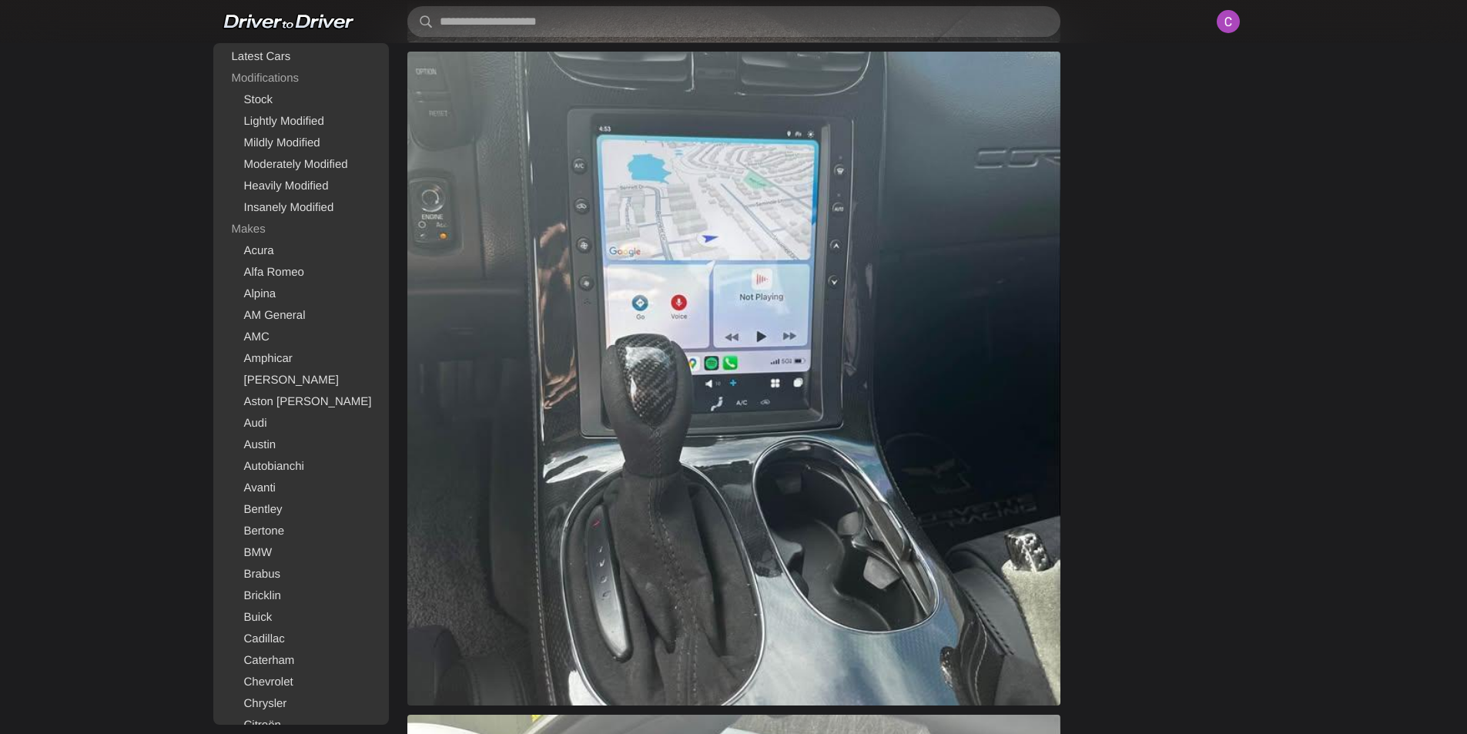
click at [769, 510] on img at bounding box center [733, 379] width 653 height 654
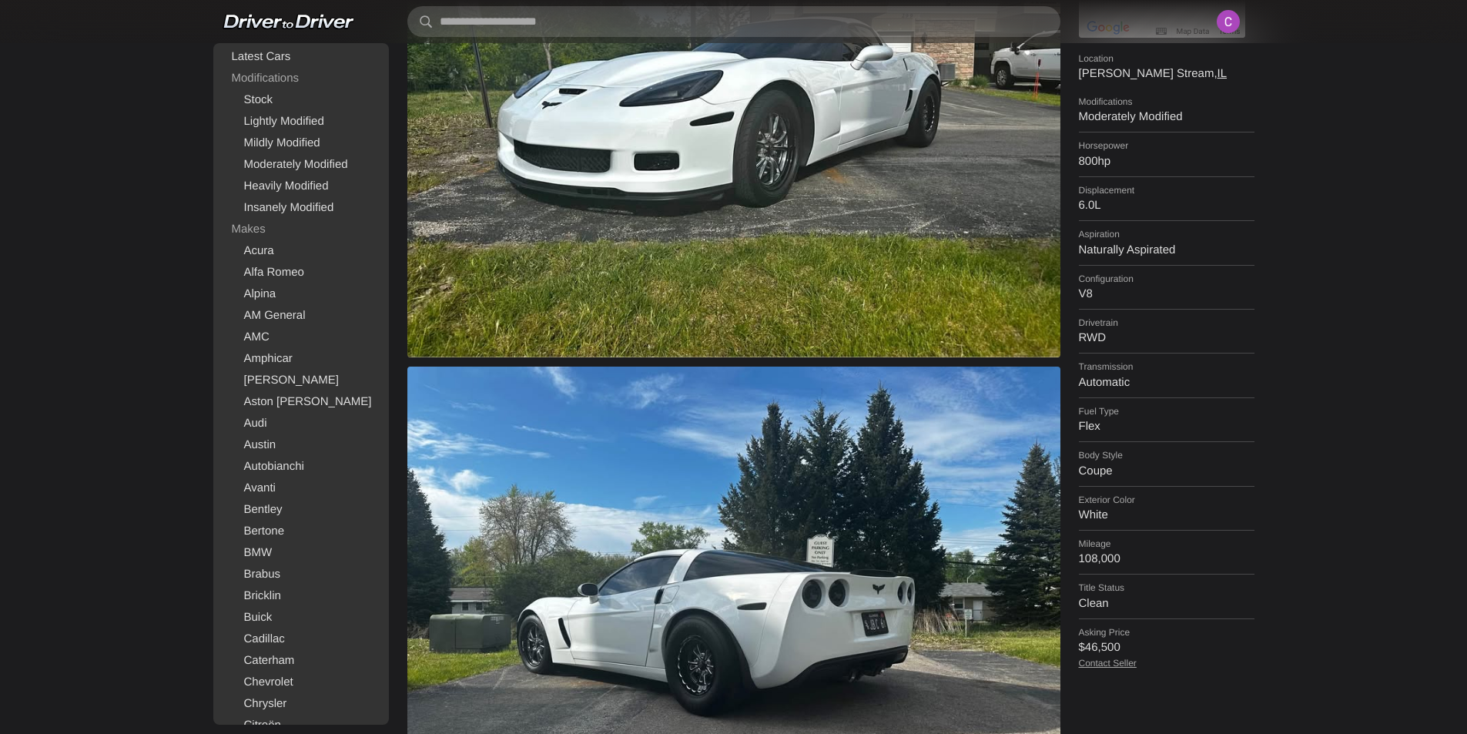
scroll to position [0, 0]
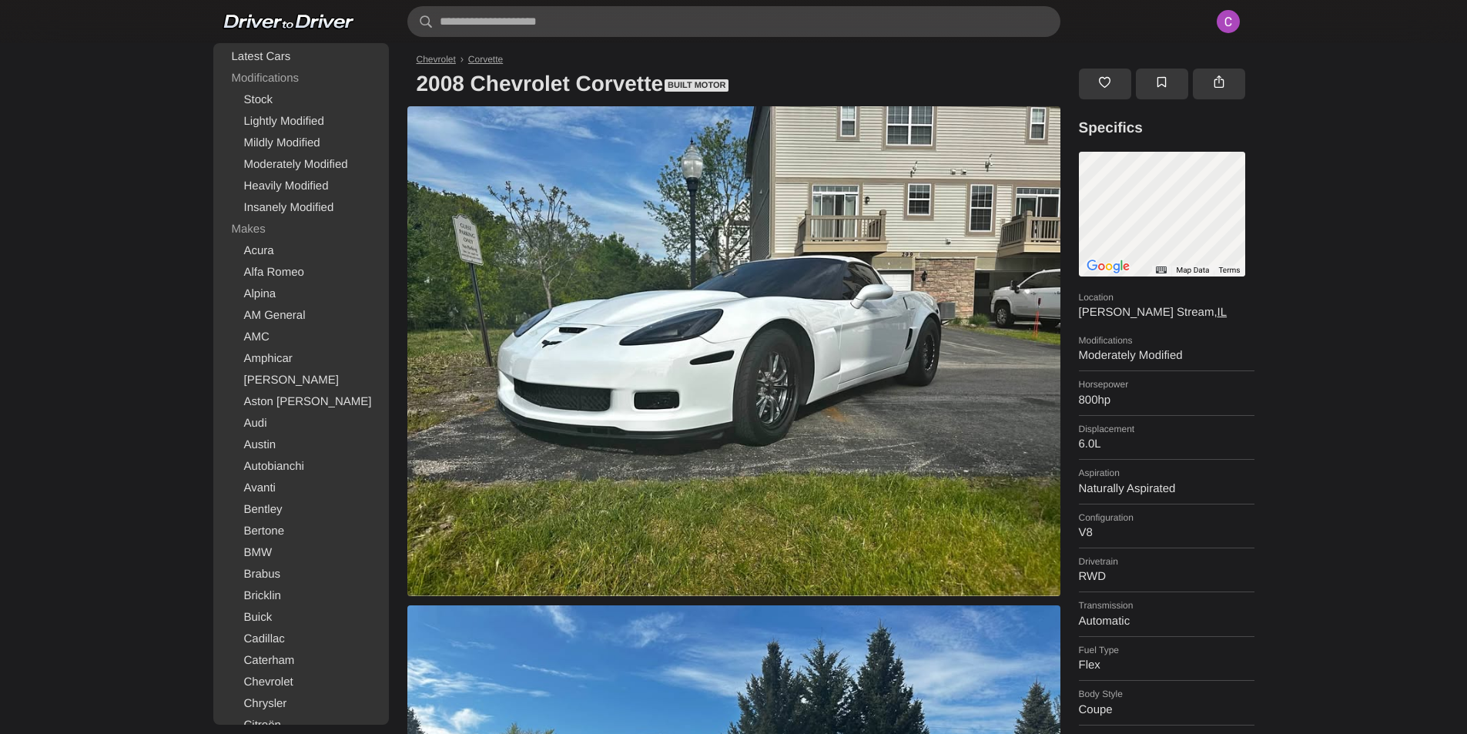
click at [1091, 79] on link at bounding box center [1105, 84] width 52 height 31
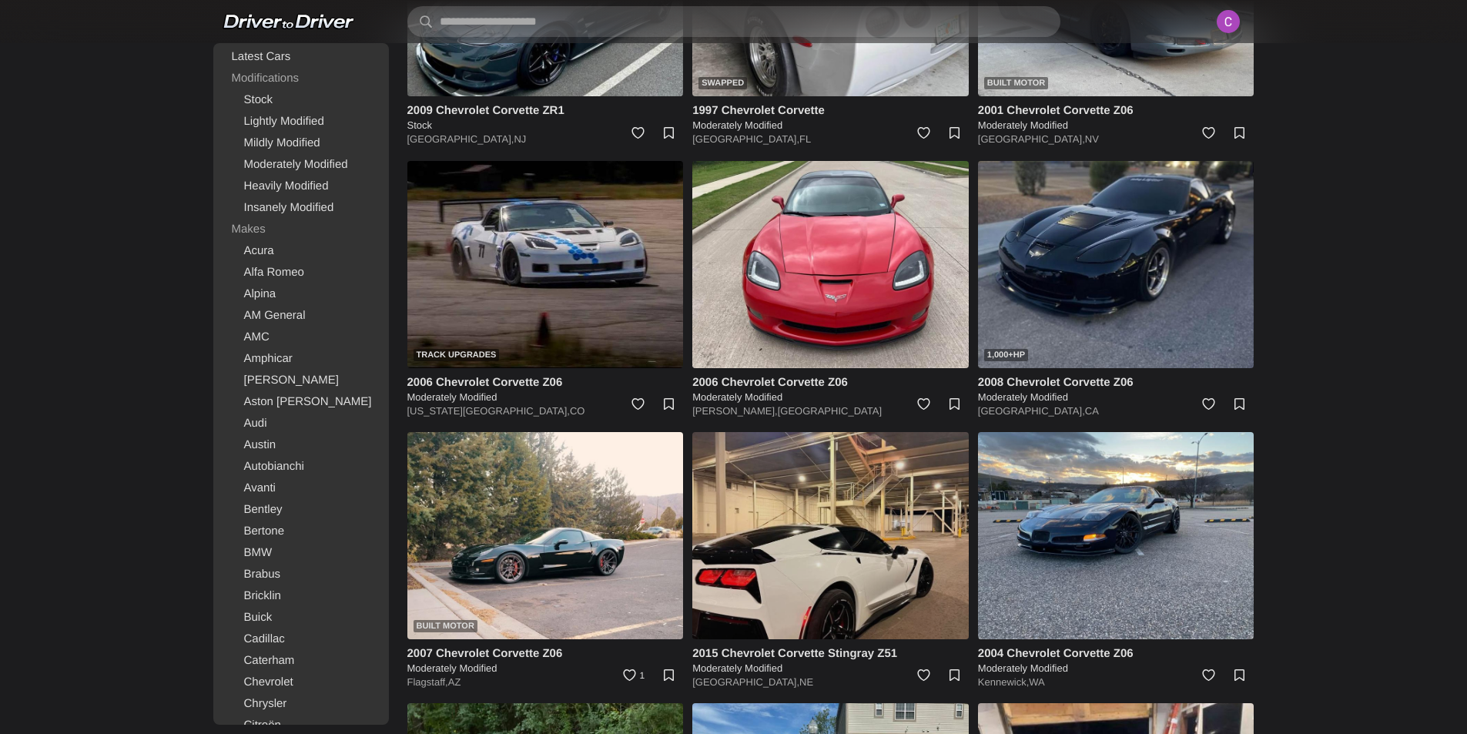
scroll to position [2250, 0]
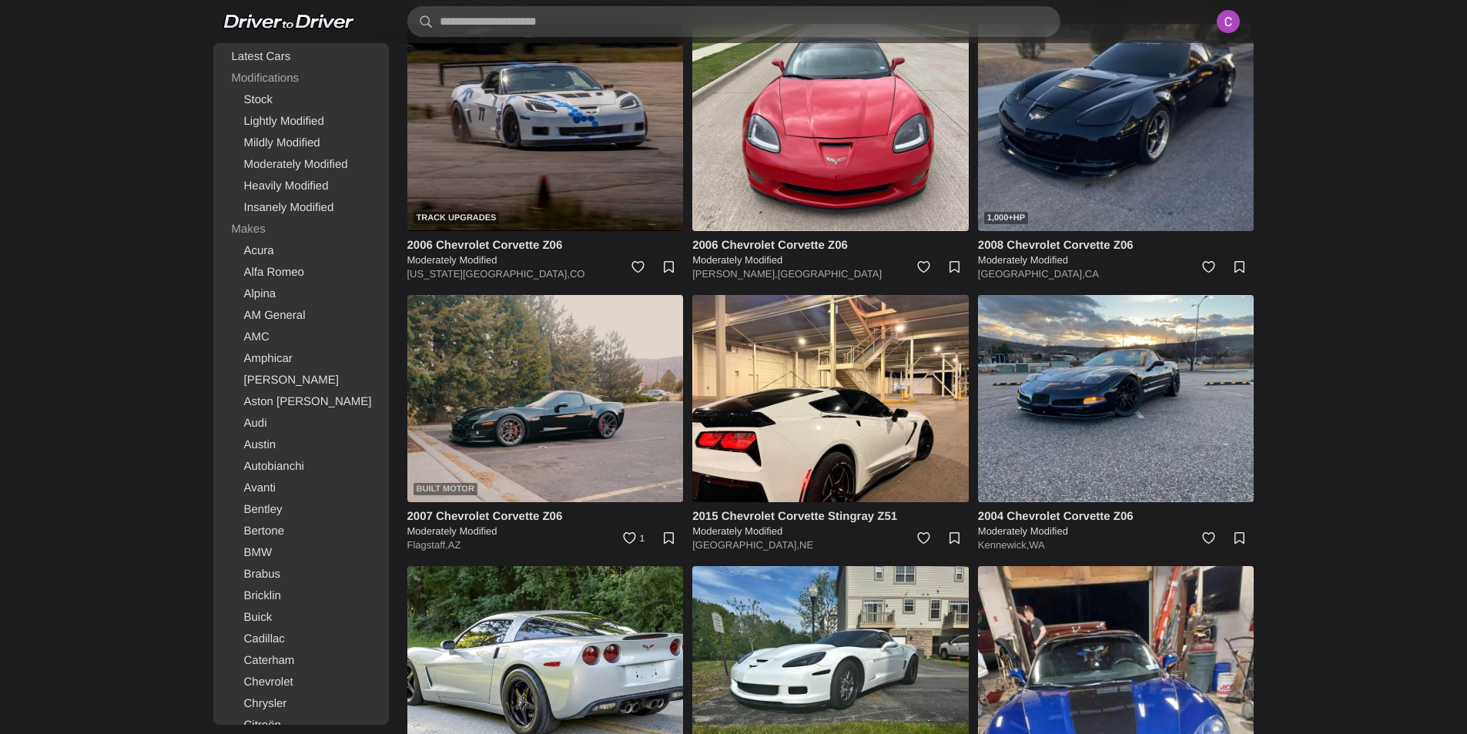
click at [582, 405] on img at bounding box center [545, 398] width 276 height 207
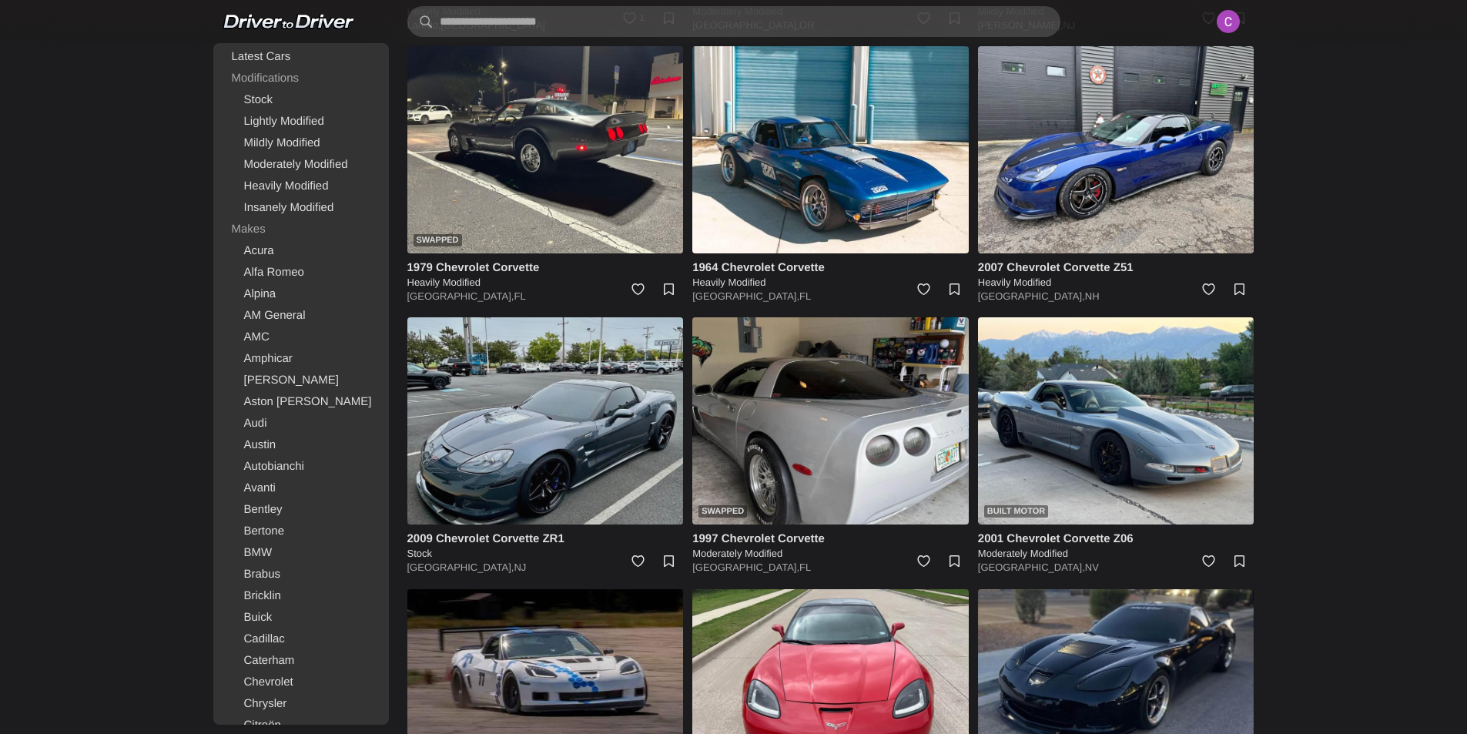
scroll to position [2019, 0]
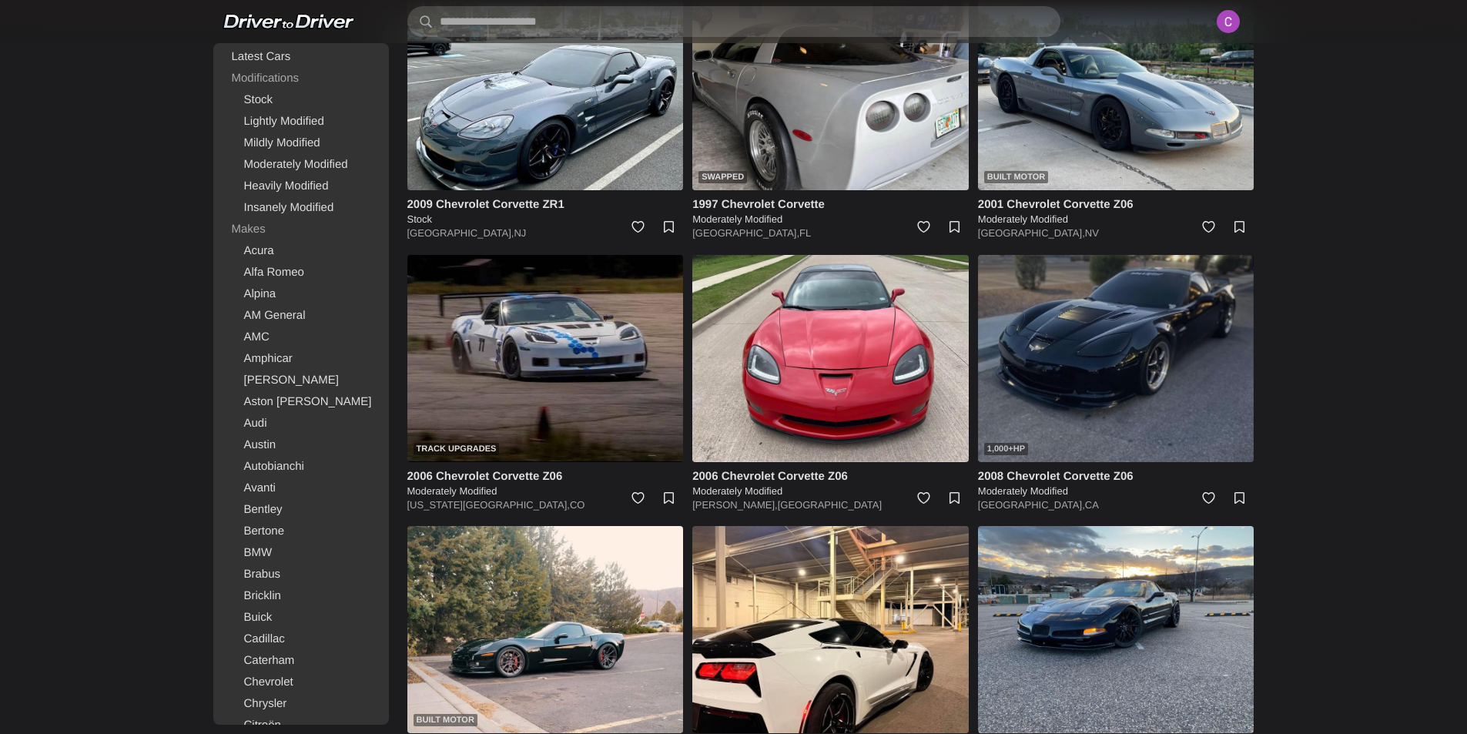
click at [999, 344] on img at bounding box center [1116, 358] width 276 height 207
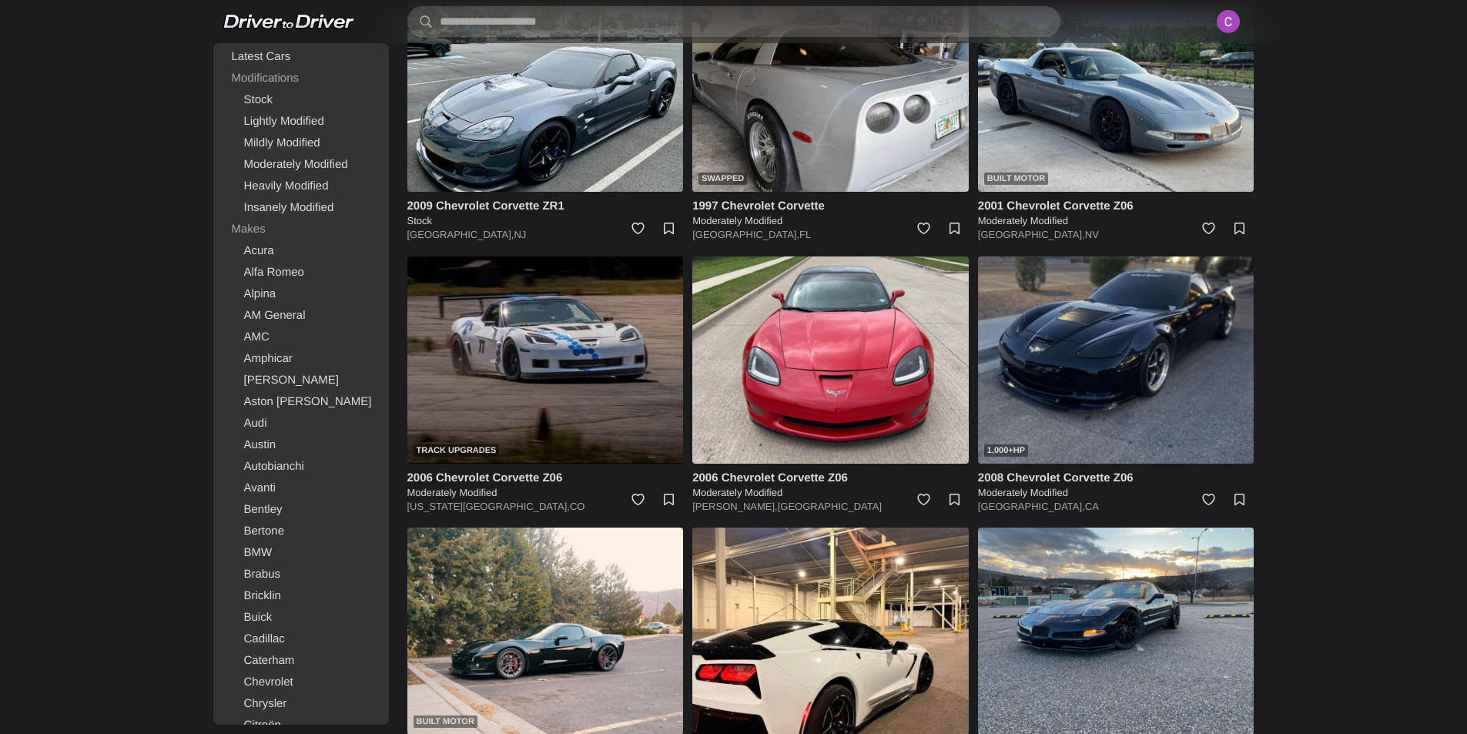
scroll to position [2019, 0]
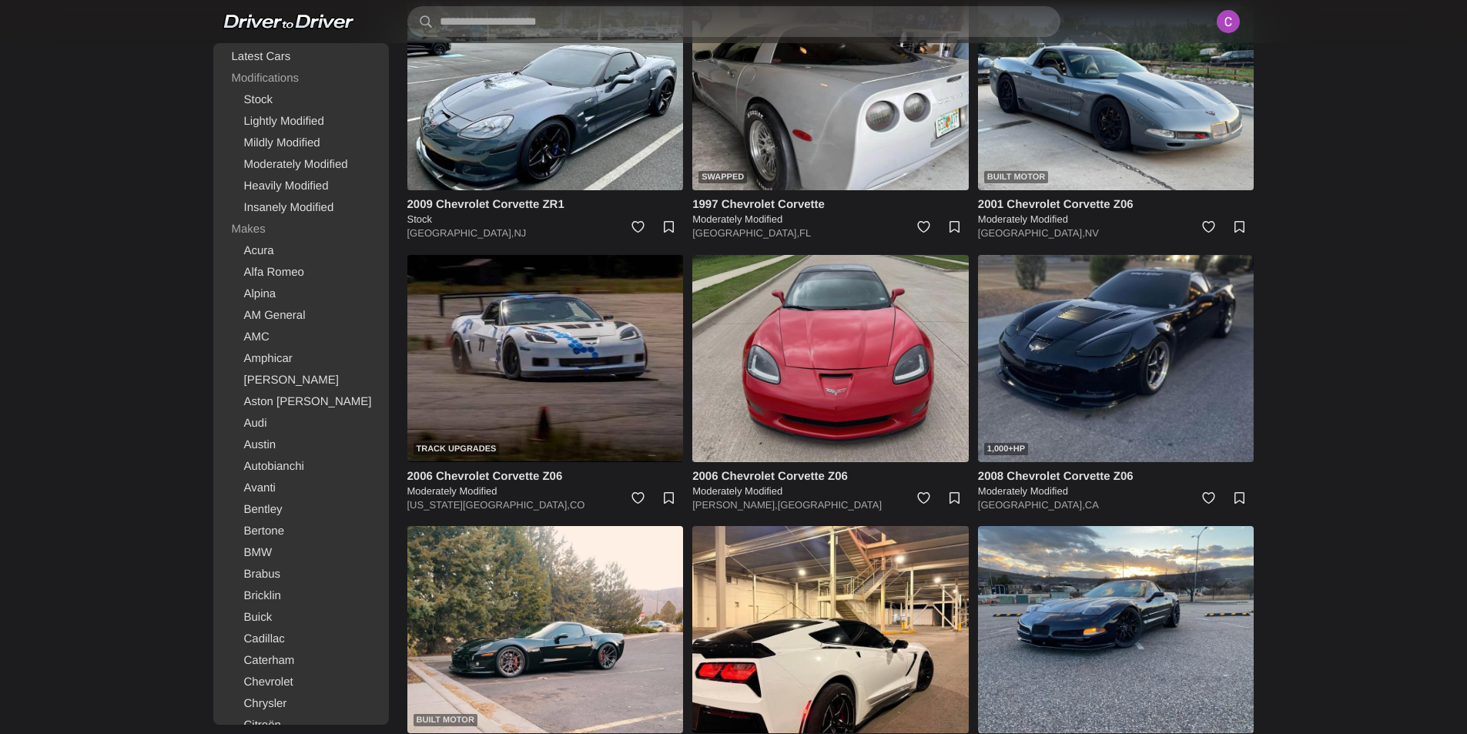
click at [847, 396] on img at bounding box center [830, 358] width 276 height 207
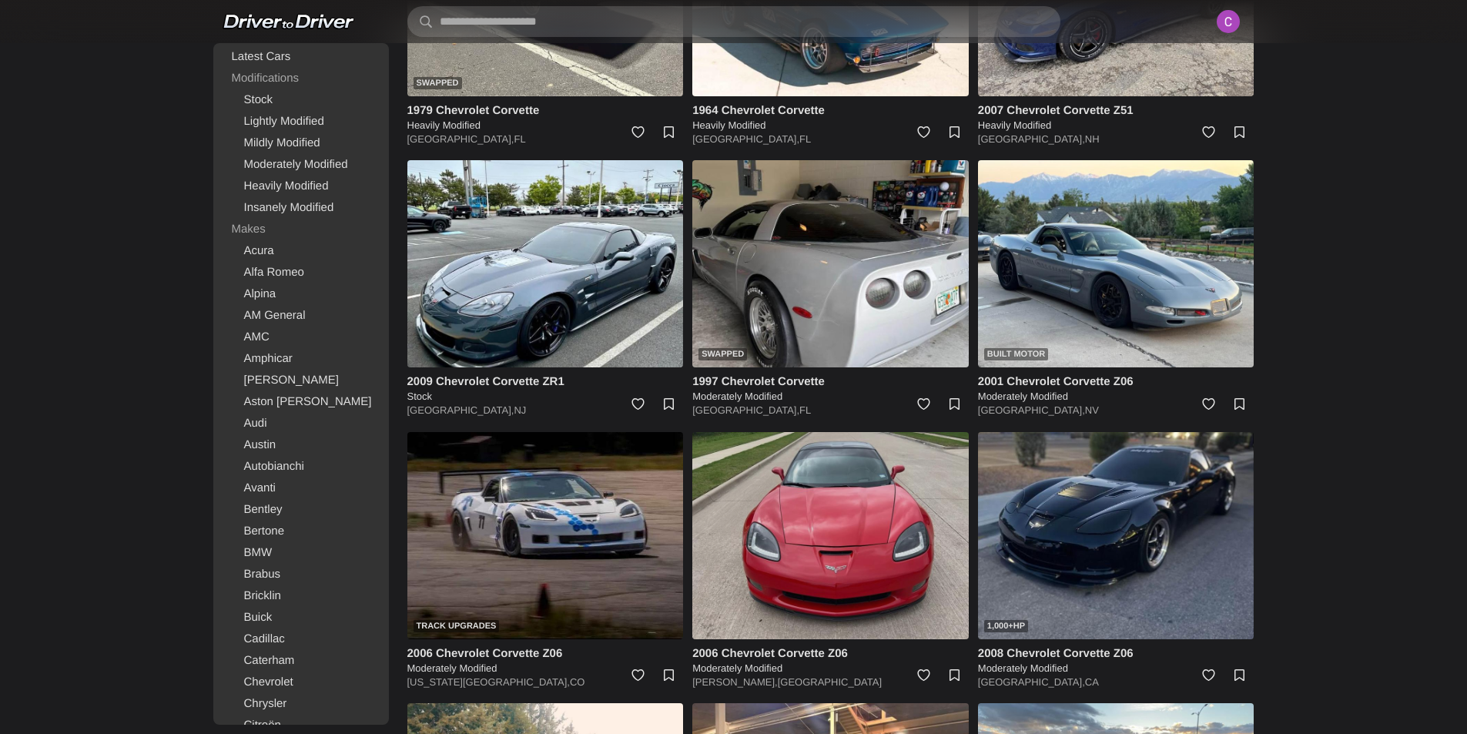
scroll to position [1942, 0]
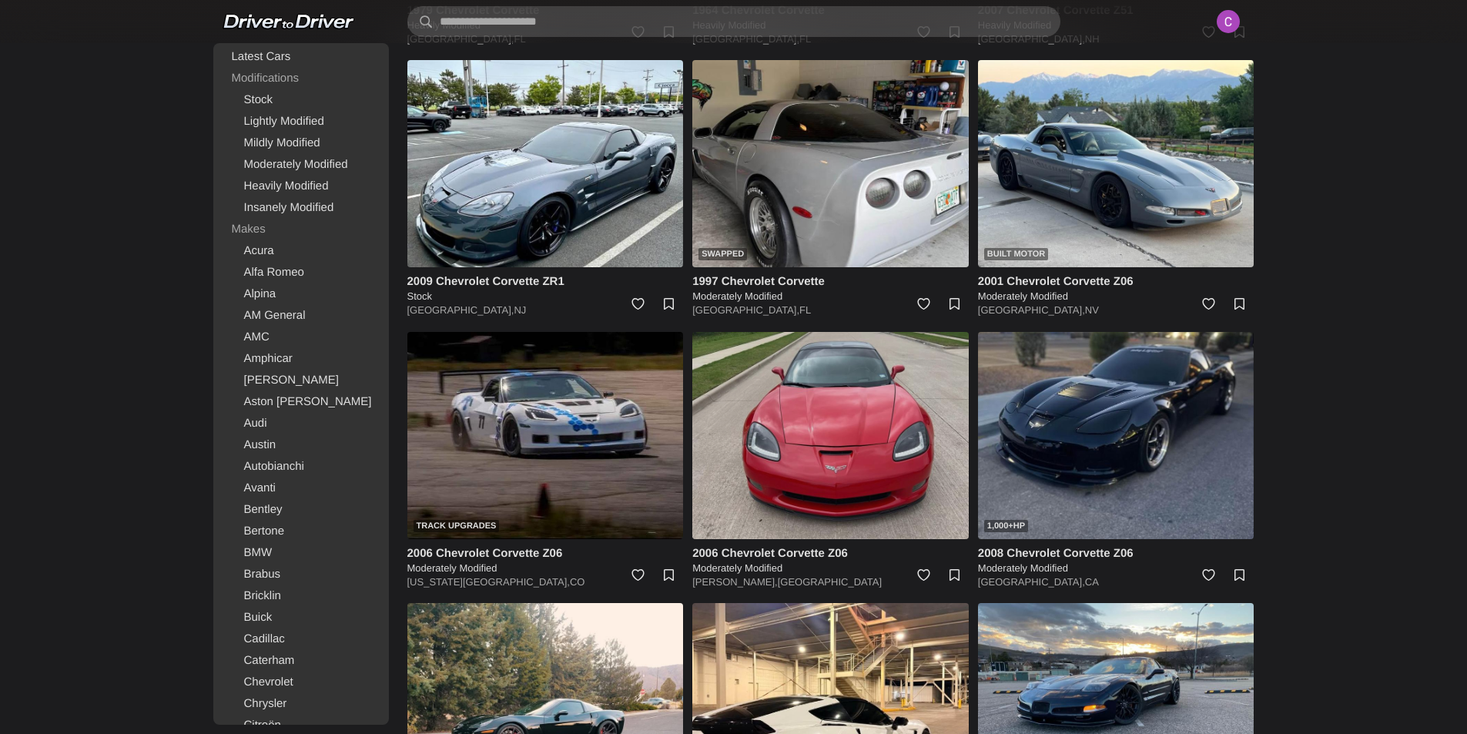
click at [773, 434] on img at bounding box center [830, 435] width 276 height 207
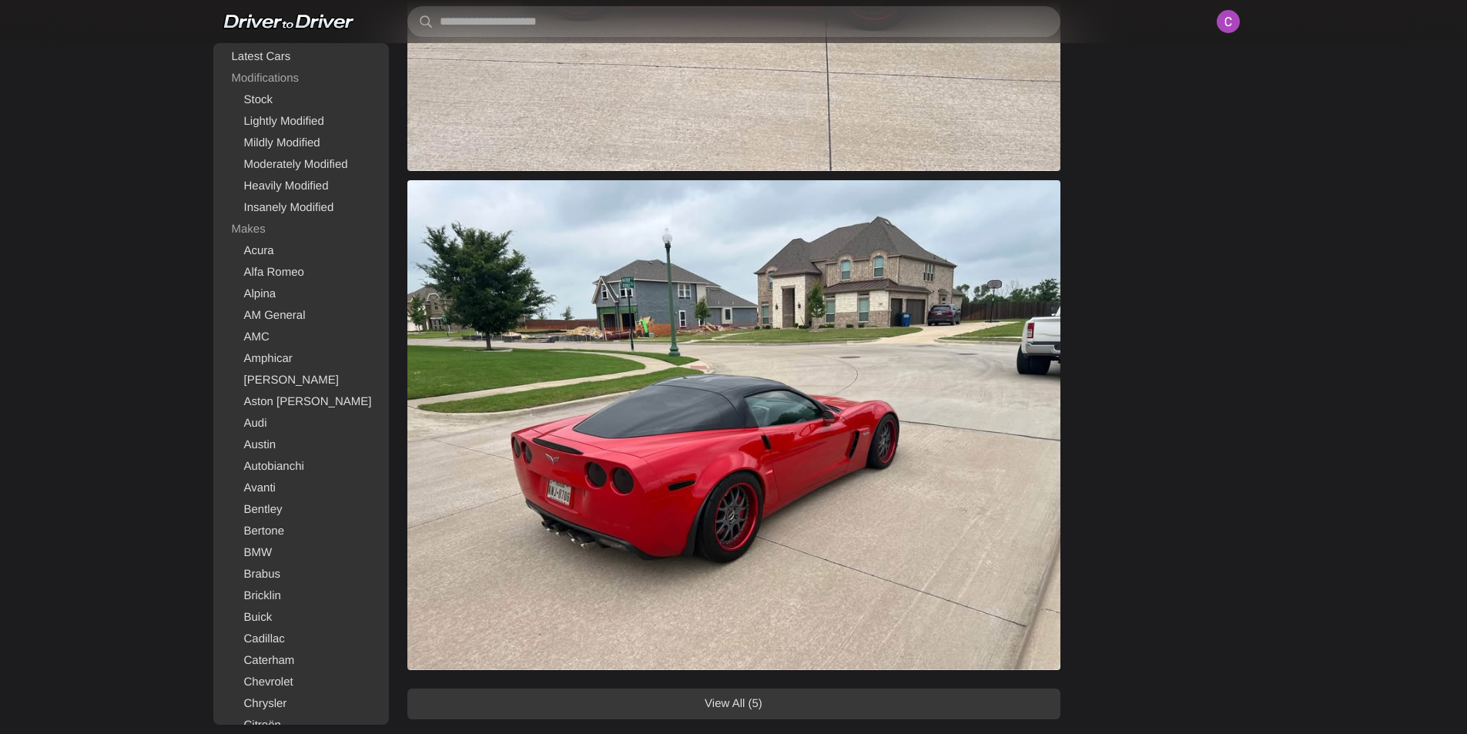
scroll to position [1386, 0]
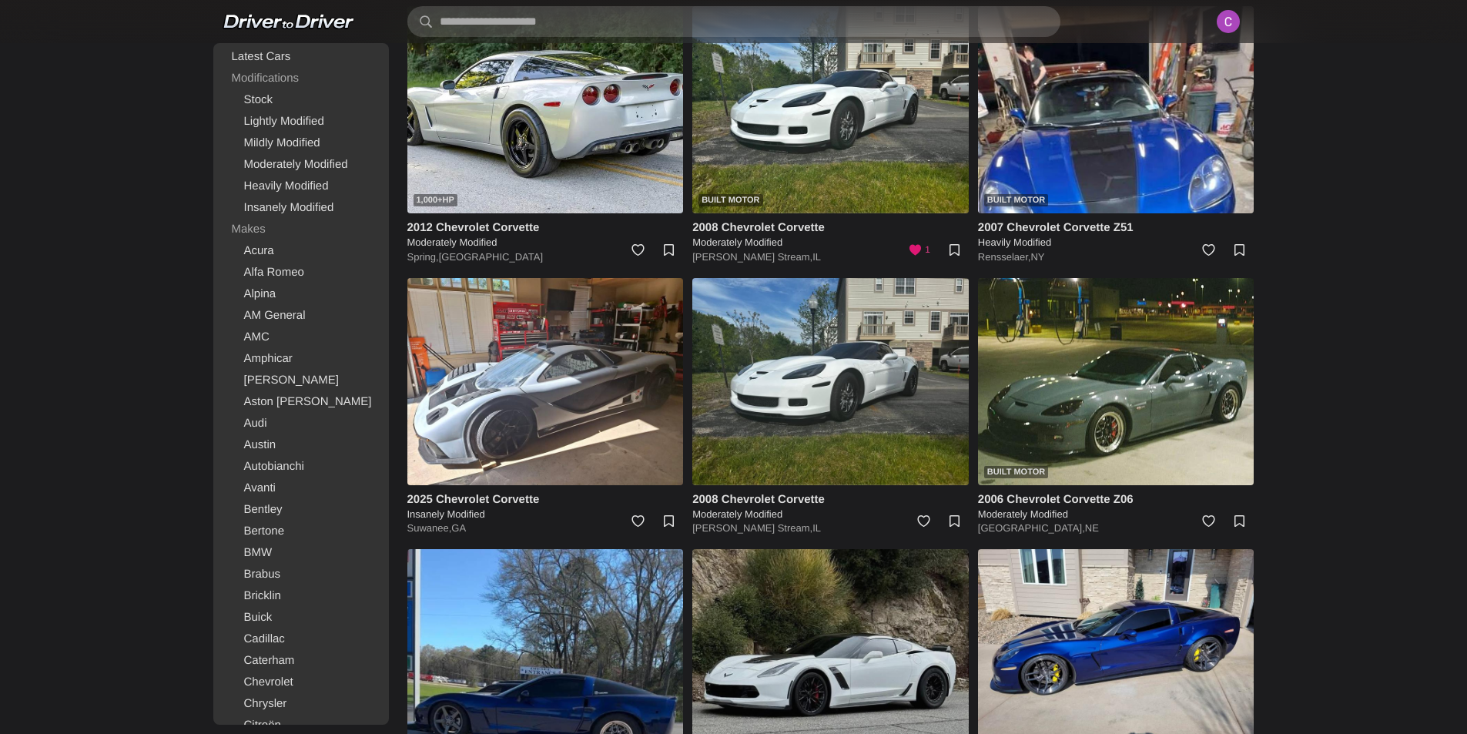
scroll to position [2865, 0]
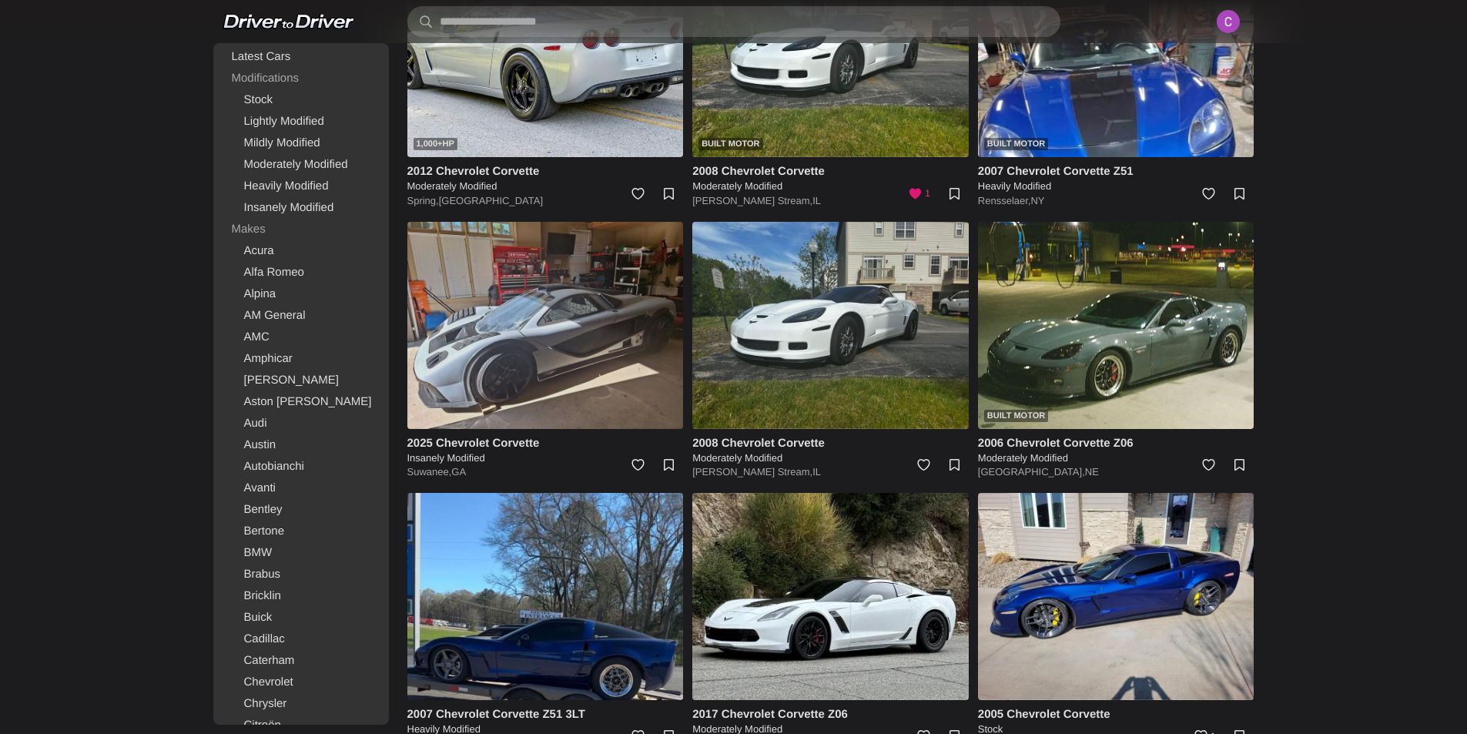
click at [560, 403] on img at bounding box center [545, 325] width 276 height 207
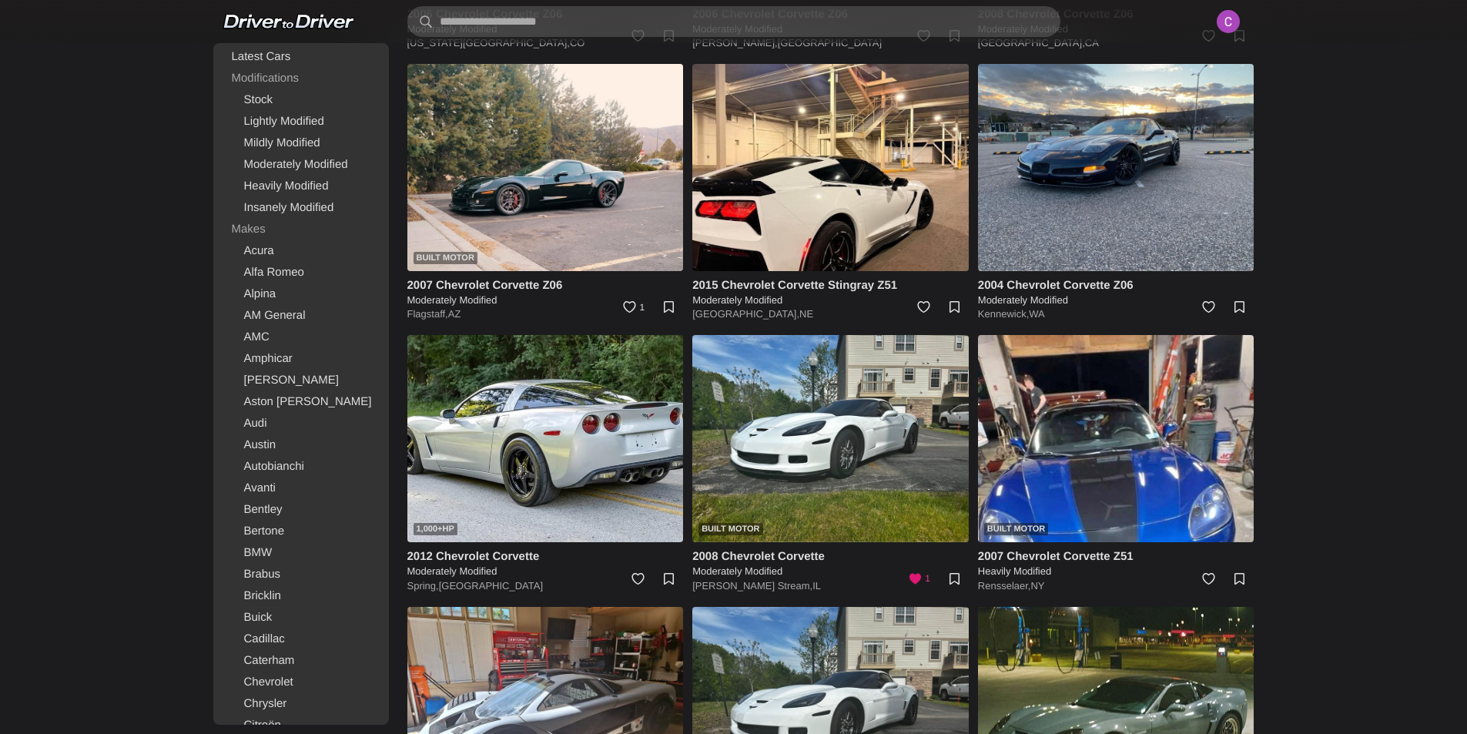
scroll to position [2942, 0]
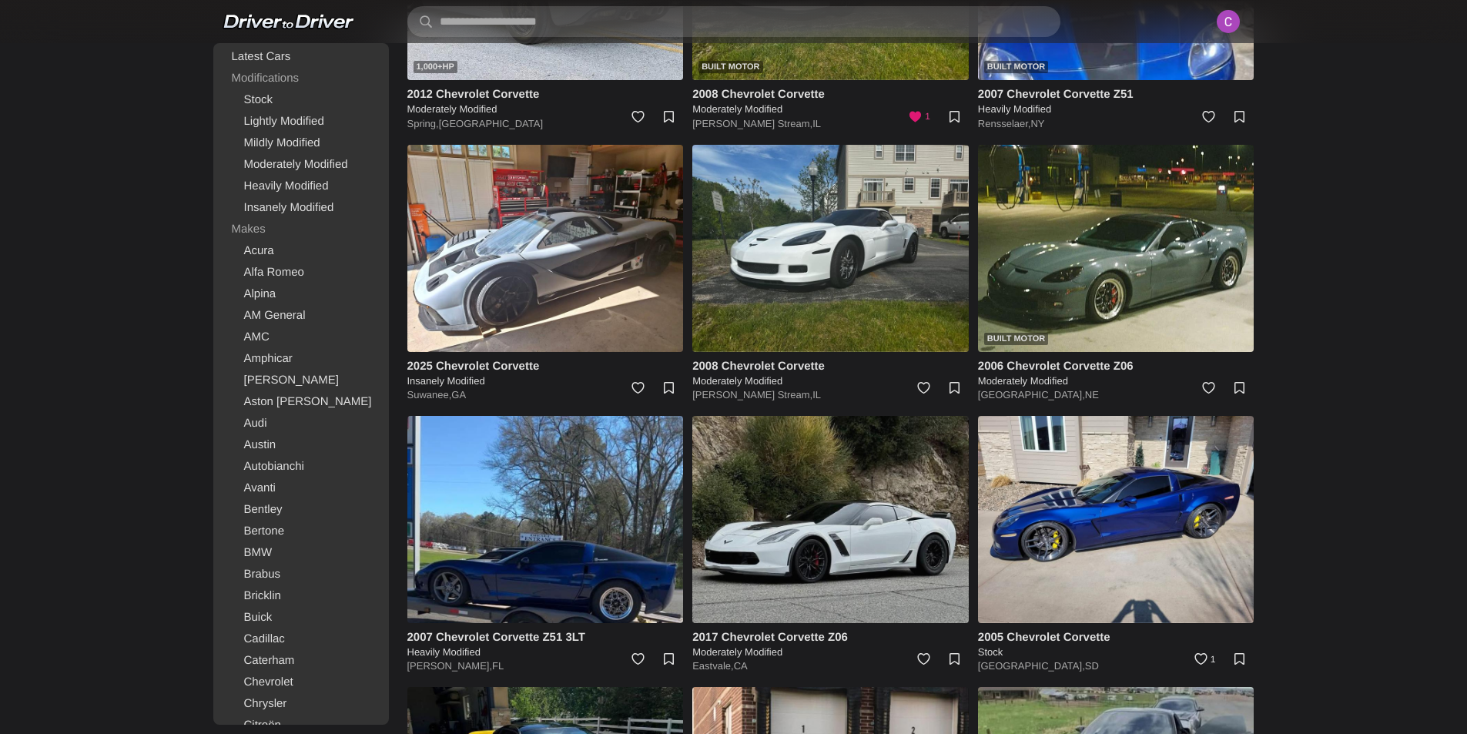
click at [841, 495] on img at bounding box center [830, 519] width 276 height 207
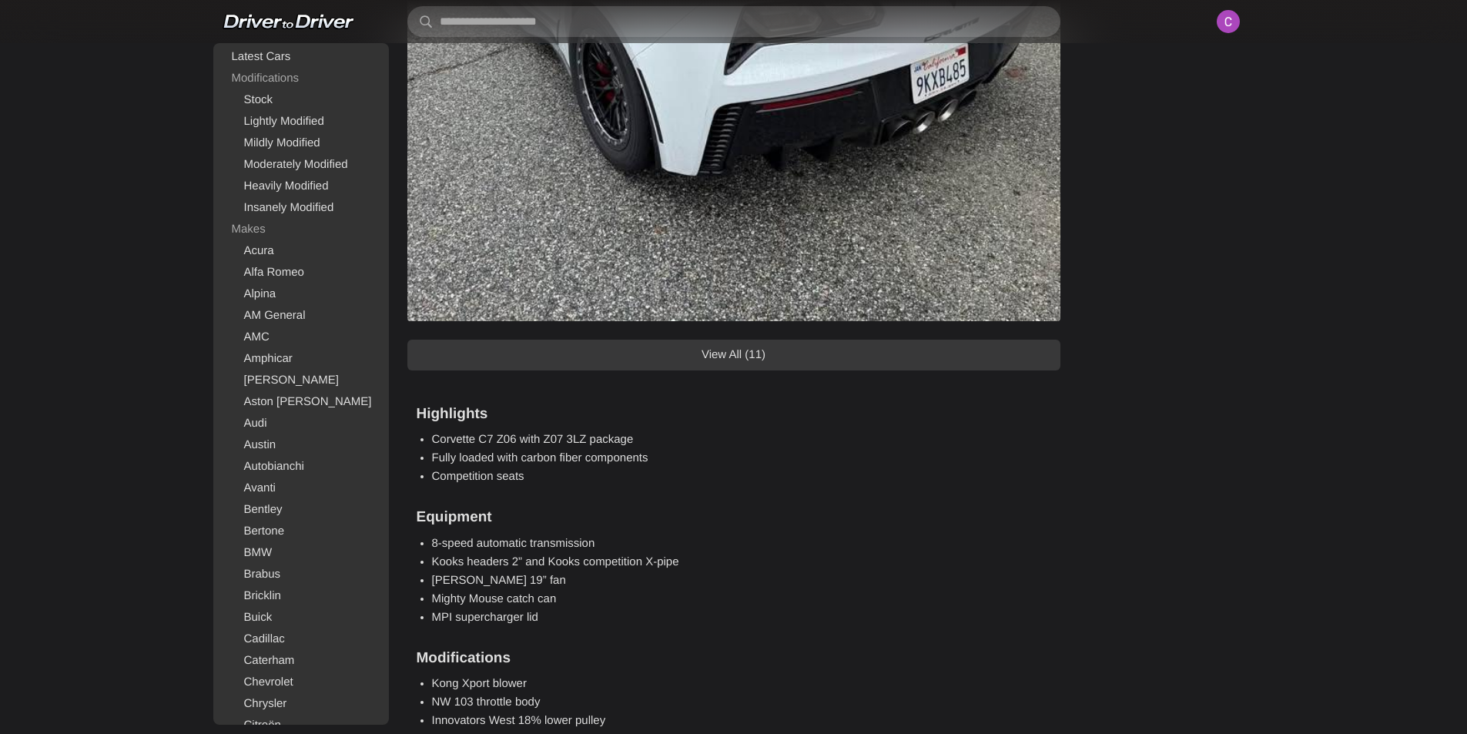
scroll to position [1848, 0]
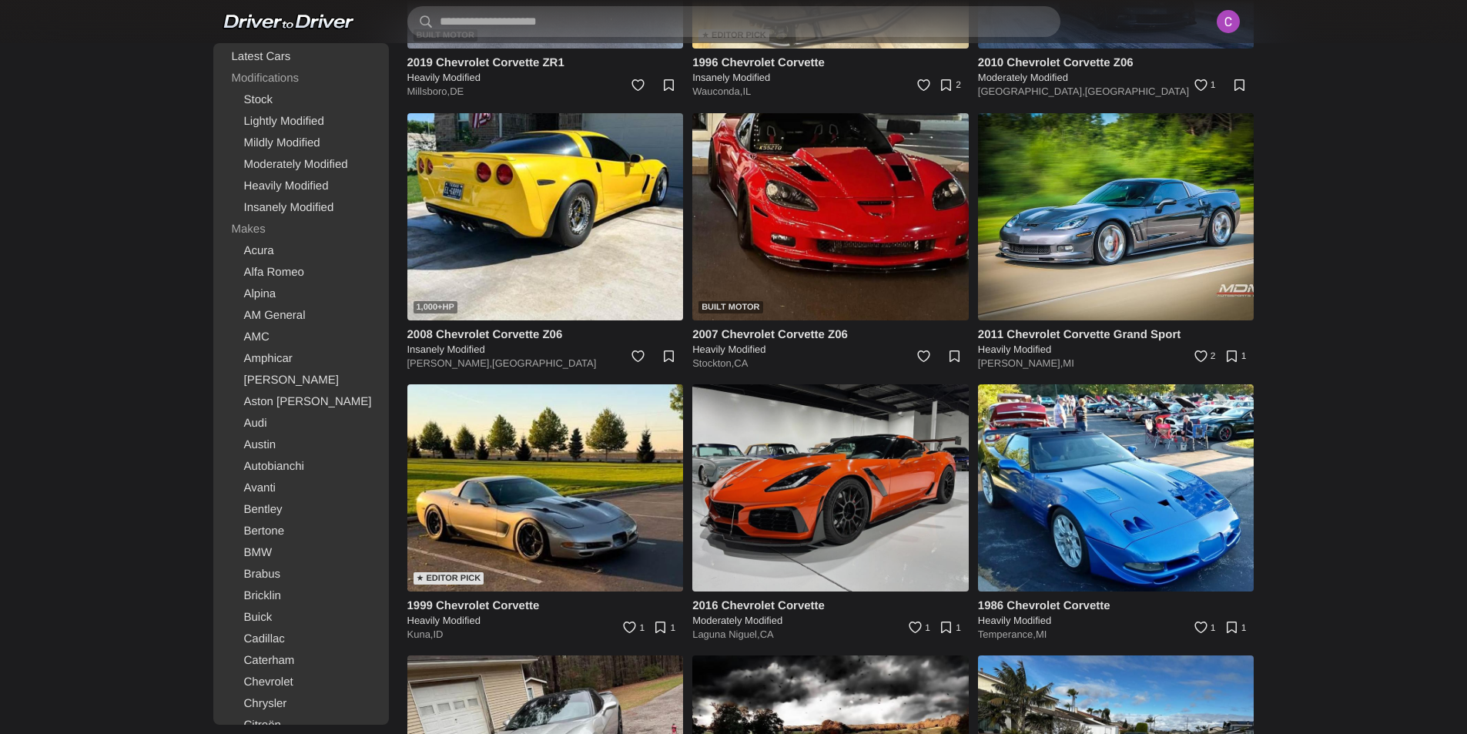
scroll to position [4328, 0]
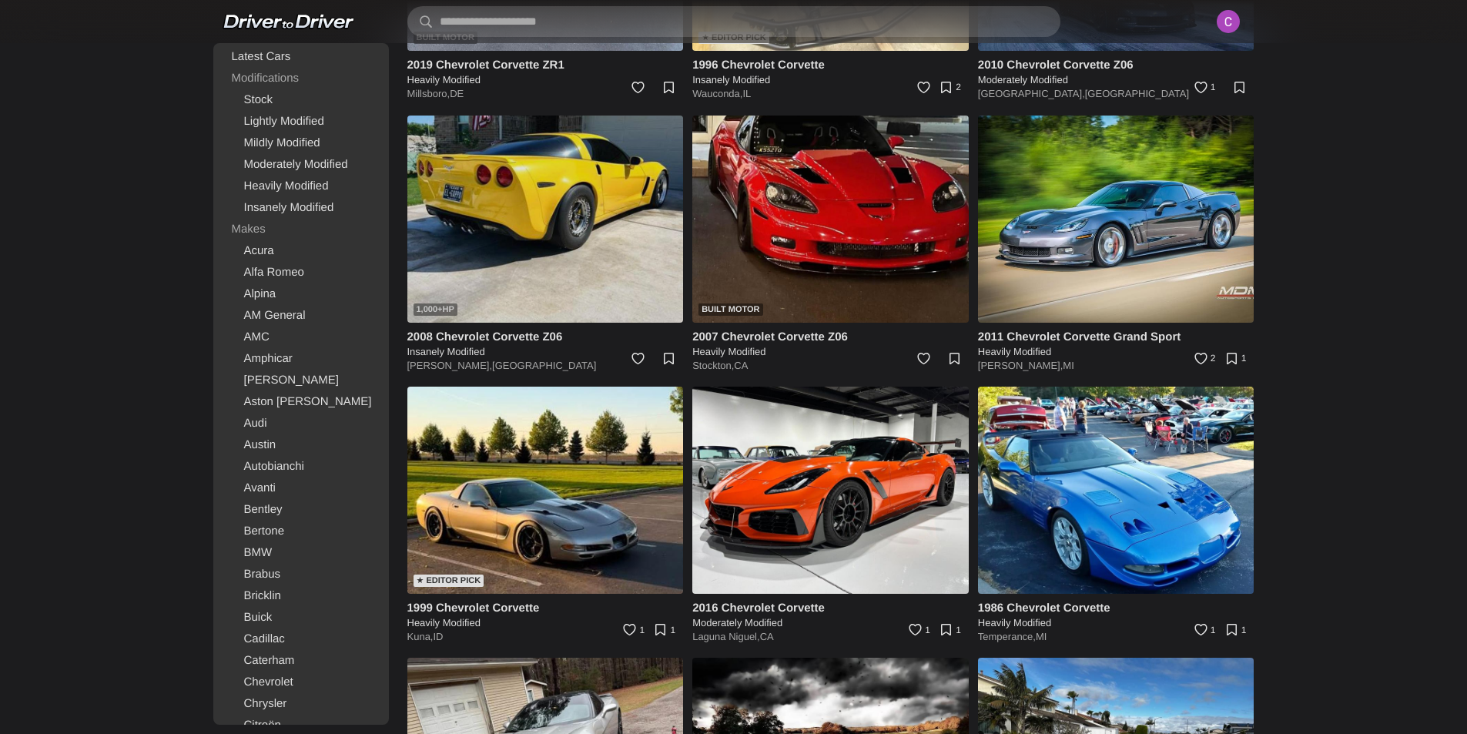
click at [557, 250] on img at bounding box center [545, 218] width 276 height 207
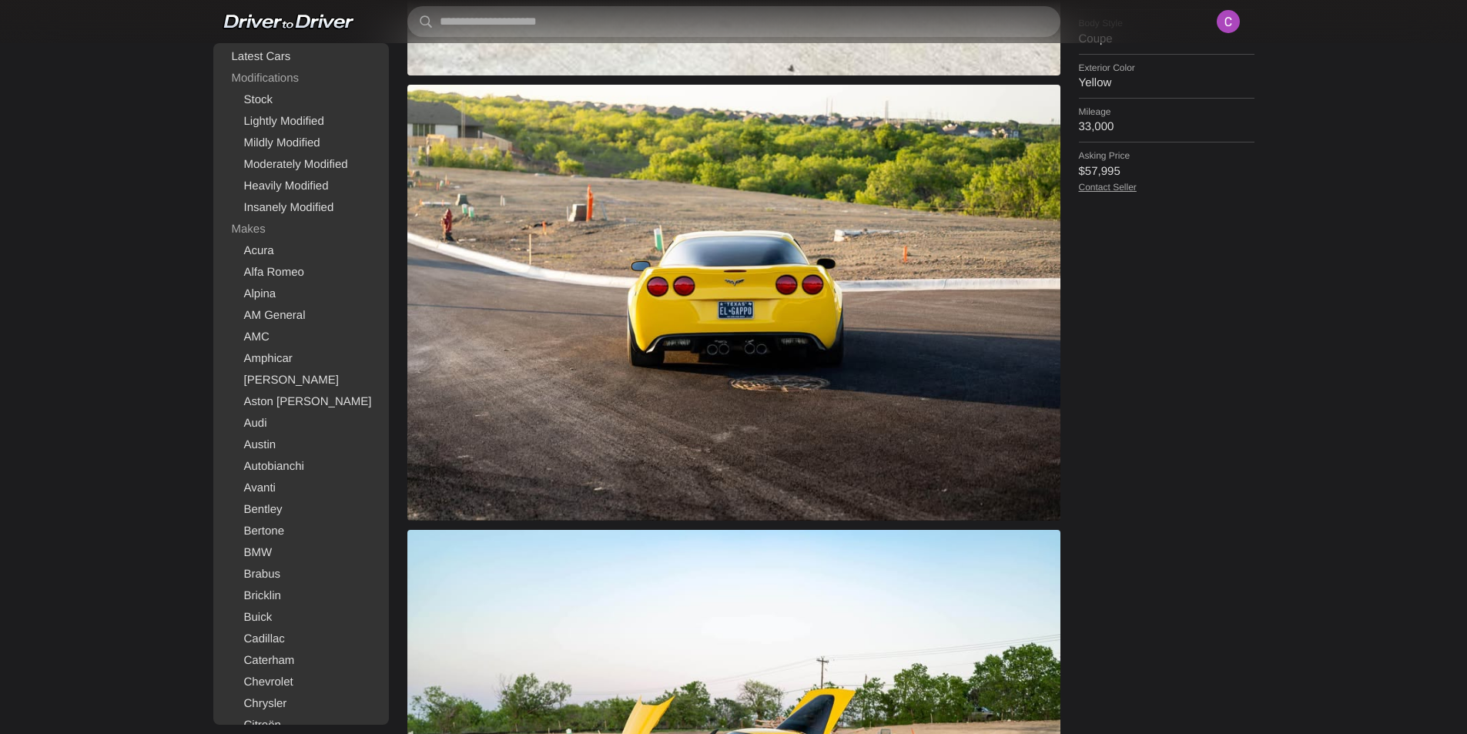
scroll to position [770, 0]
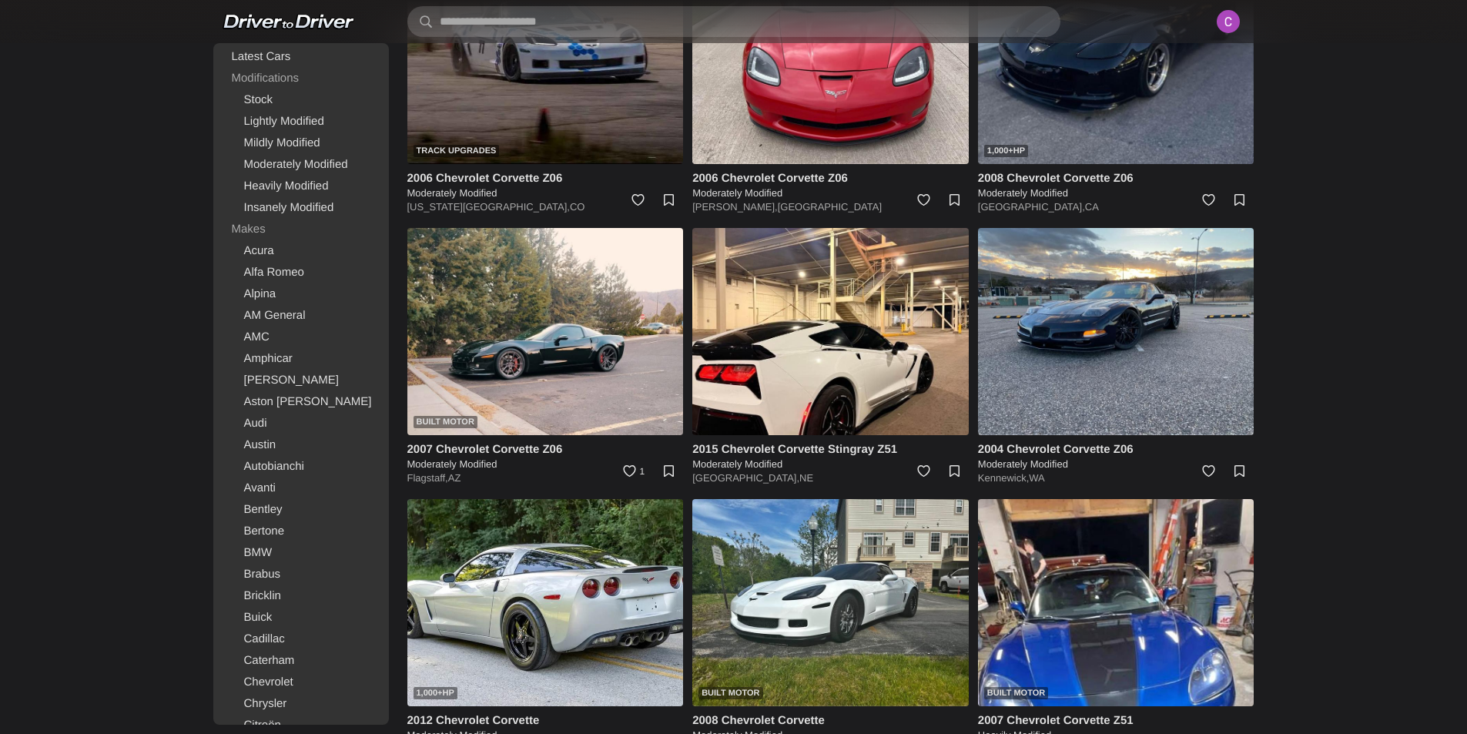
scroll to position [2250, 0]
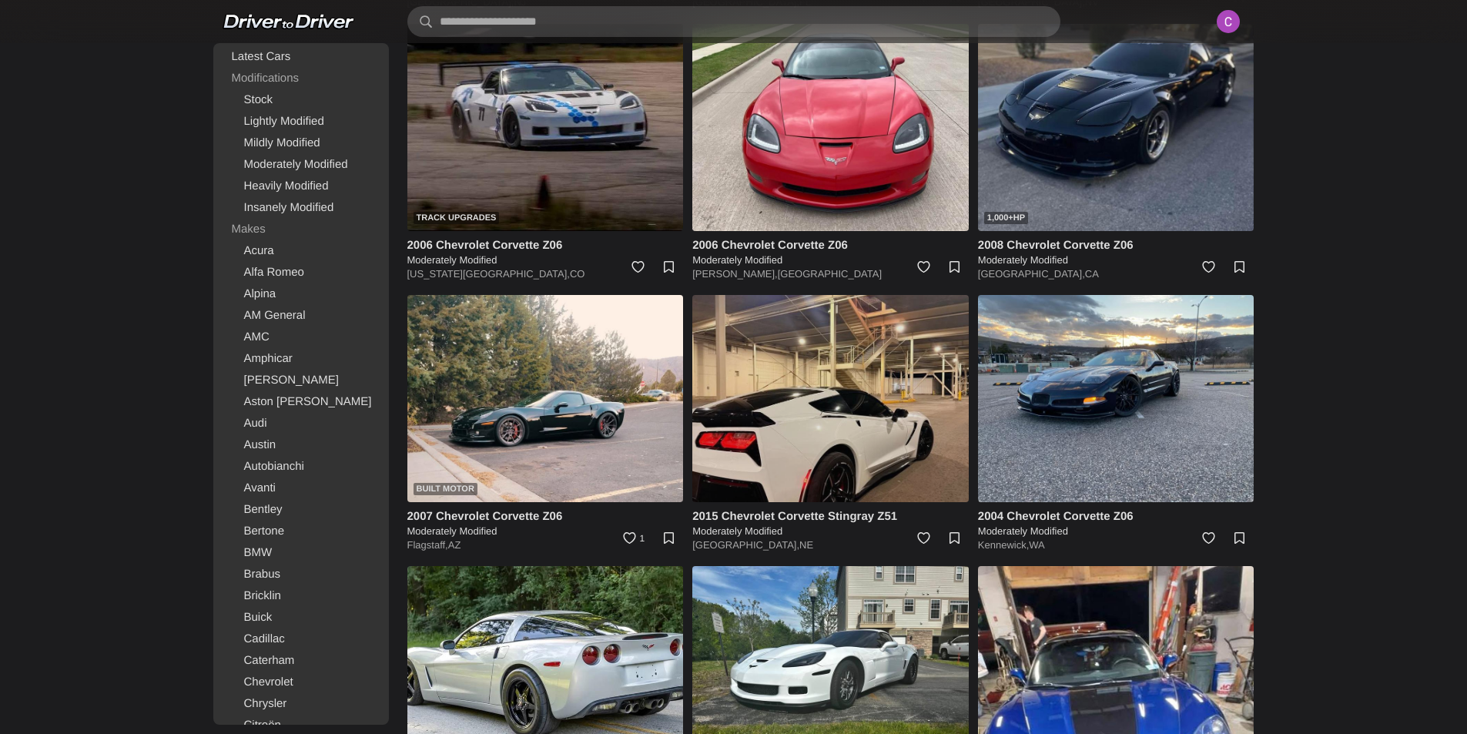
click at [832, 403] on img at bounding box center [830, 398] width 276 height 207
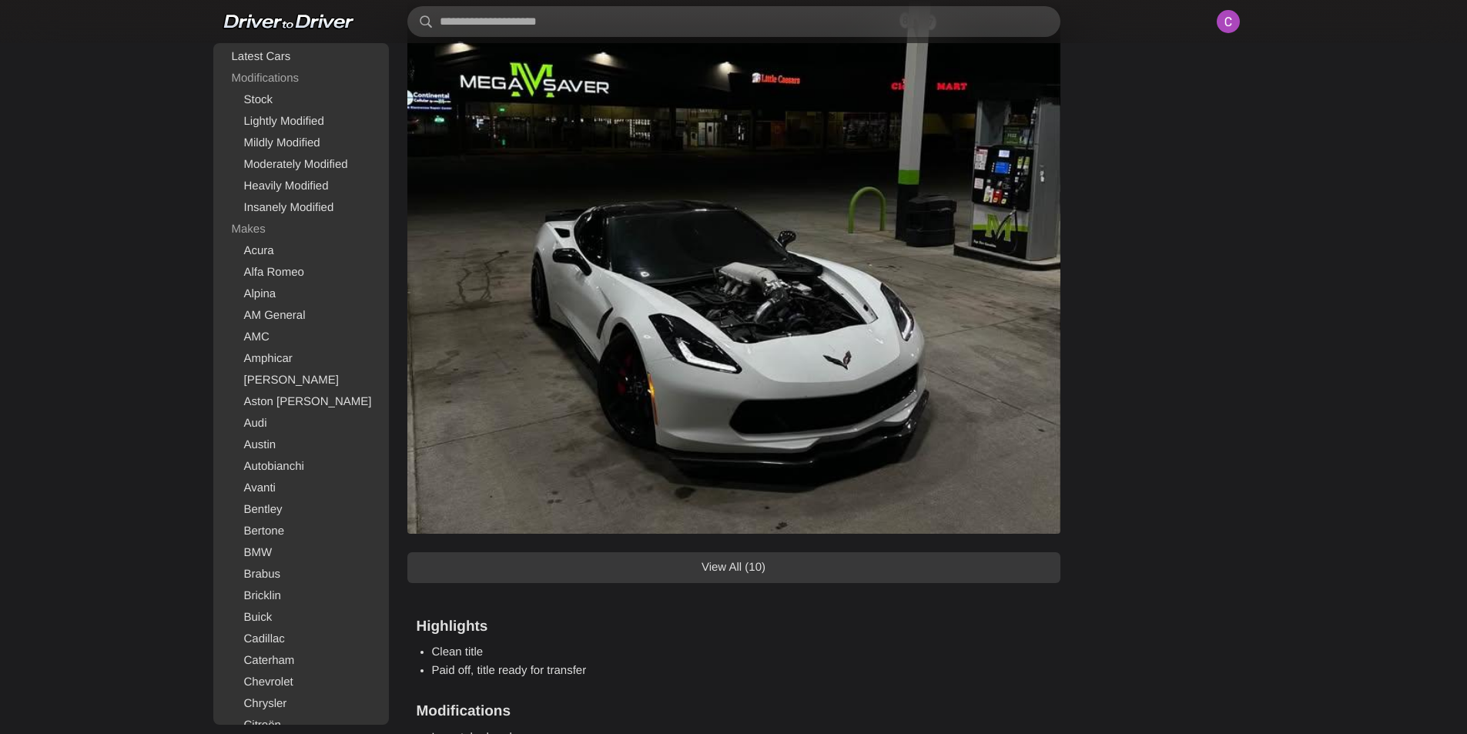
scroll to position [1463, 0]
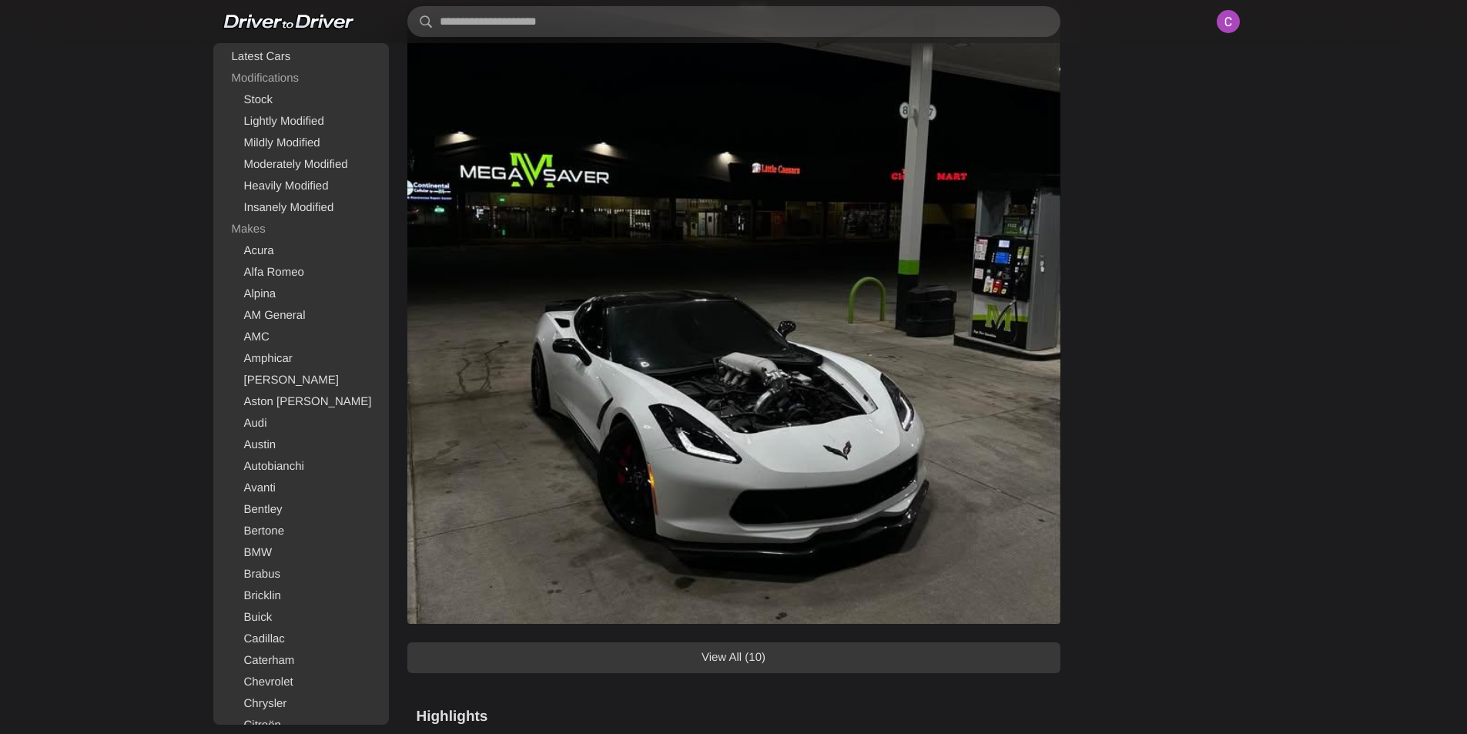
click at [800, 672] on link "View All (10)" at bounding box center [733, 657] width 653 height 31
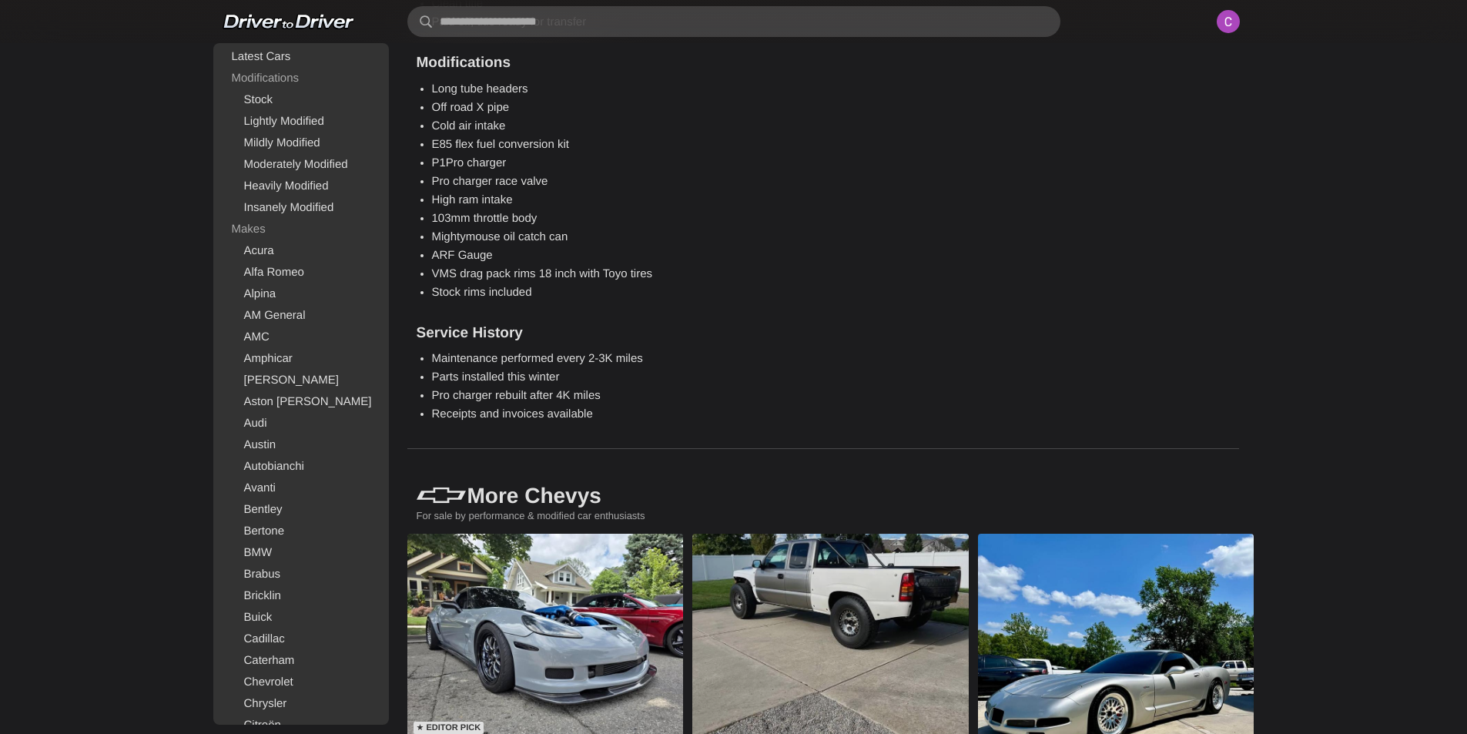
scroll to position [6852, 0]
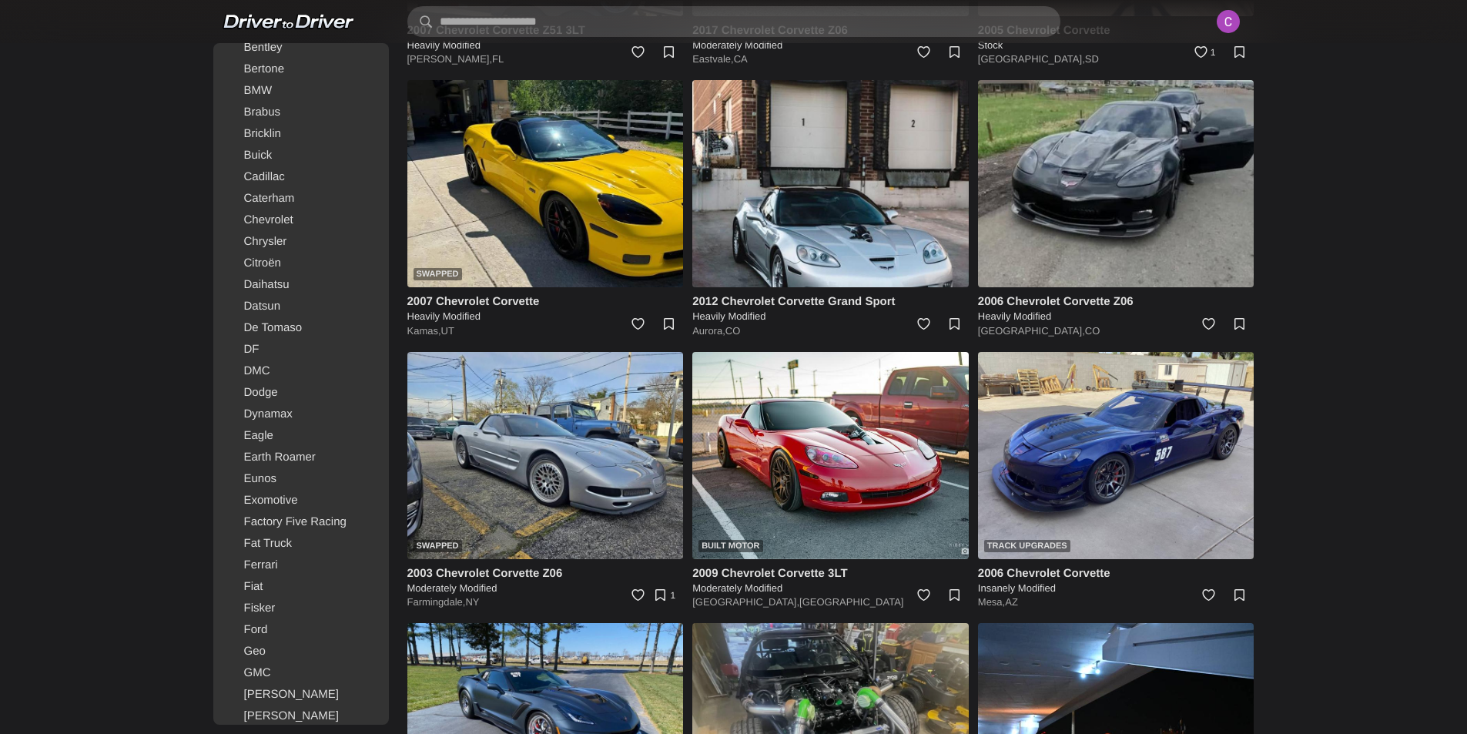
scroll to position [3481, 0]
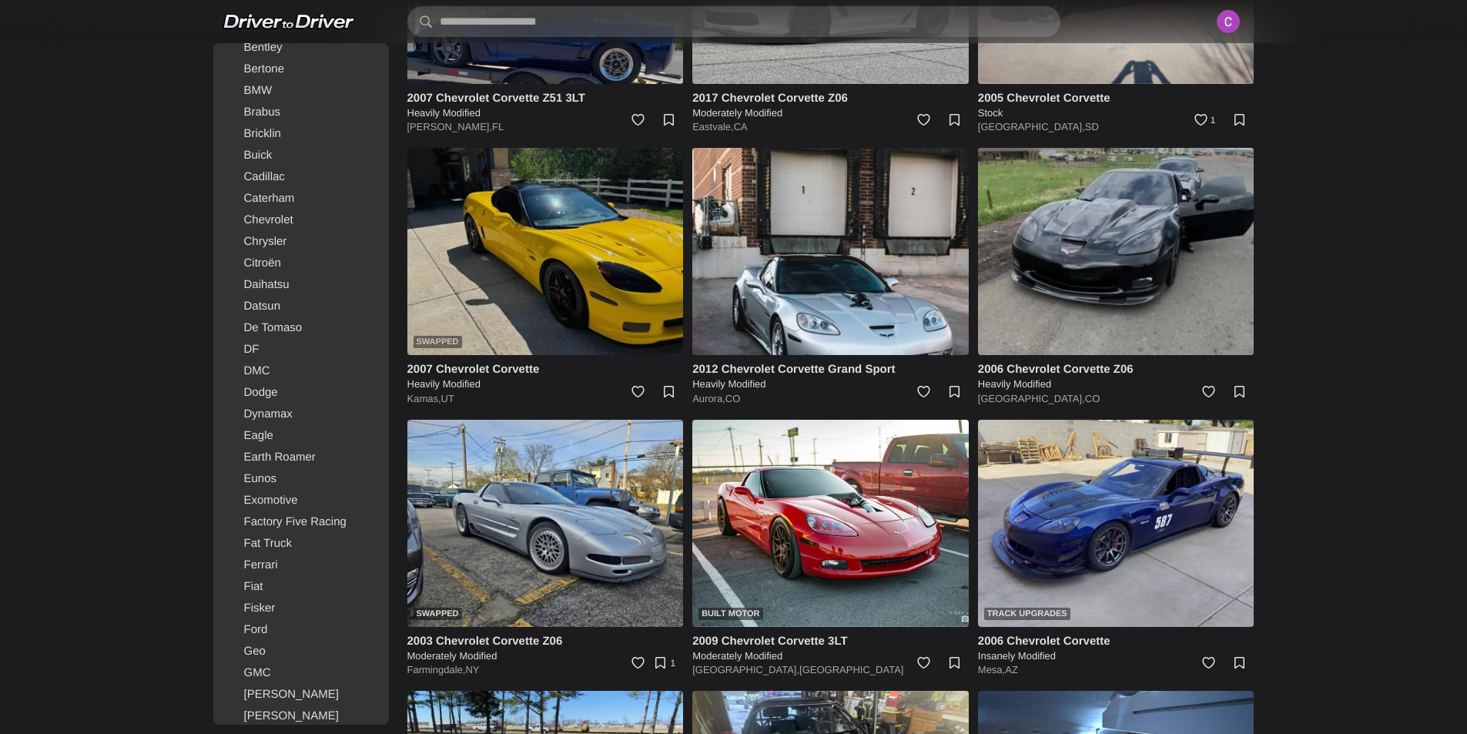
click at [609, 321] on img at bounding box center [545, 251] width 276 height 207
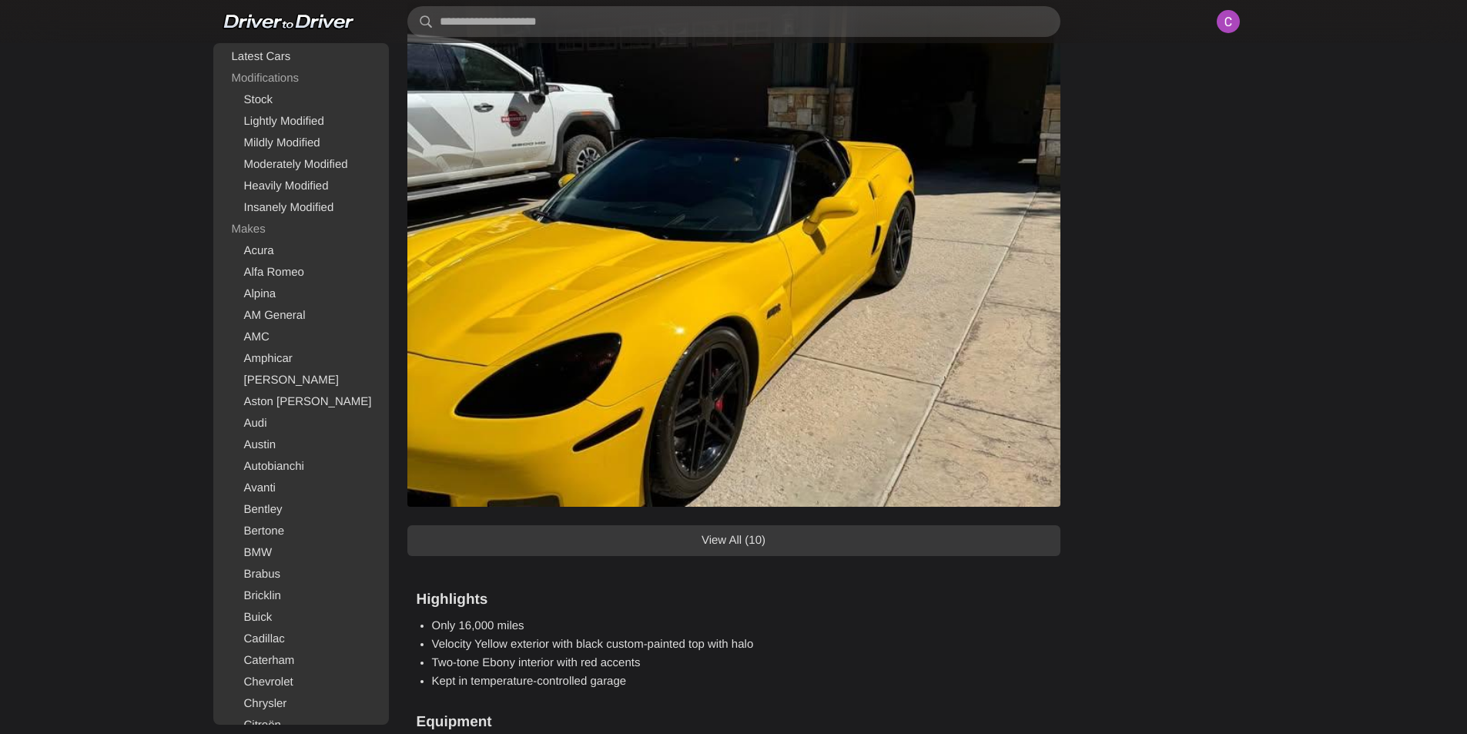
scroll to position [1309, 0]
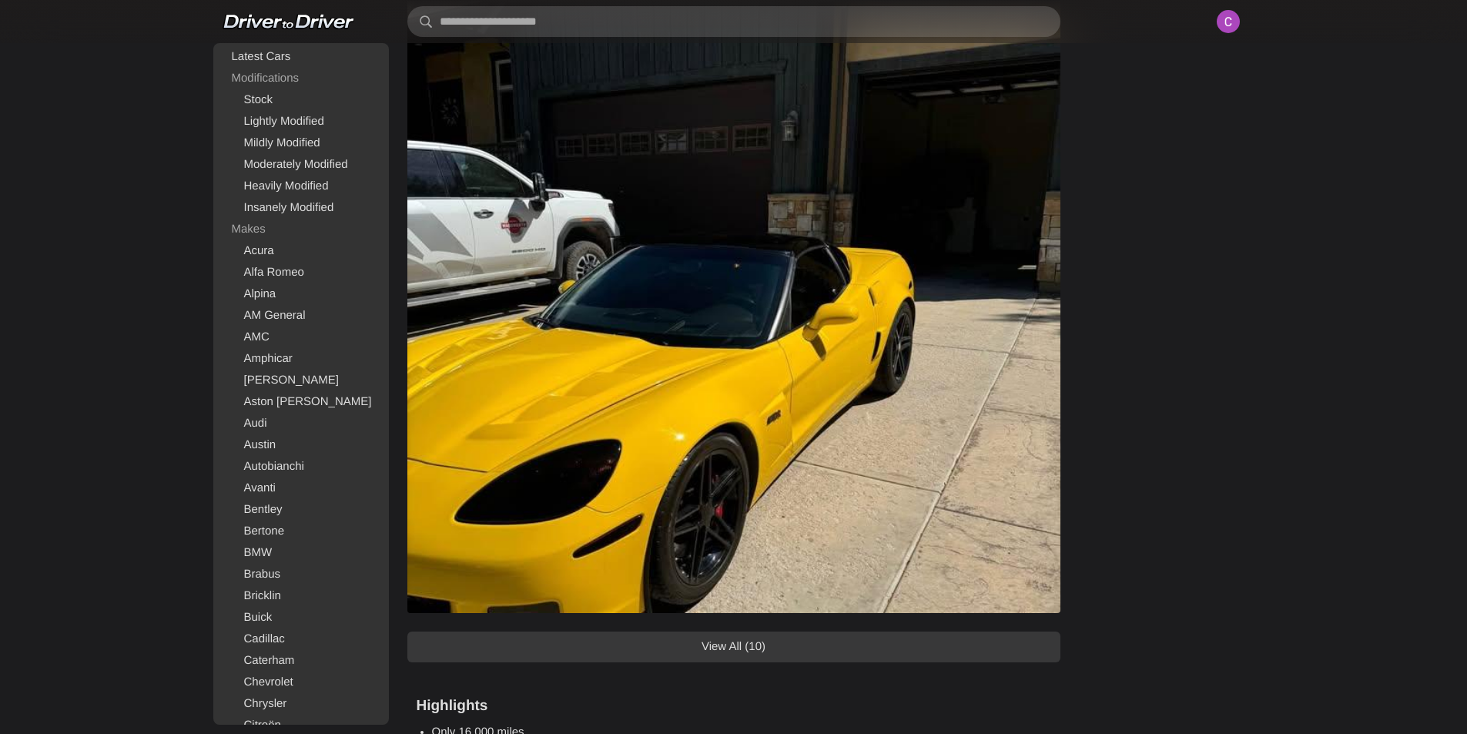
click at [868, 645] on link "View All (10)" at bounding box center [733, 646] width 653 height 31
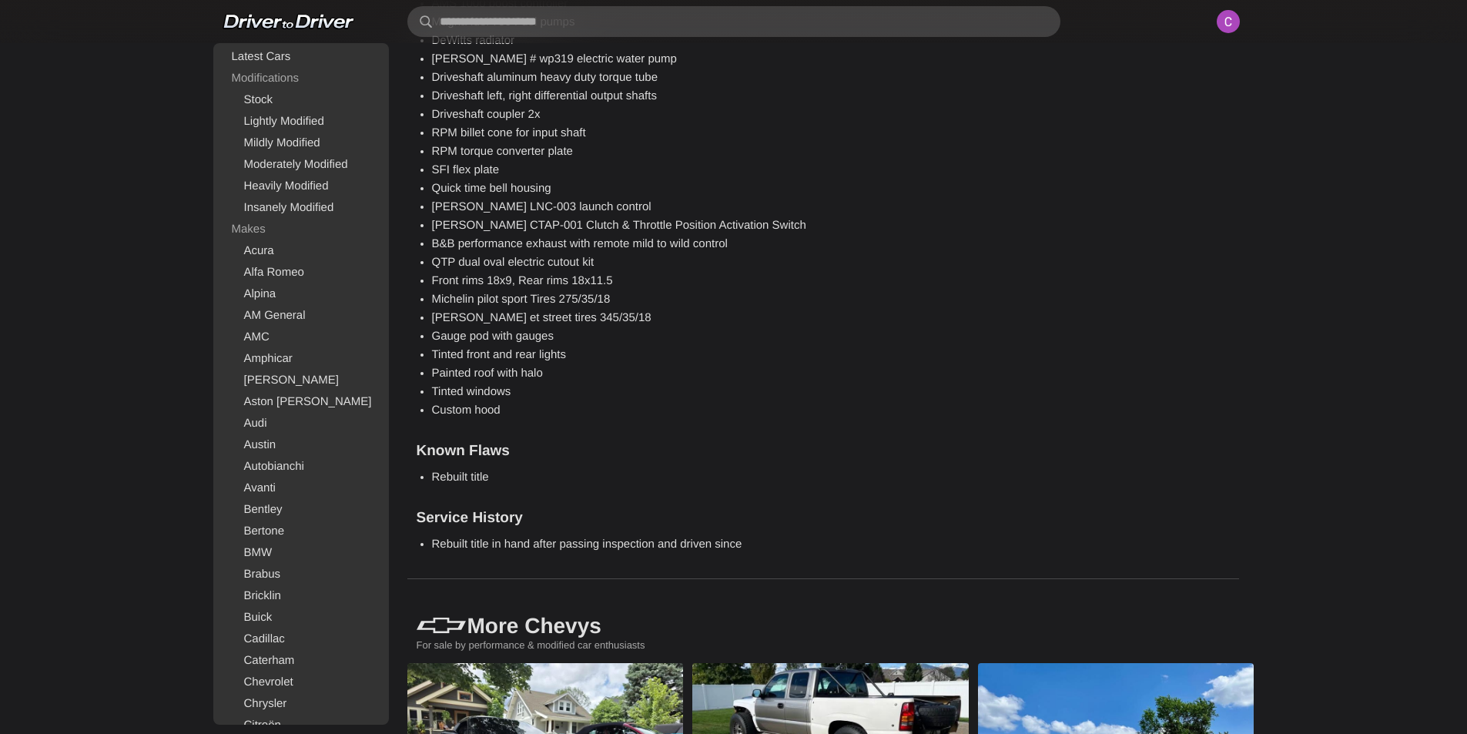
scroll to position [6390, 0]
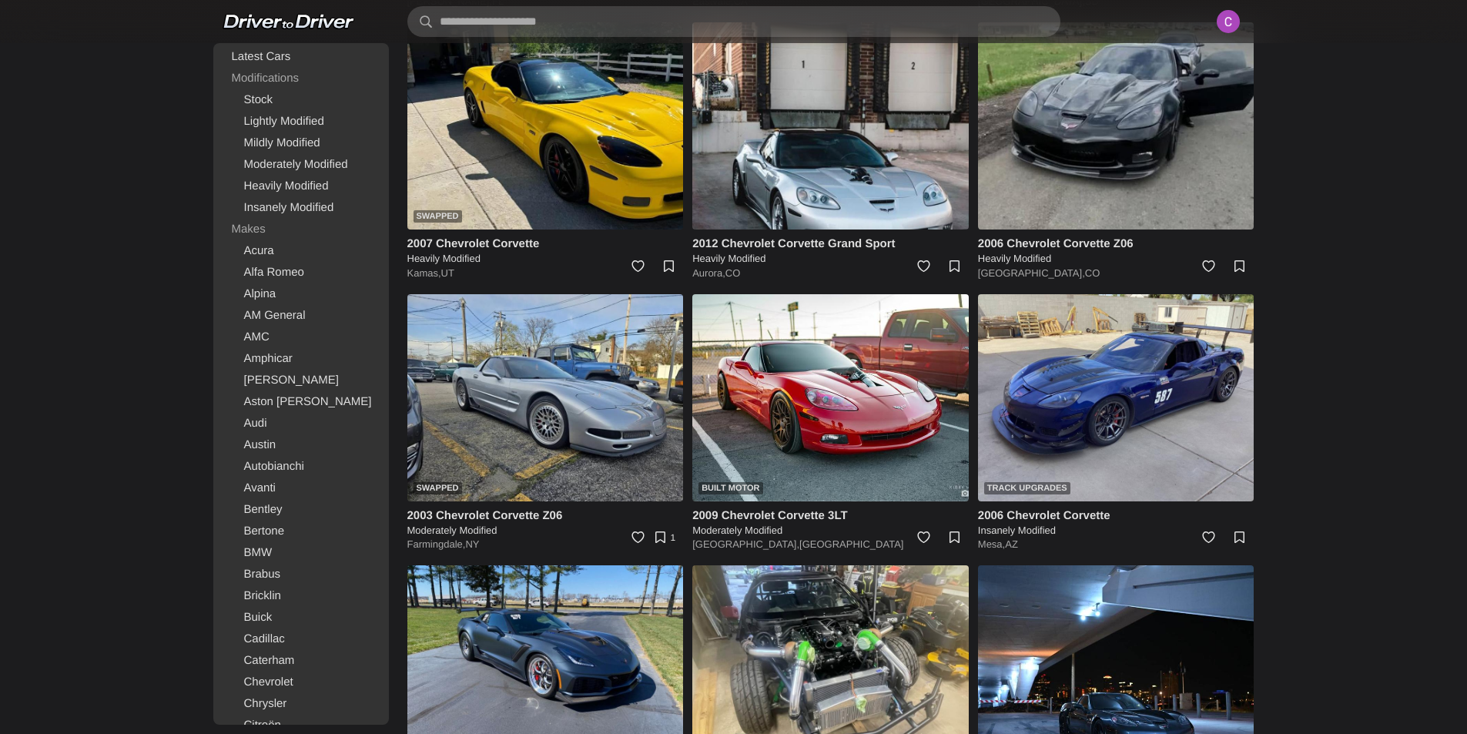
scroll to position [3943, 0]
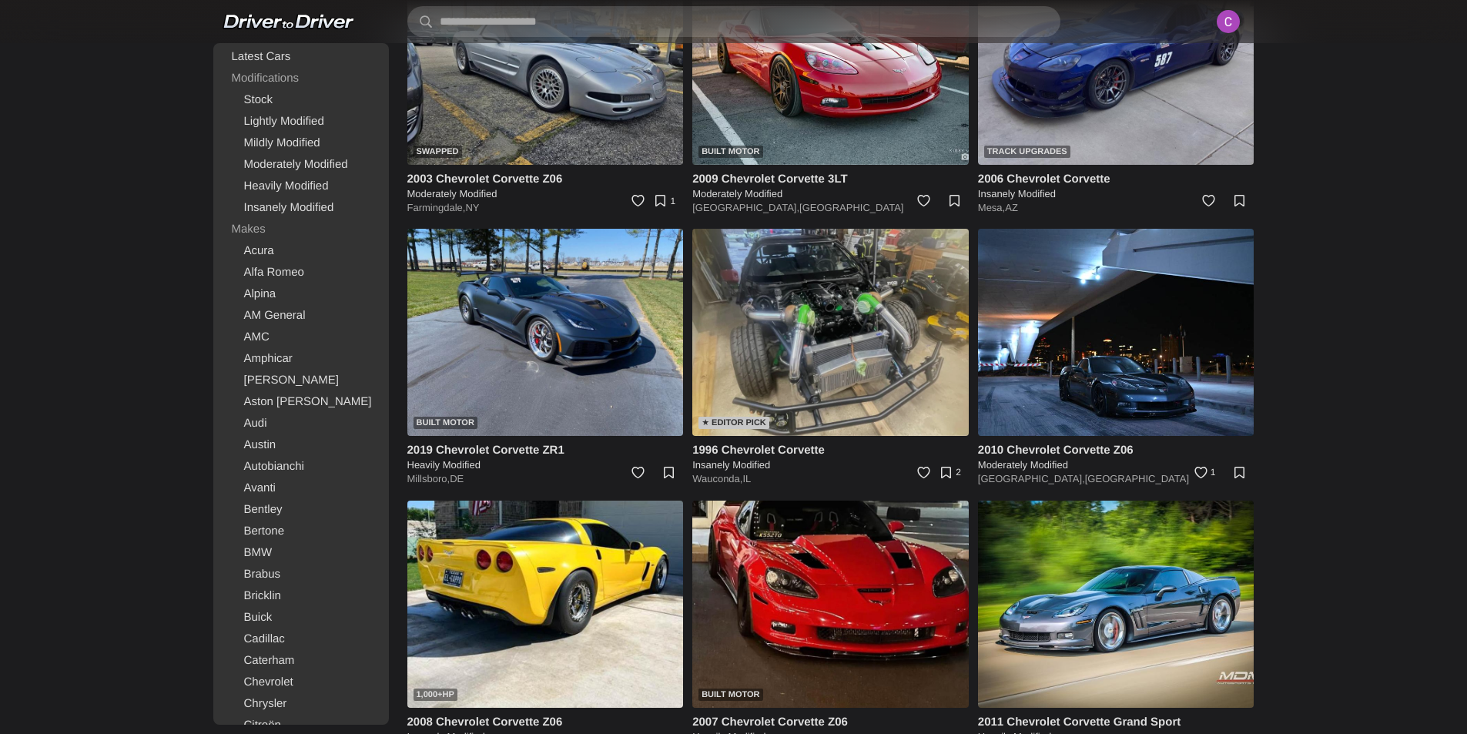
click at [883, 348] on img at bounding box center [830, 332] width 276 height 207
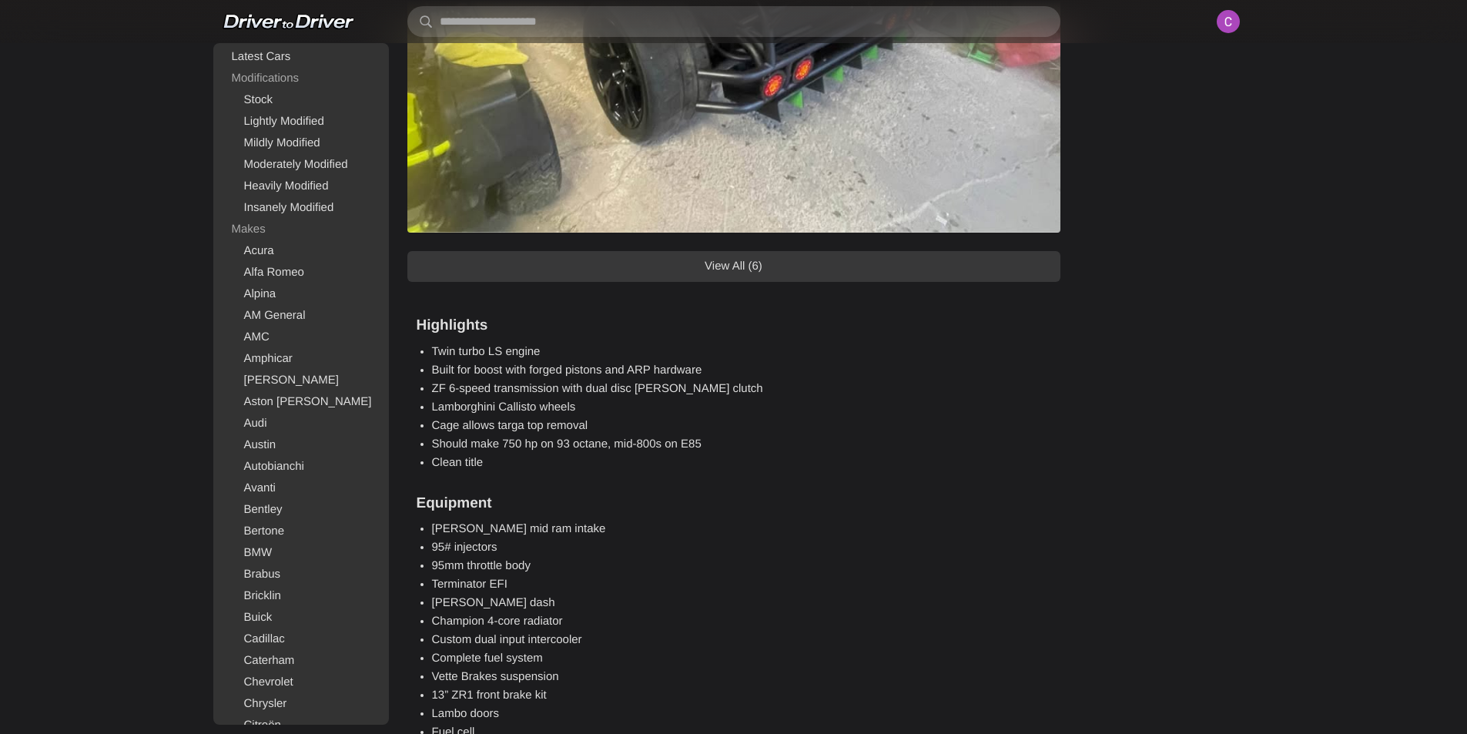
scroll to position [1386, 0]
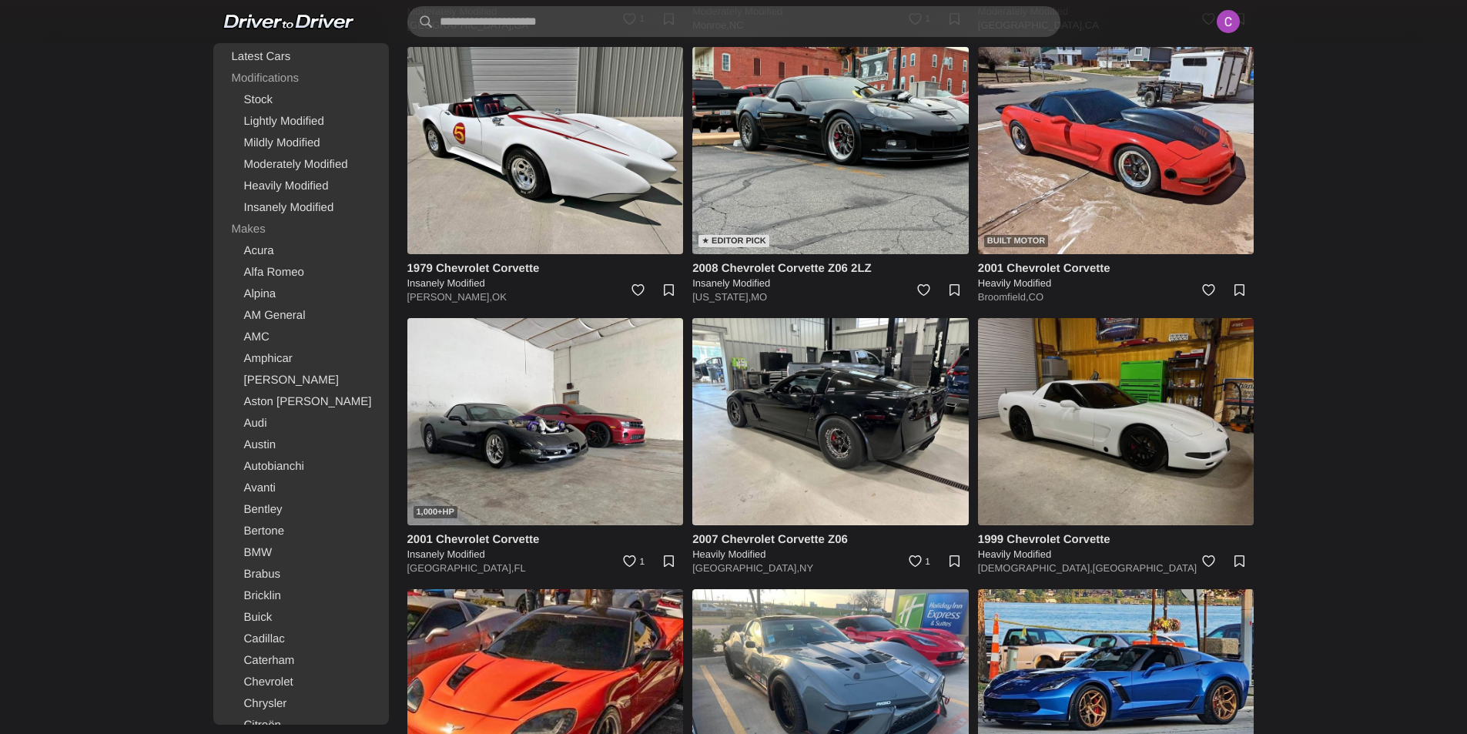
scroll to position [5649, 0]
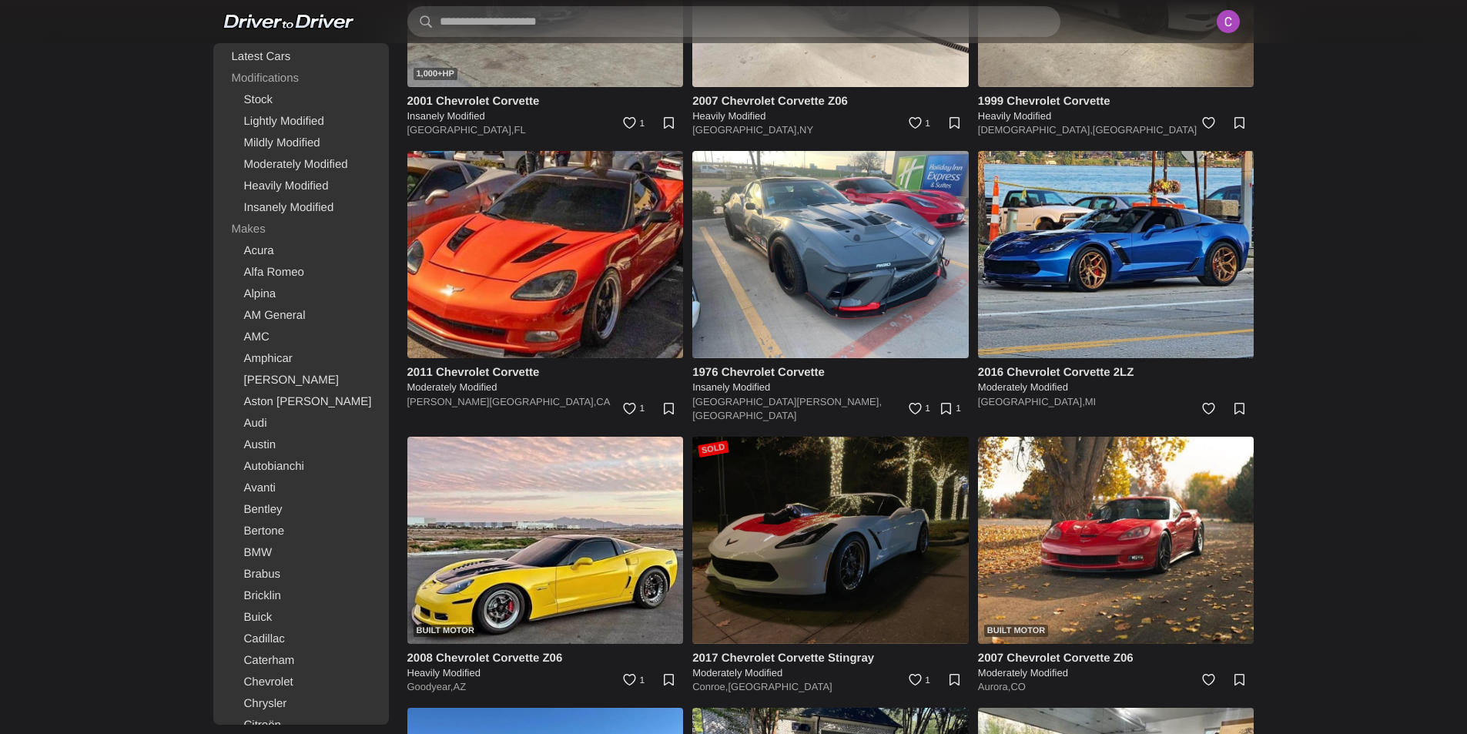
click at [867, 475] on img at bounding box center [830, 540] width 276 height 207
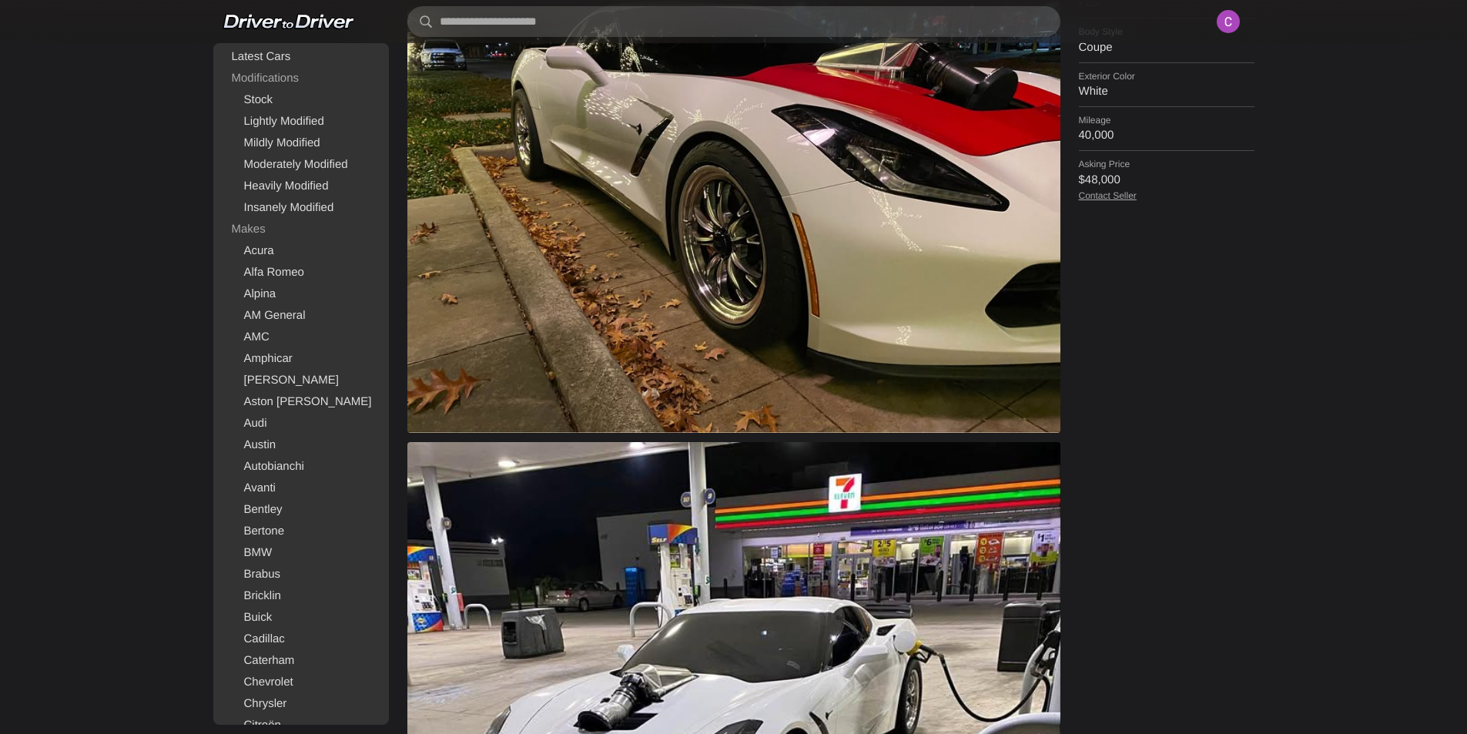
scroll to position [1001, 0]
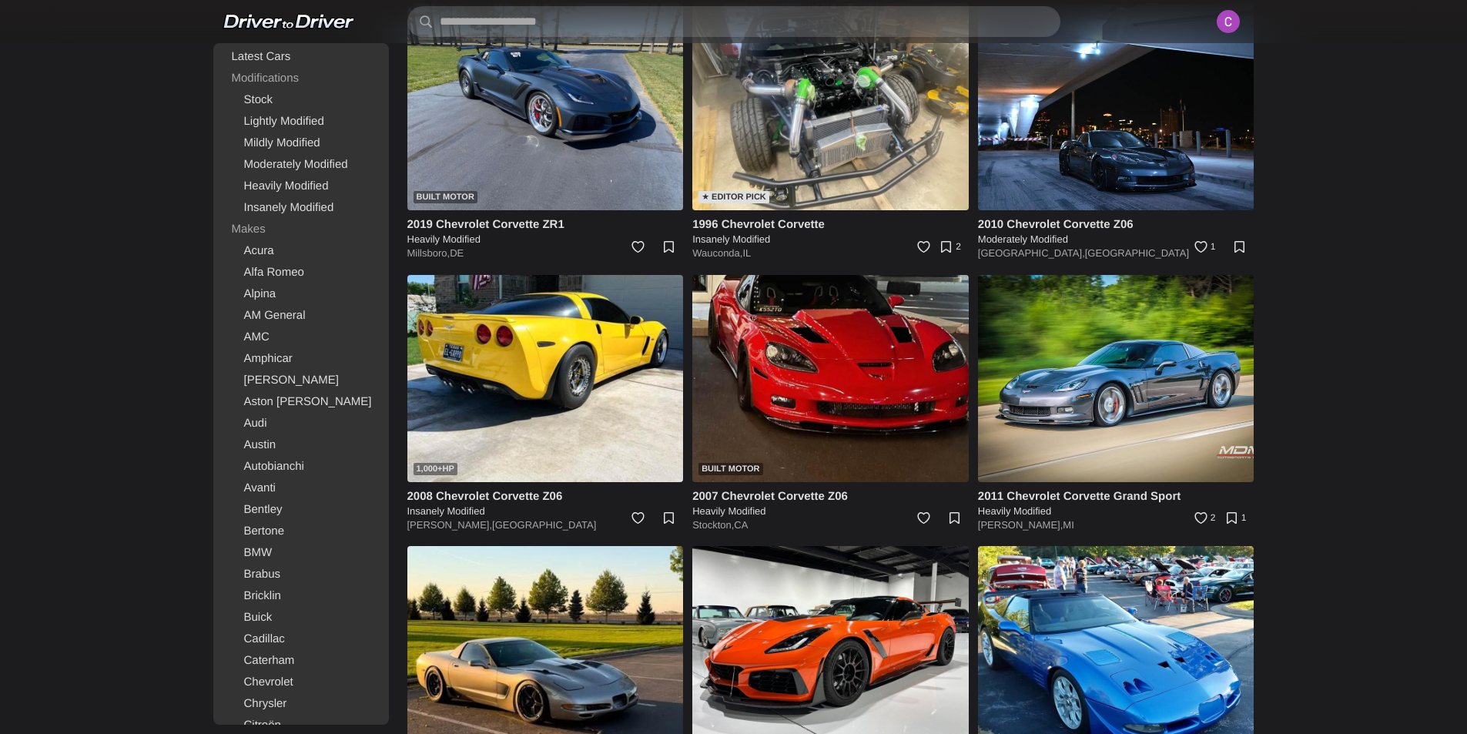
scroll to position [4328, 0]
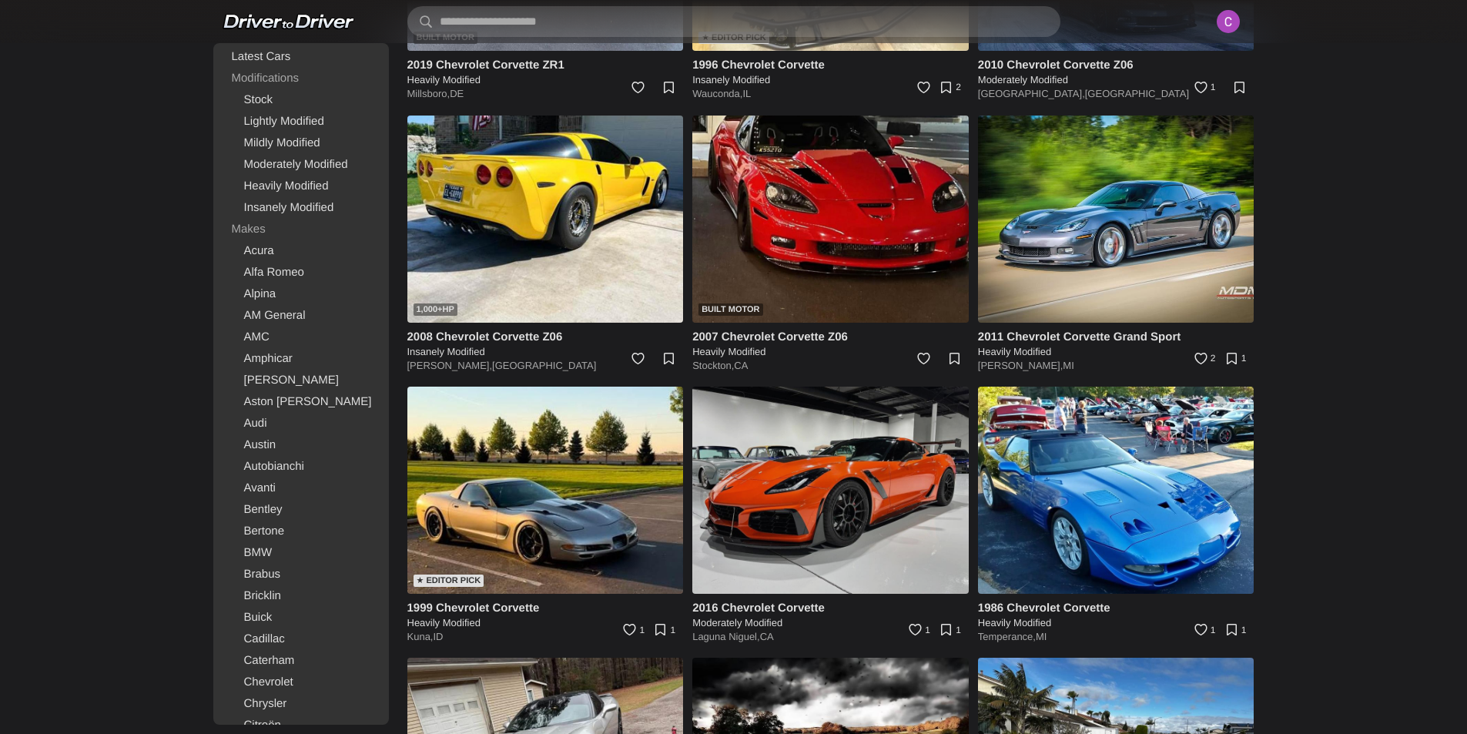
click at [916, 497] on img at bounding box center [830, 489] width 276 height 207
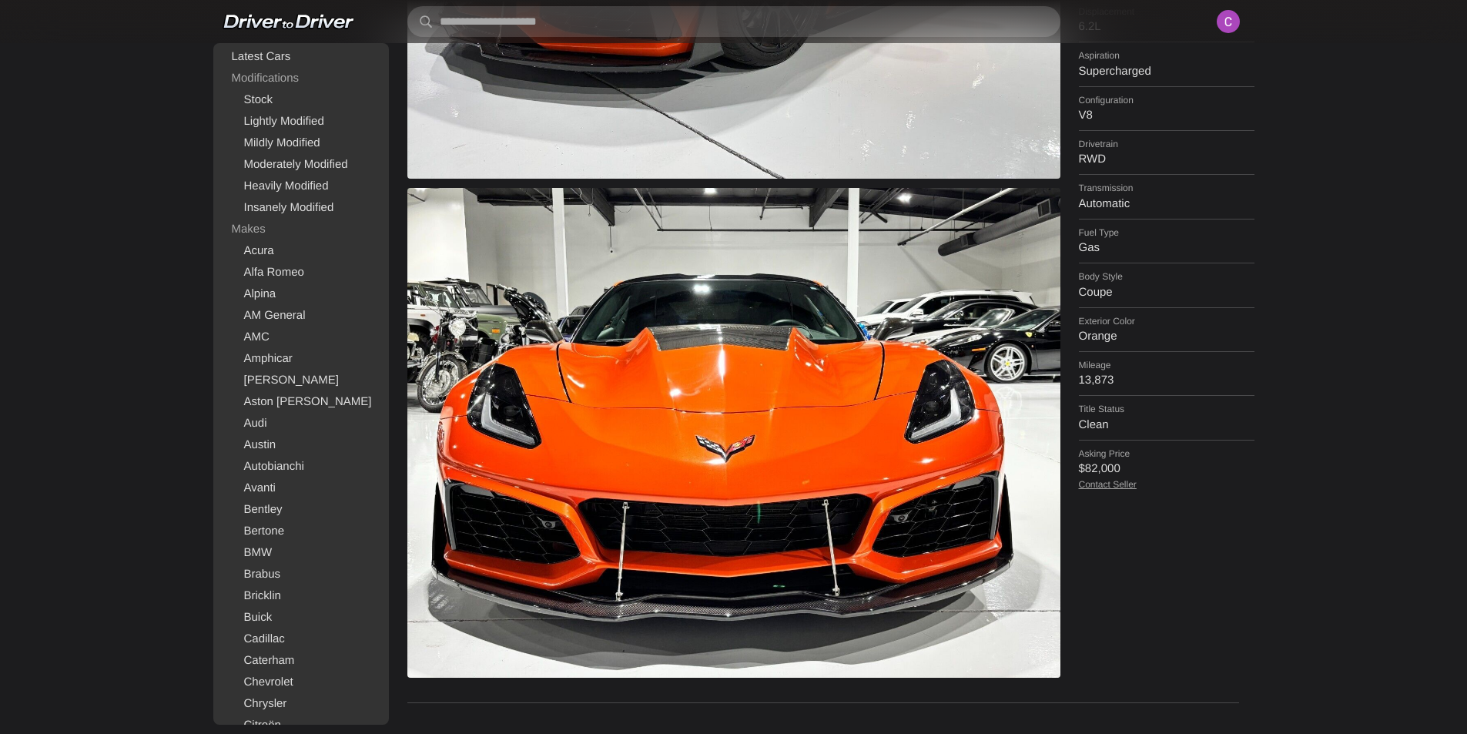
scroll to position [462, 0]
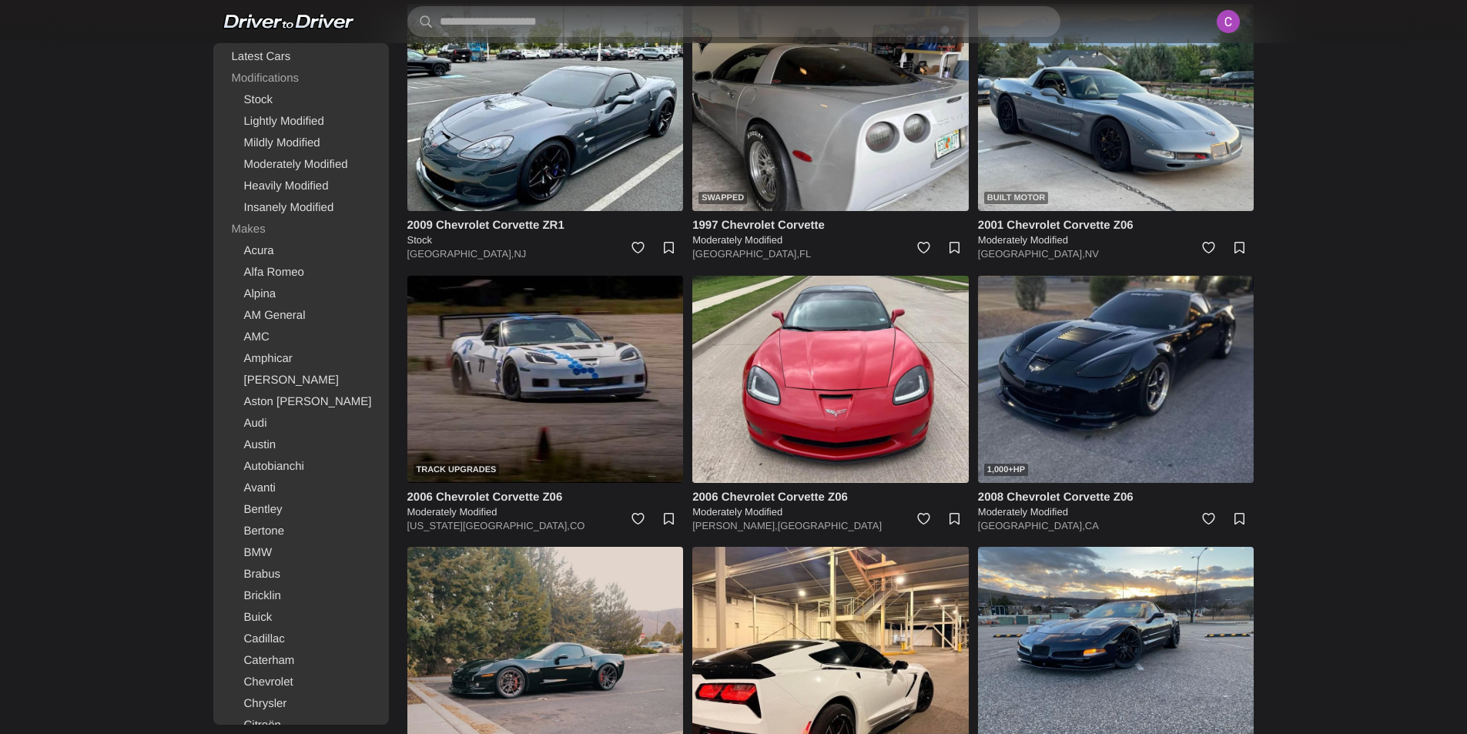
scroll to position [1942, 0]
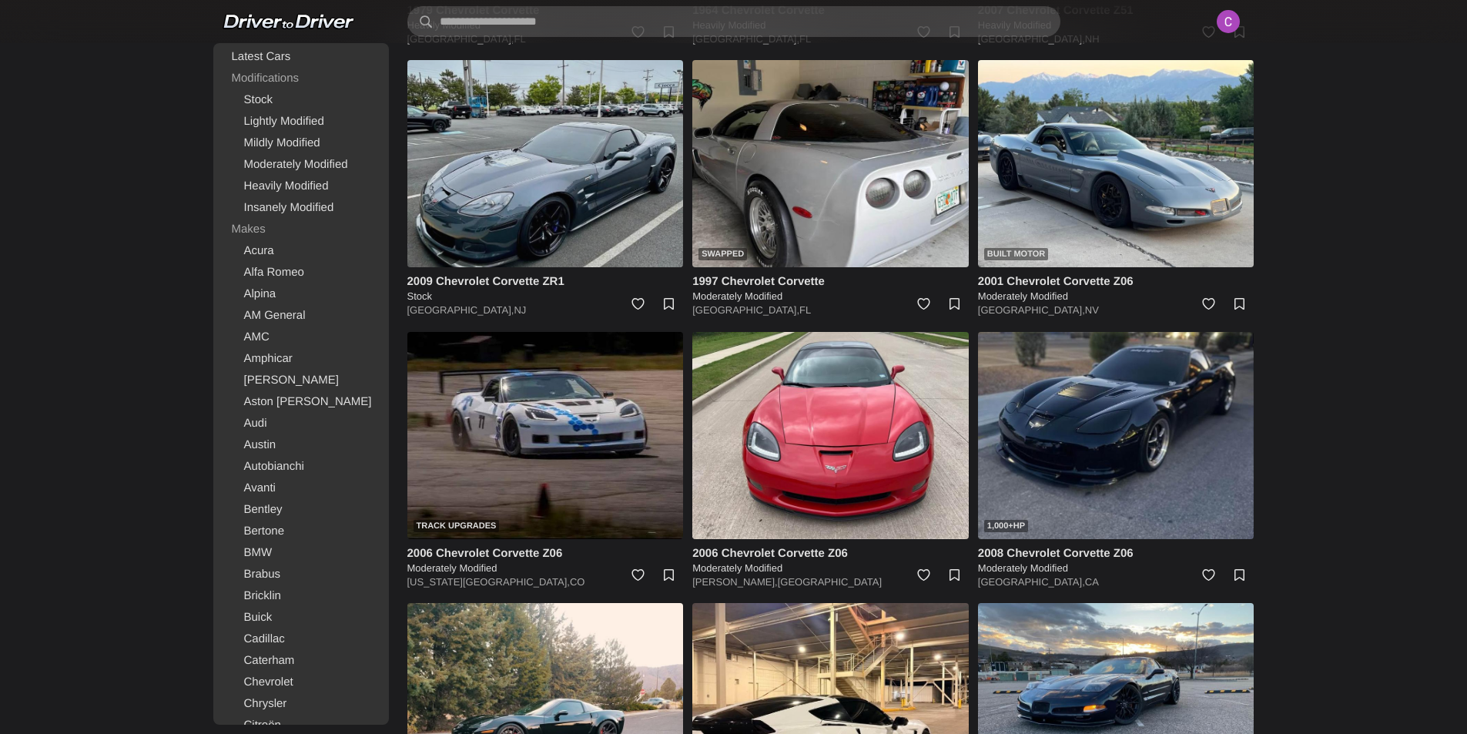
click at [547, 190] on img at bounding box center [545, 163] width 276 height 207
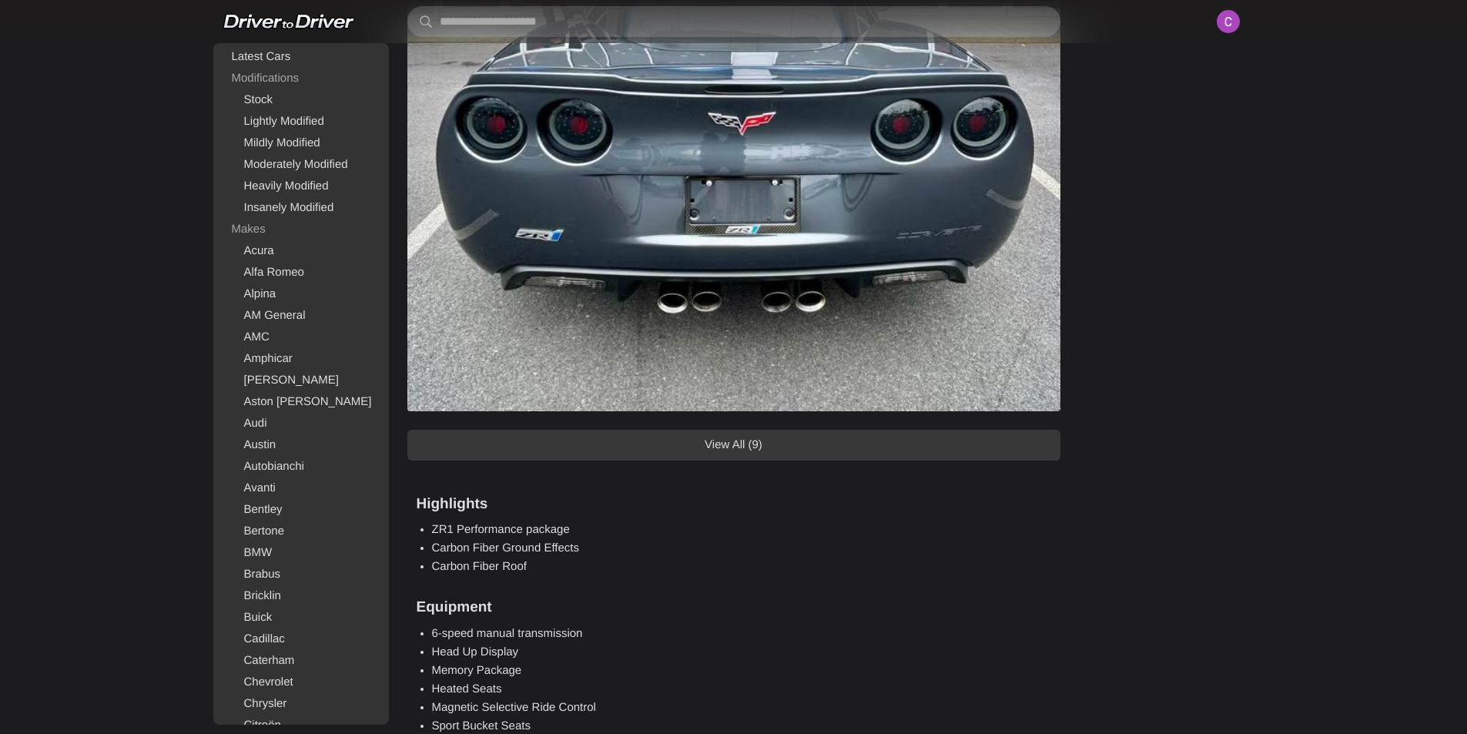
scroll to position [1694, 0]
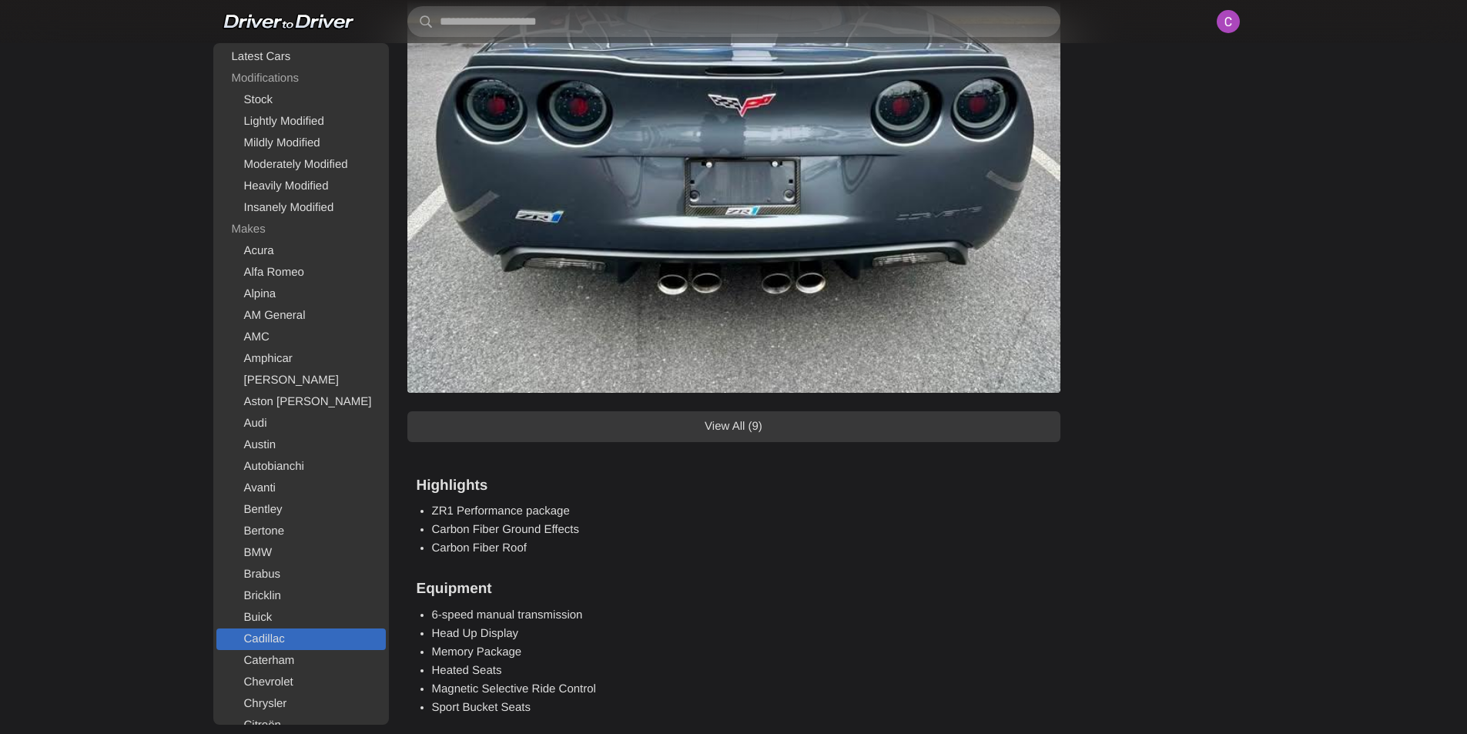
click at [277, 637] on link "Cadillac" at bounding box center [300, 639] width 169 height 22
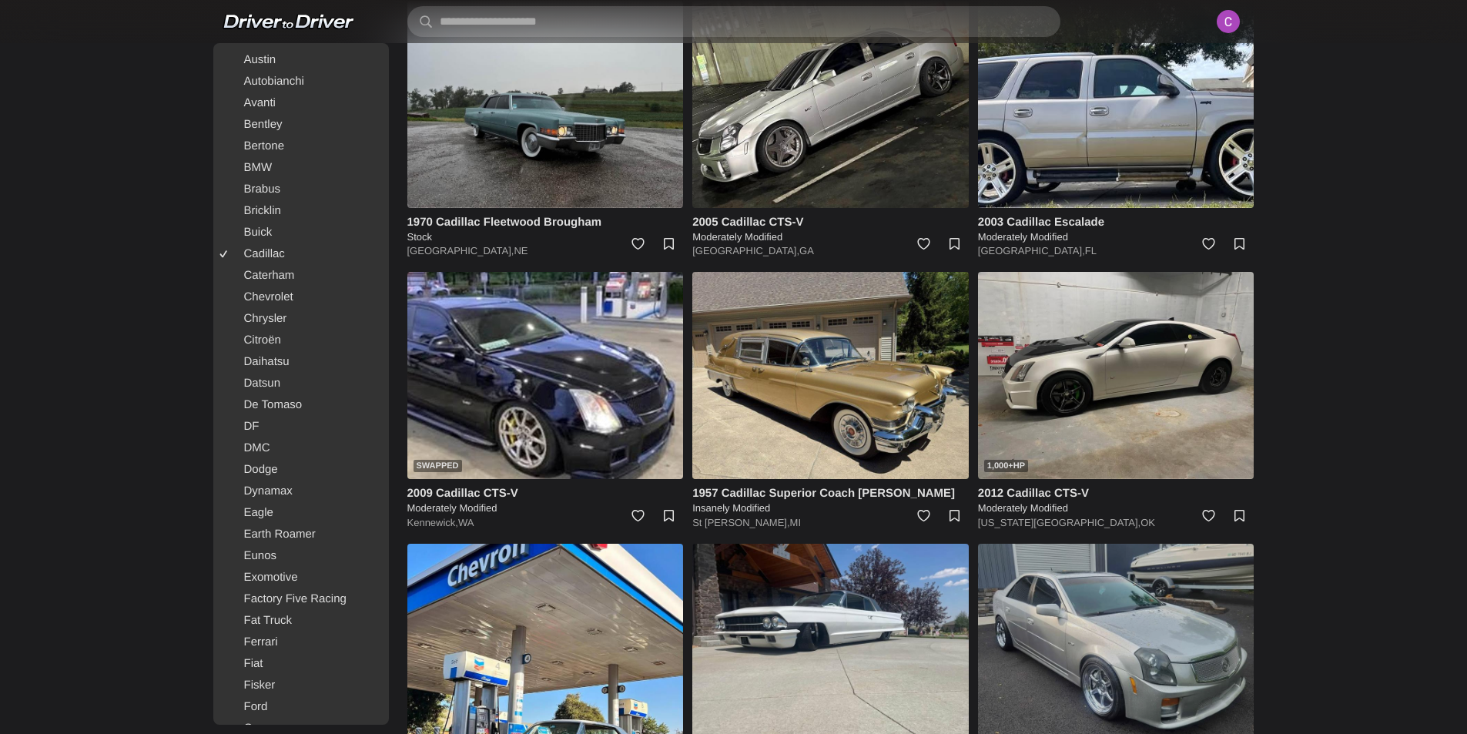
scroll to position [154, 0]
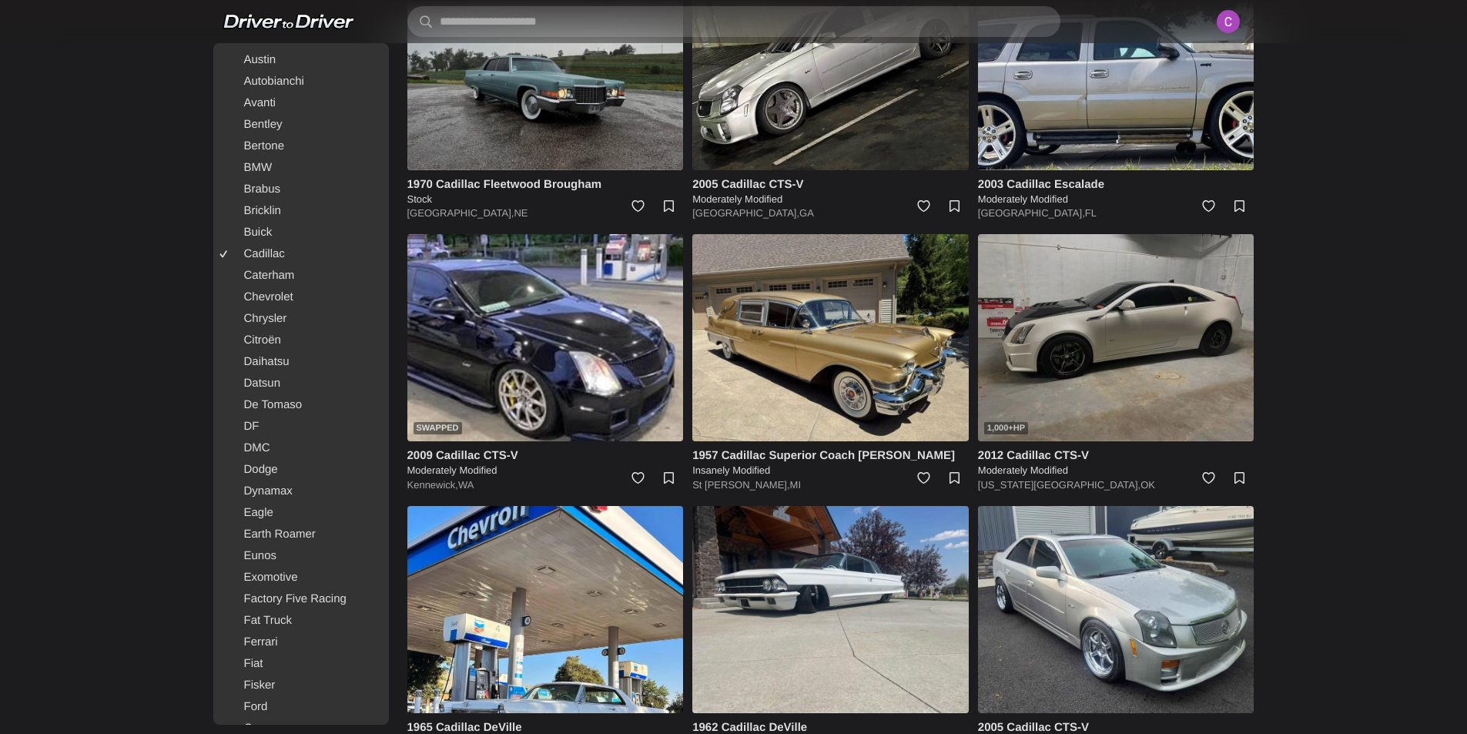
click at [1060, 389] on img at bounding box center [1116, 337] width 276 height 207
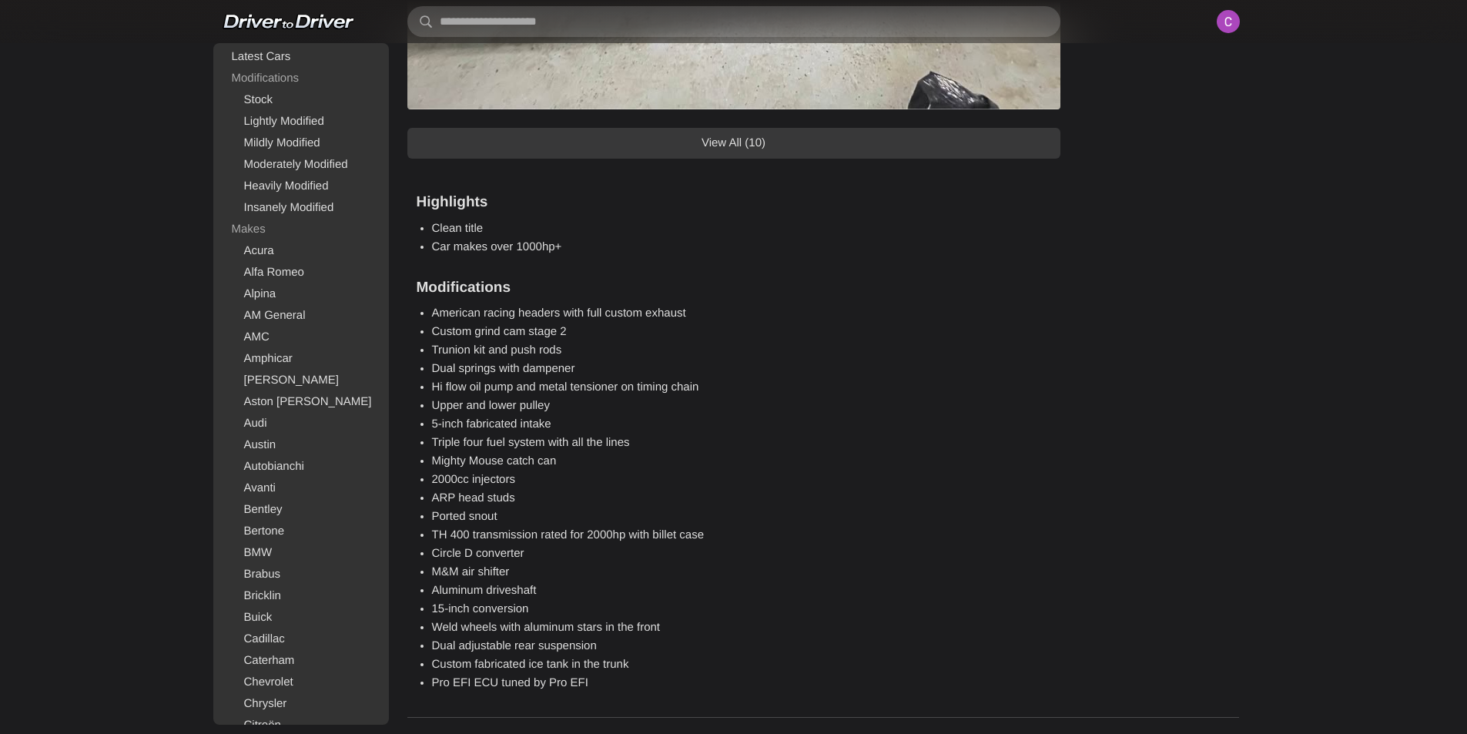
scroll to position [1694, 0]
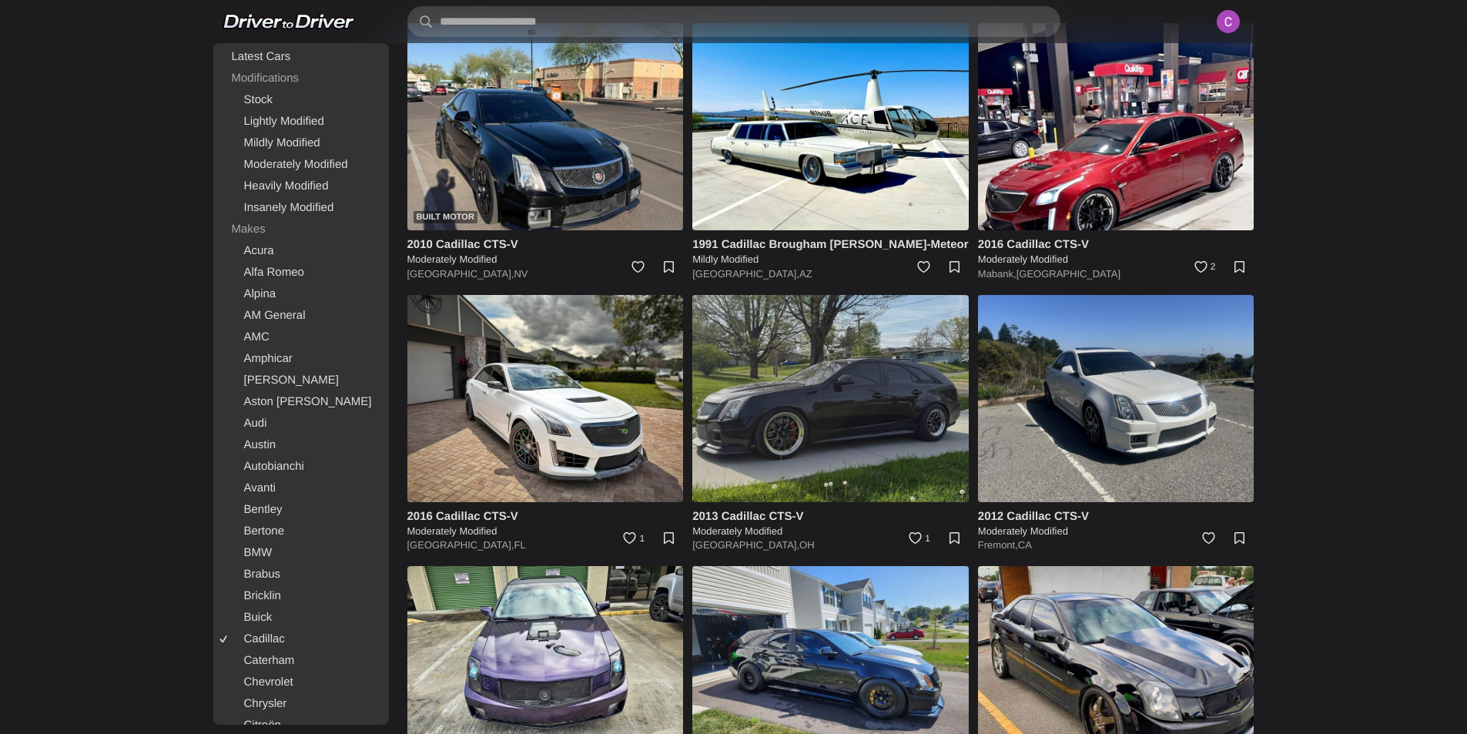
scroll to position [1078, 0]
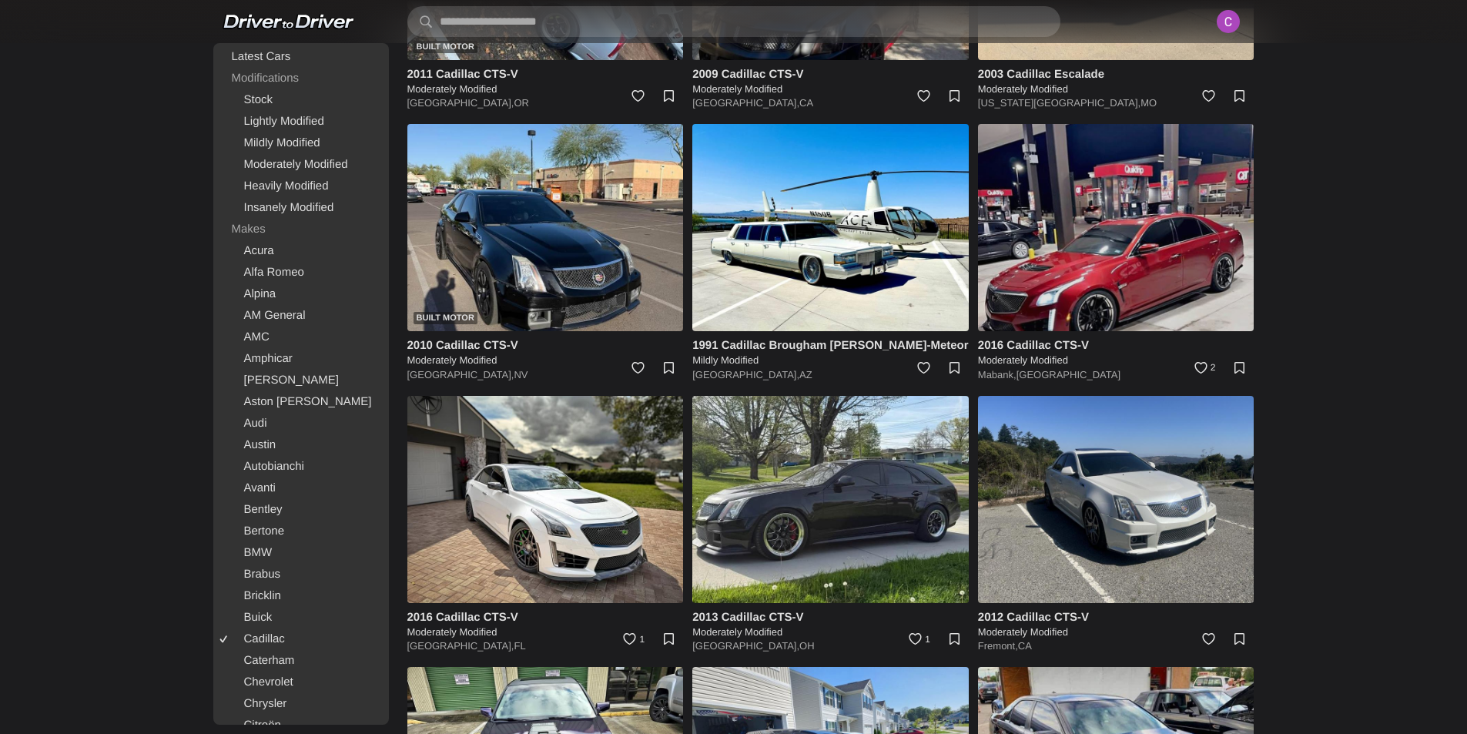
click at [1117, 280] on img at bounding box center [1116, 227] width 276 height 207
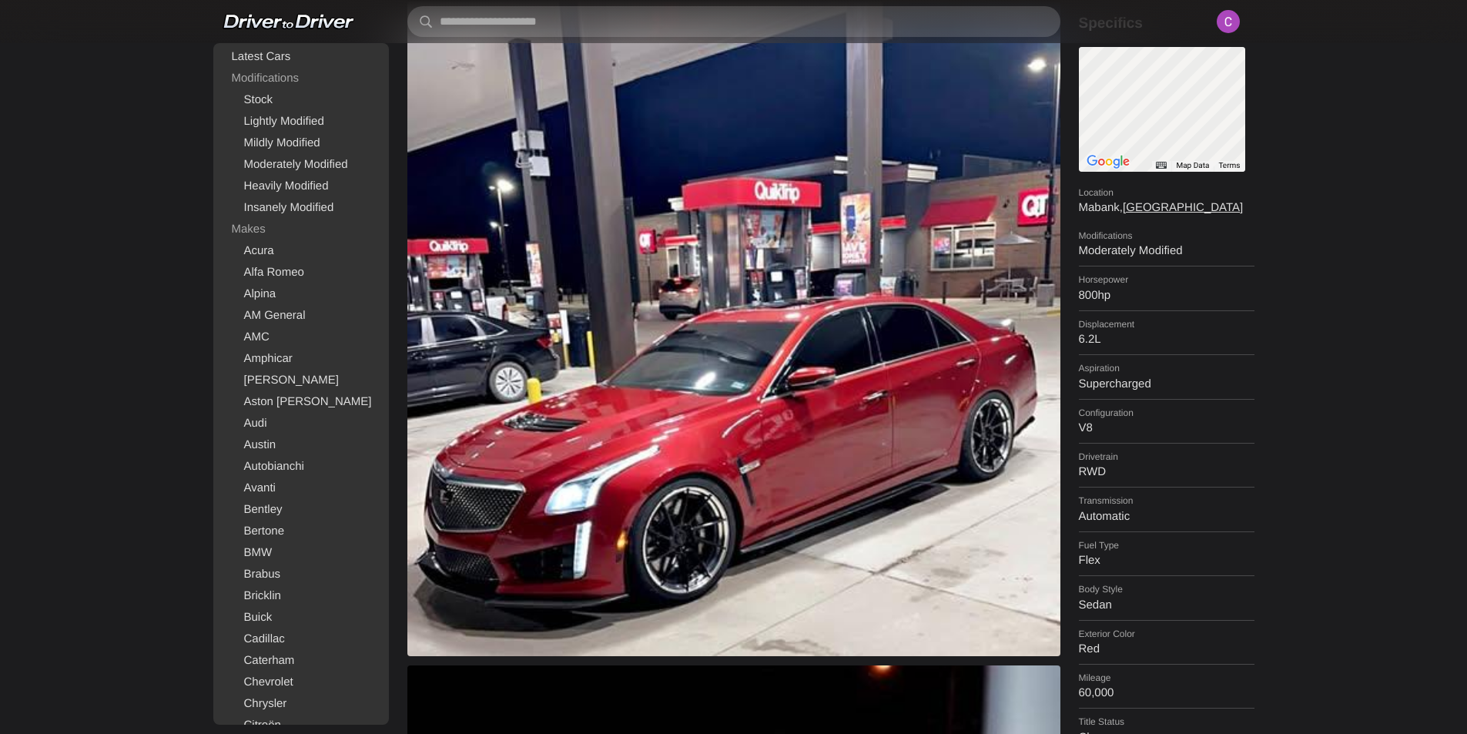
scroll to position [385, 0]
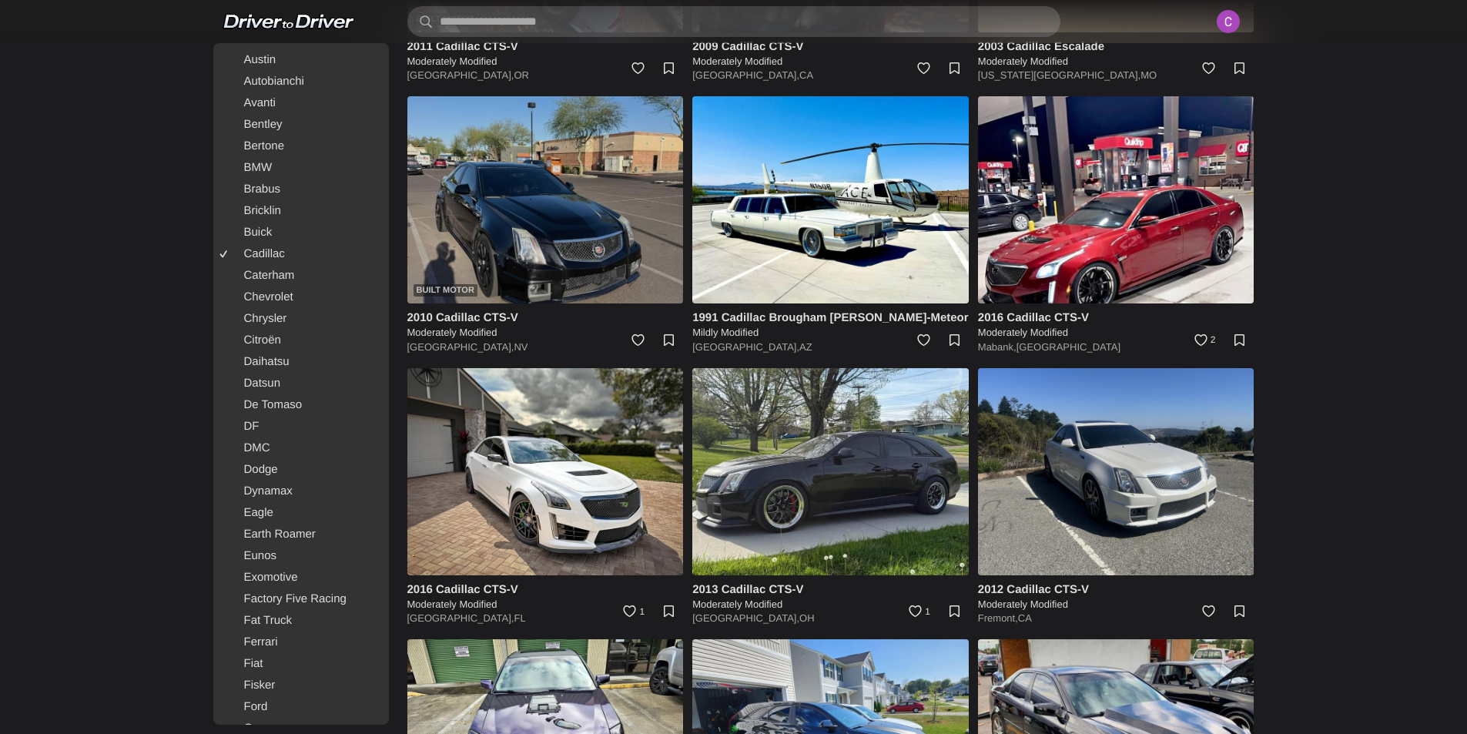
scroll to position [1155, 0]
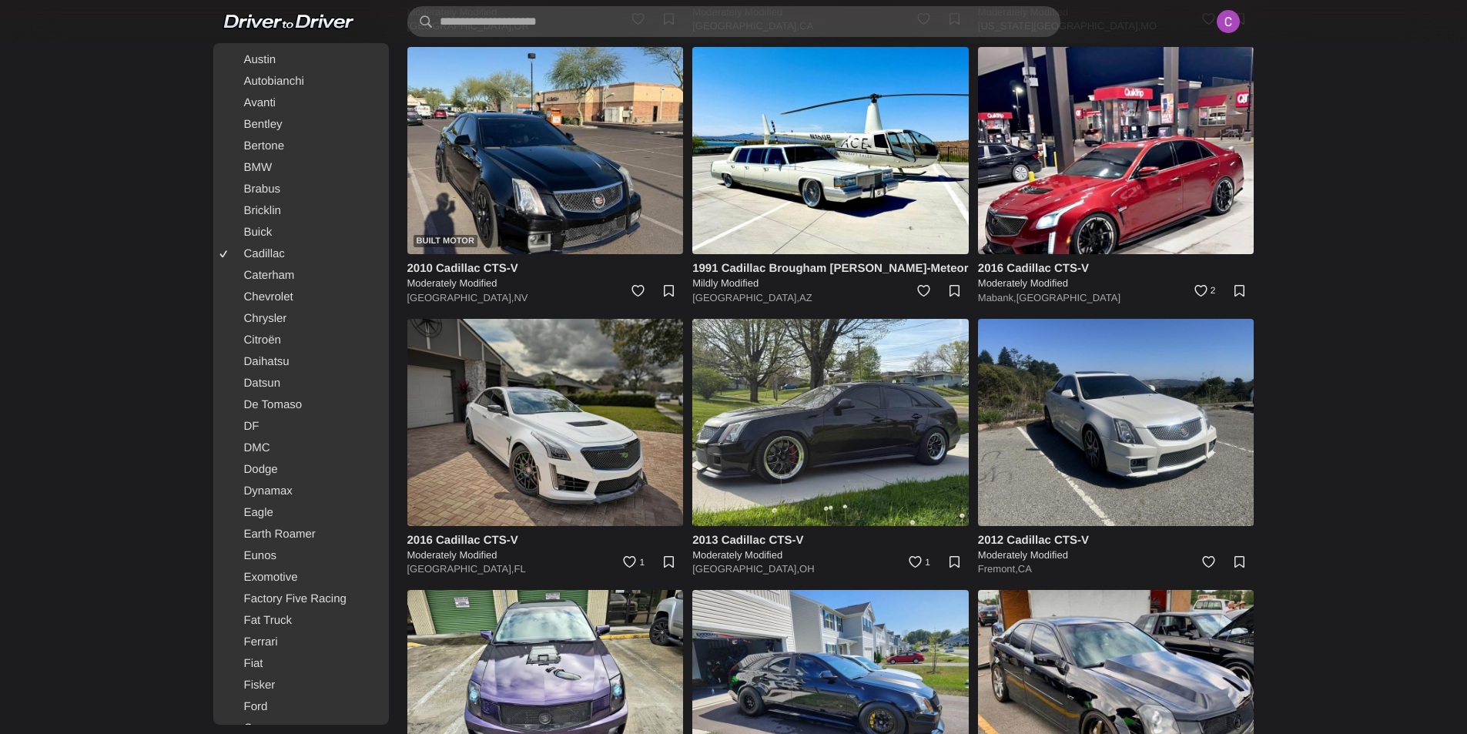
click at [556, 332] on img at bounding box center [545, 422] width 276 height 207
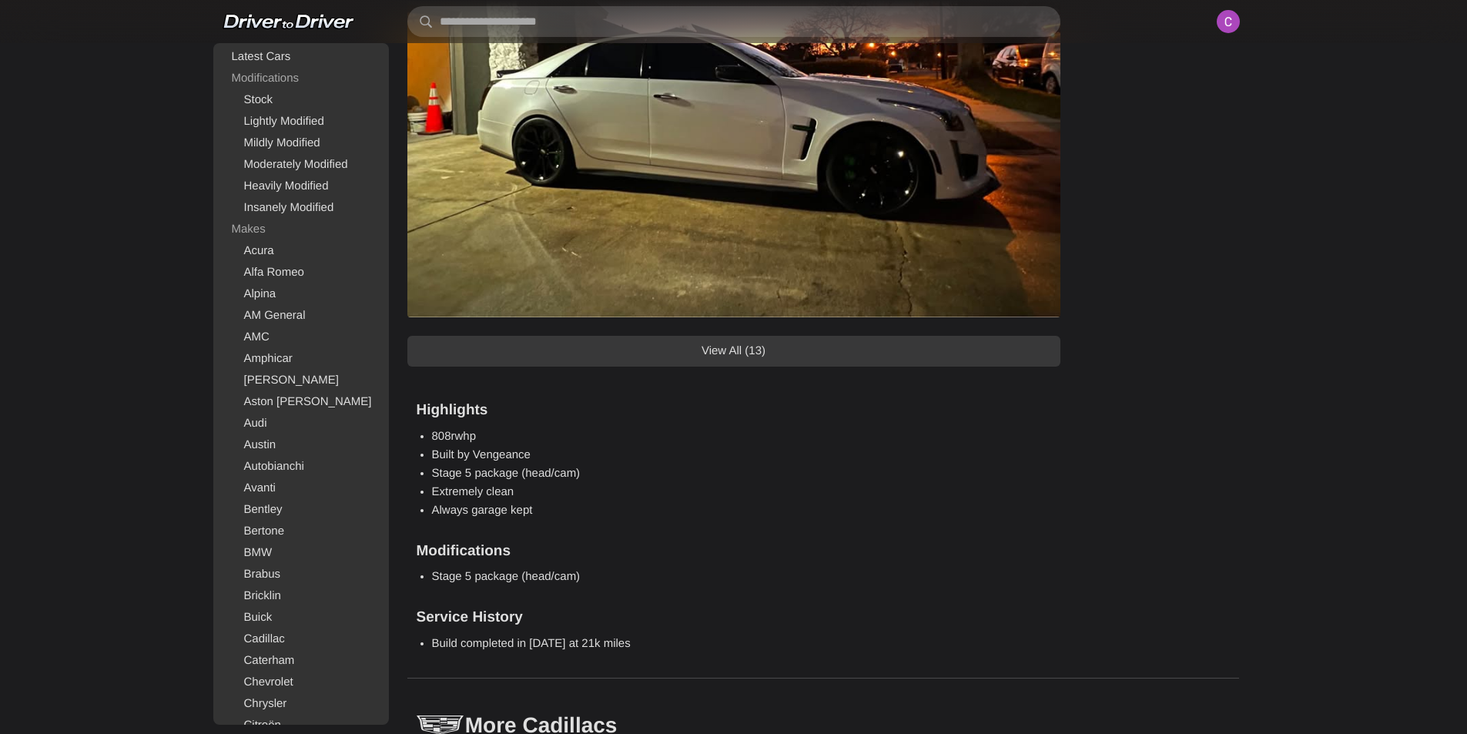
scroll to position [1463, 0]
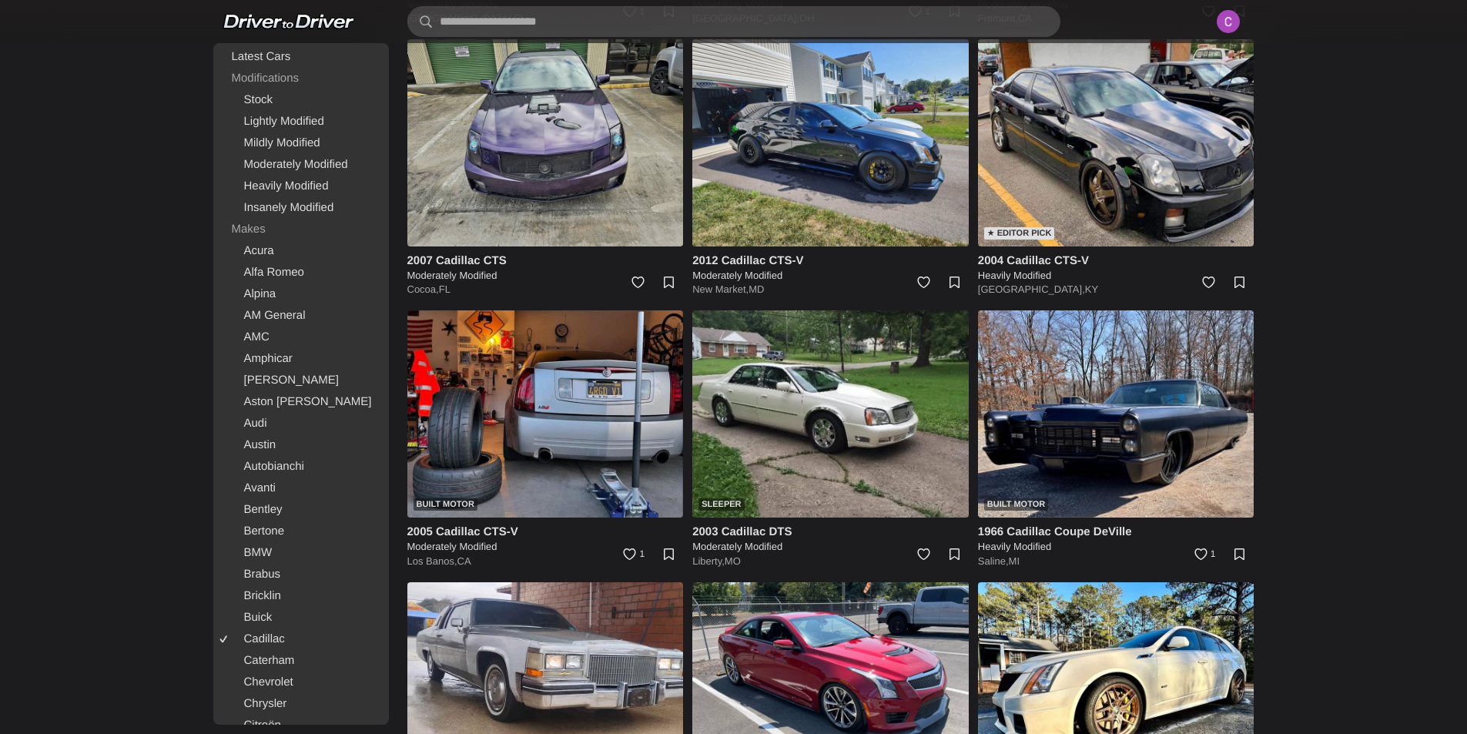
scroll to position [1848, 0]
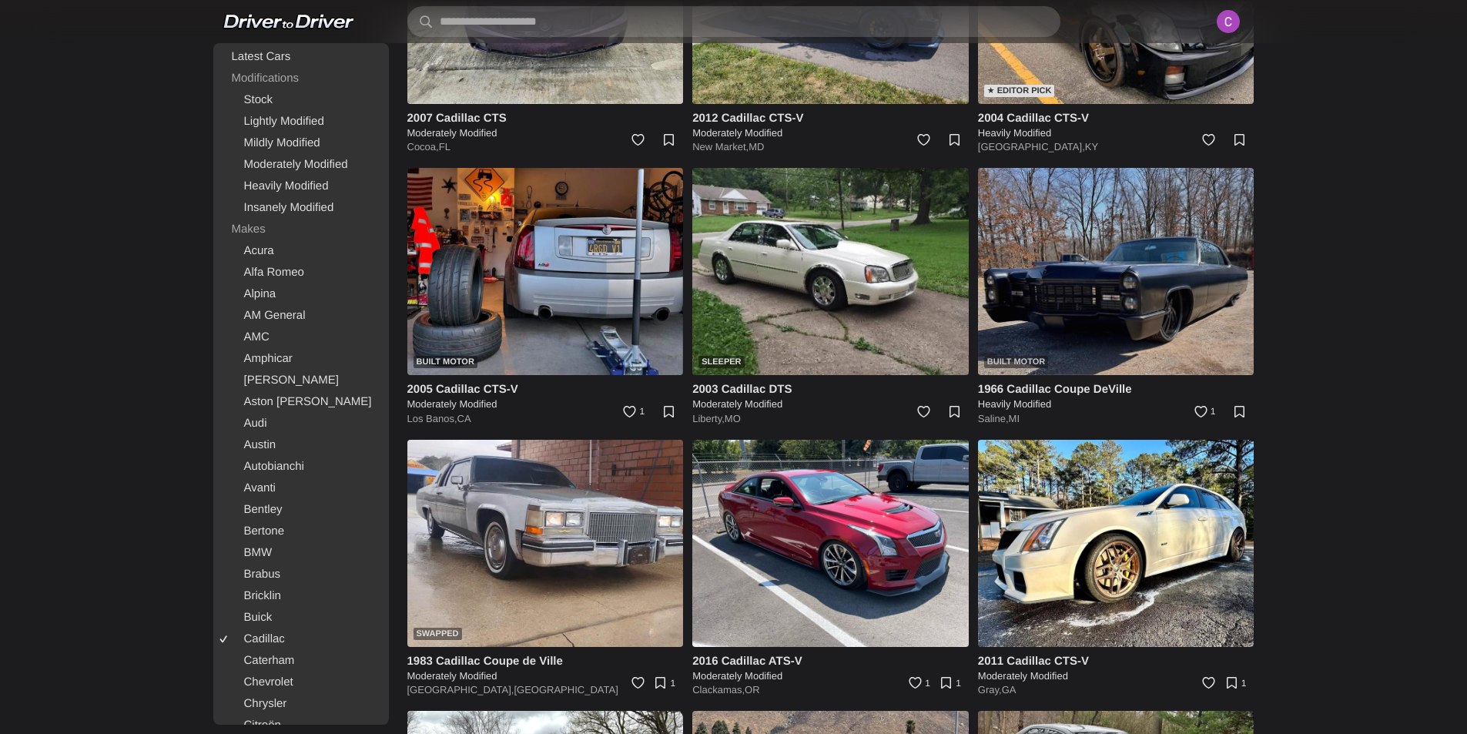
click at [1073, 344] on img at bounding box center [1116, 271] width 276 height 207
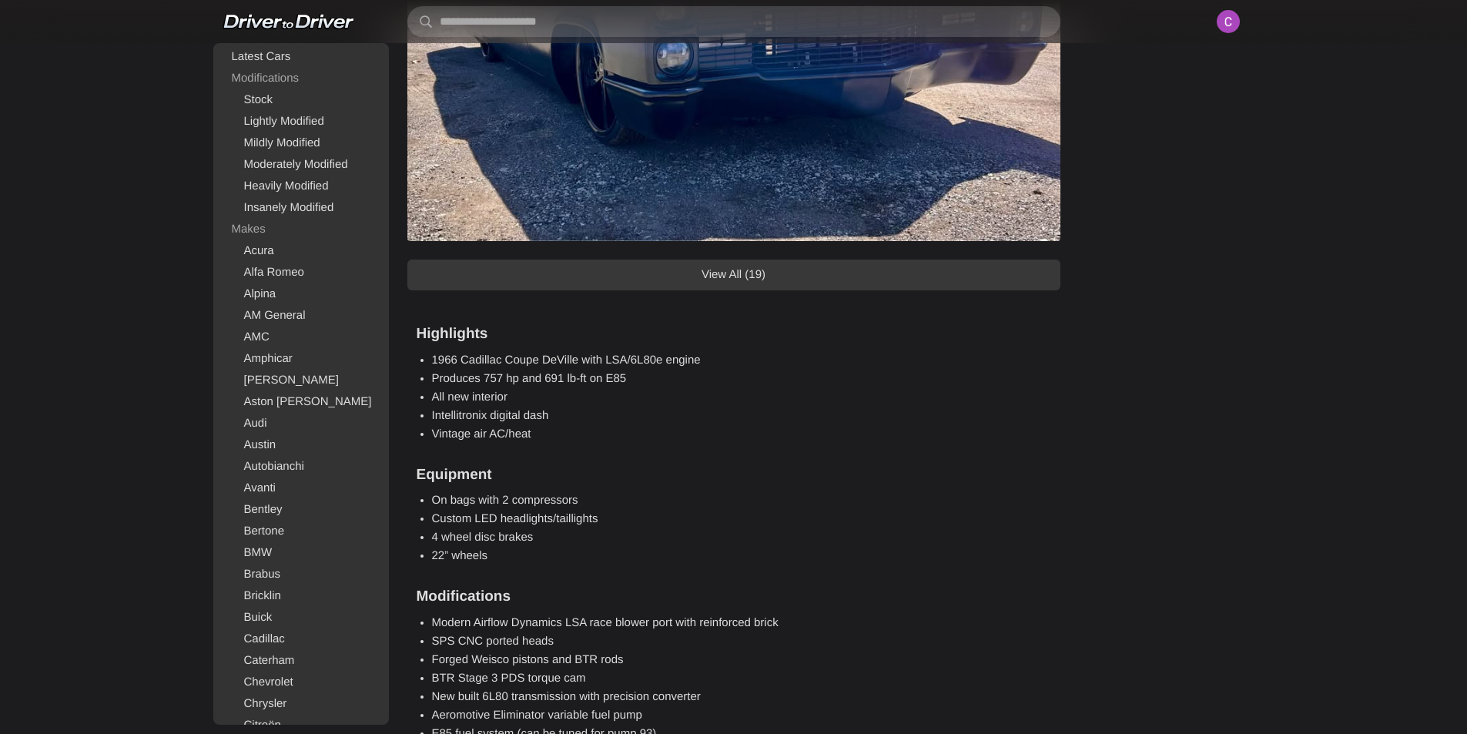
scroll to position [1001, 0]
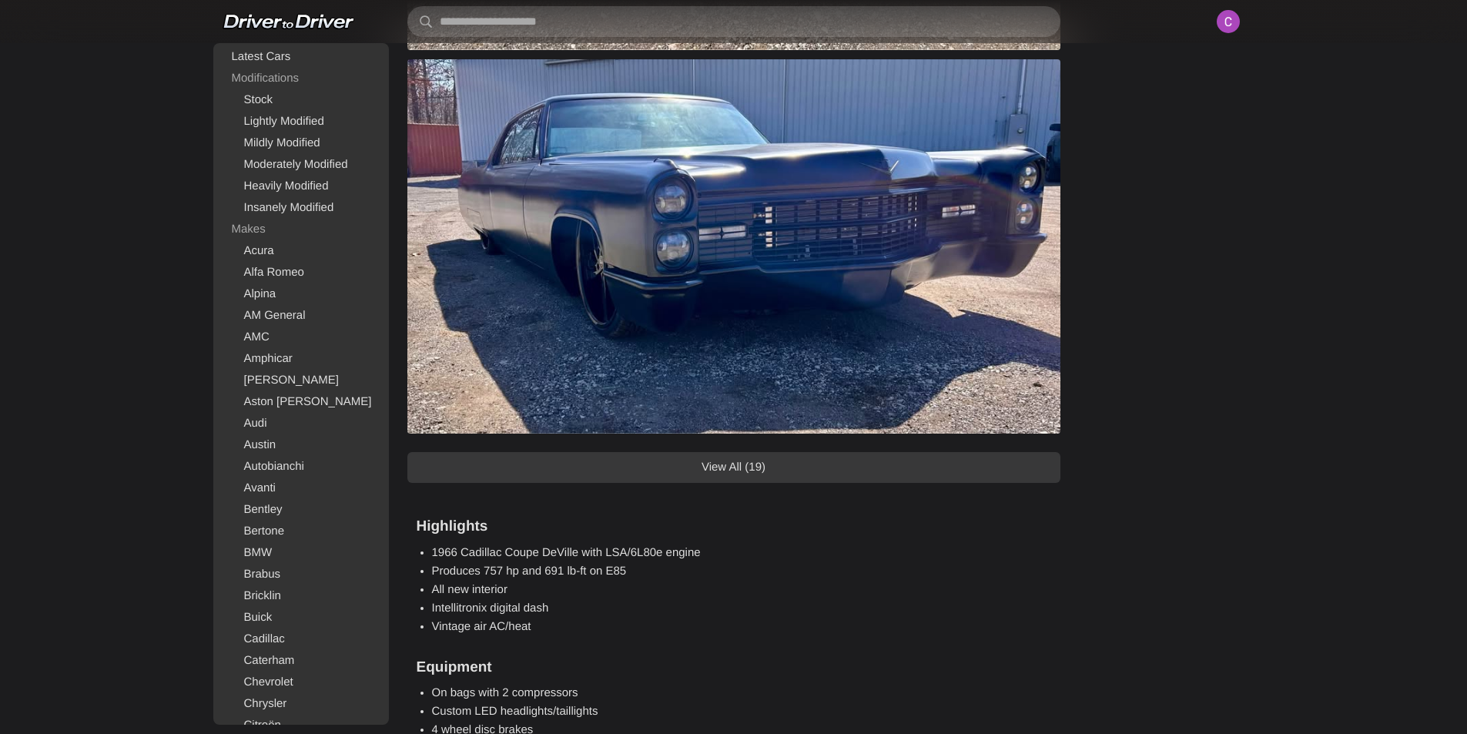
click at [806, 465] on link "View All (19)" at bounding box center [733, 467] width 653 height 31
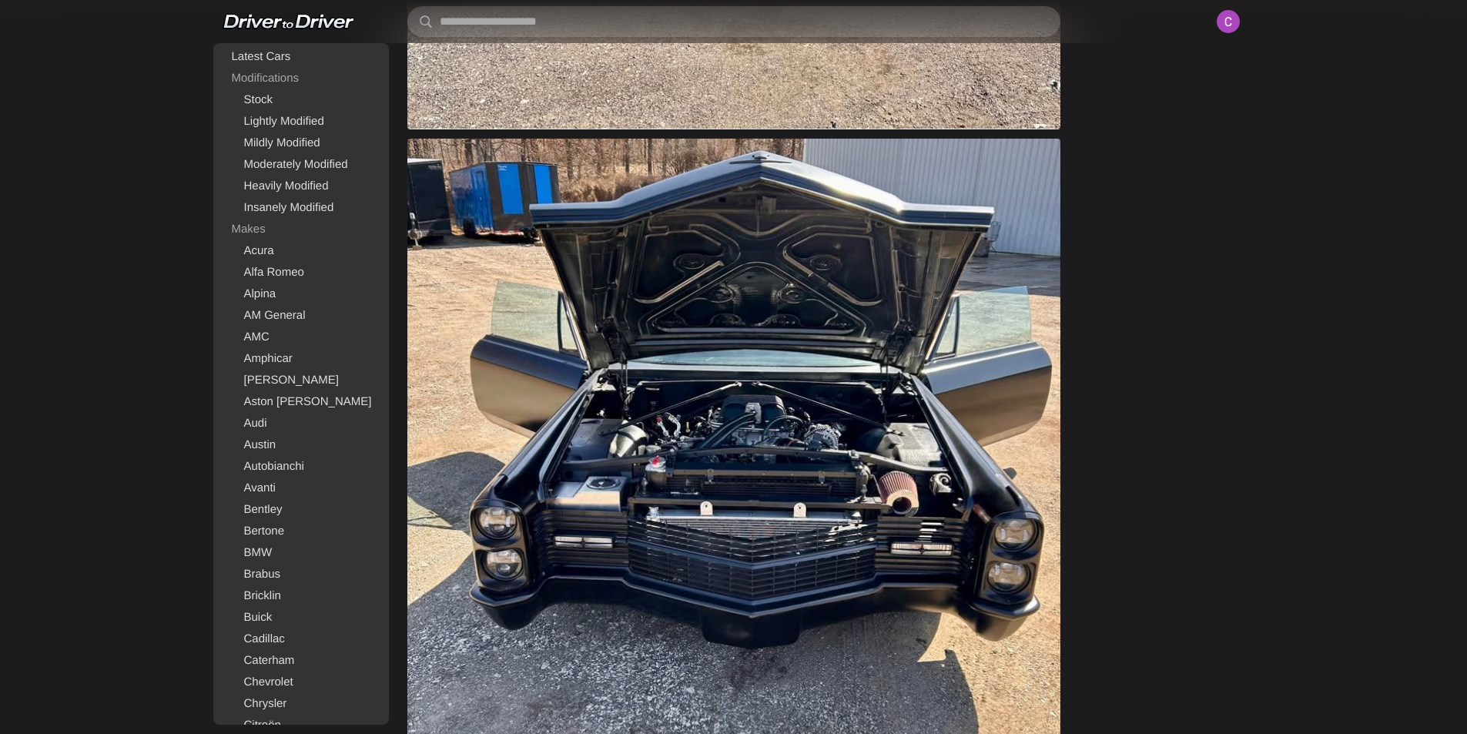
scroll to position [3156, 0]
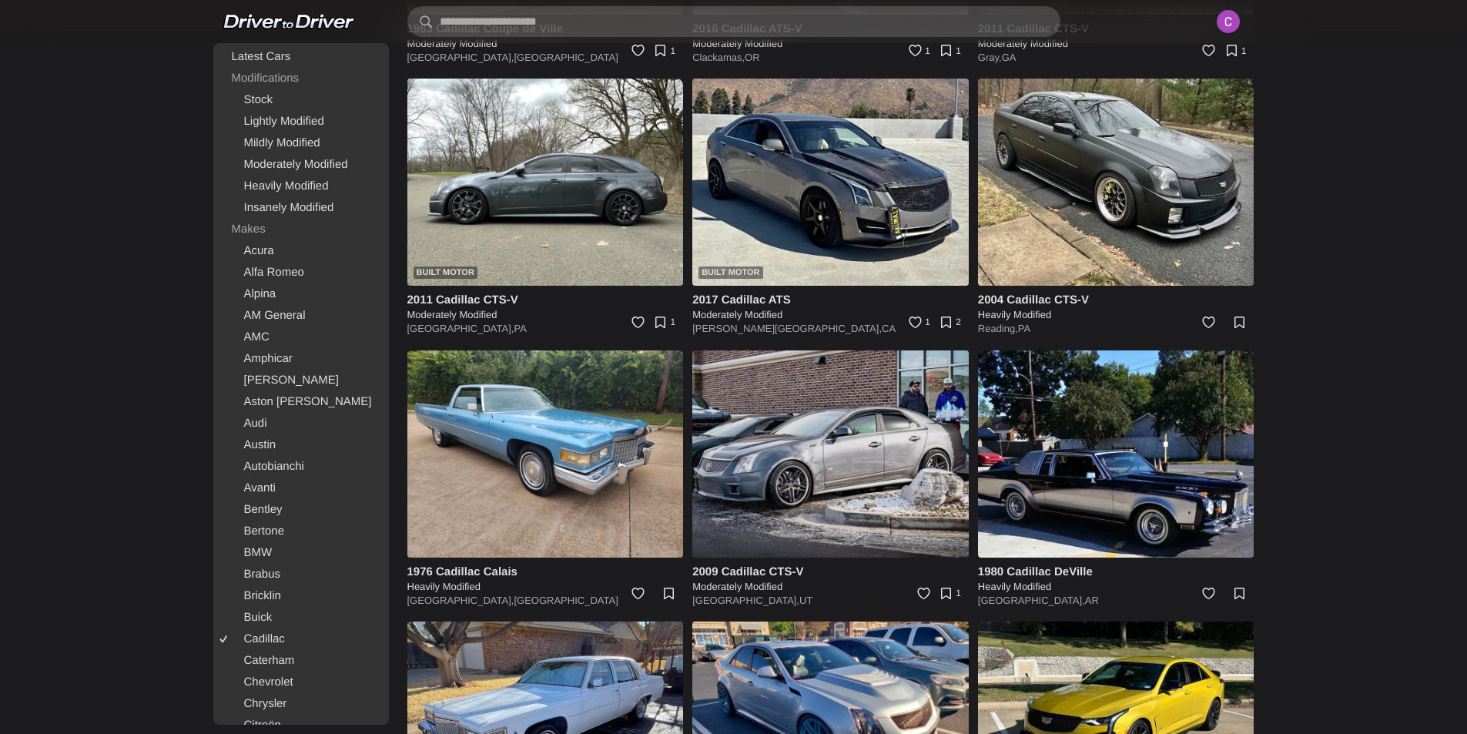
scroll to position [2494, 0]
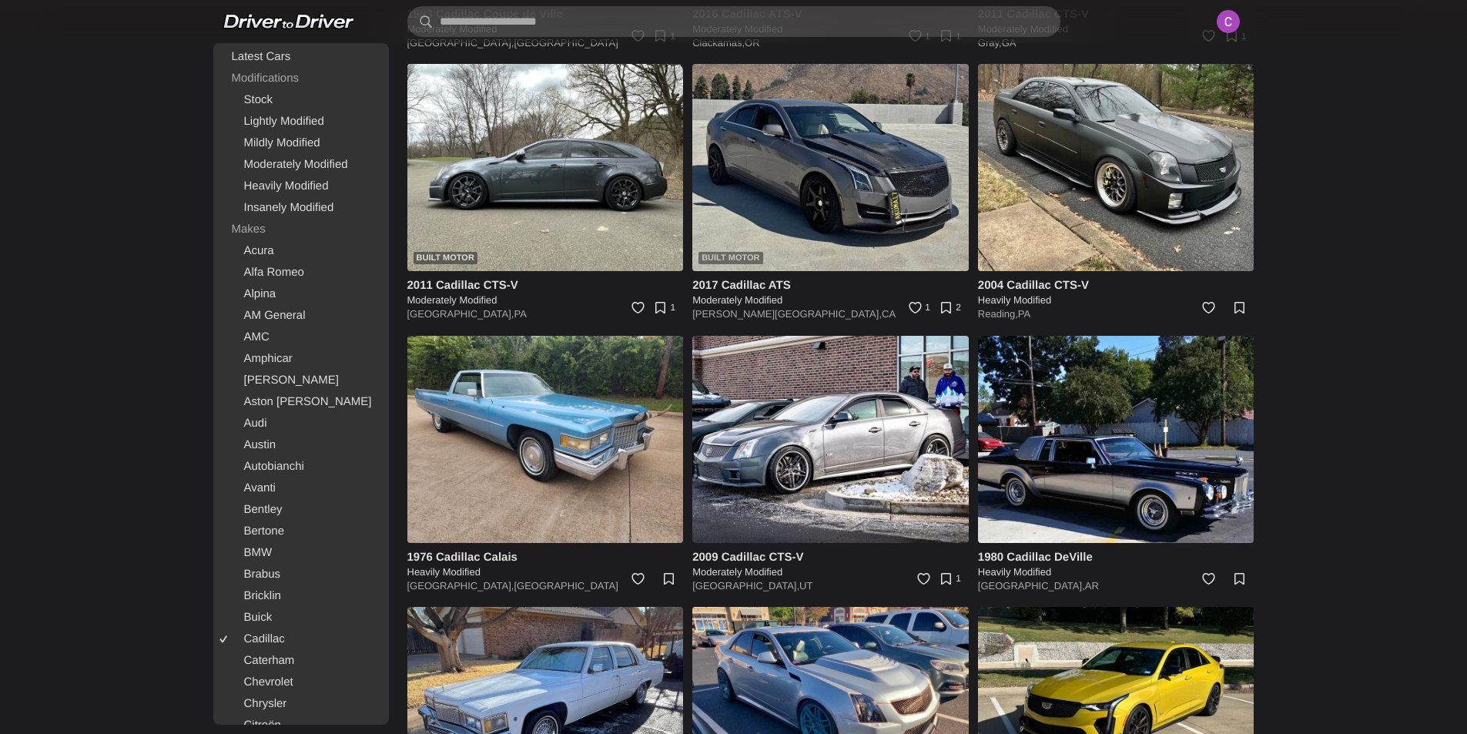
click at [867, 233] on img at bounding box center [830, 167] width 276 height 207
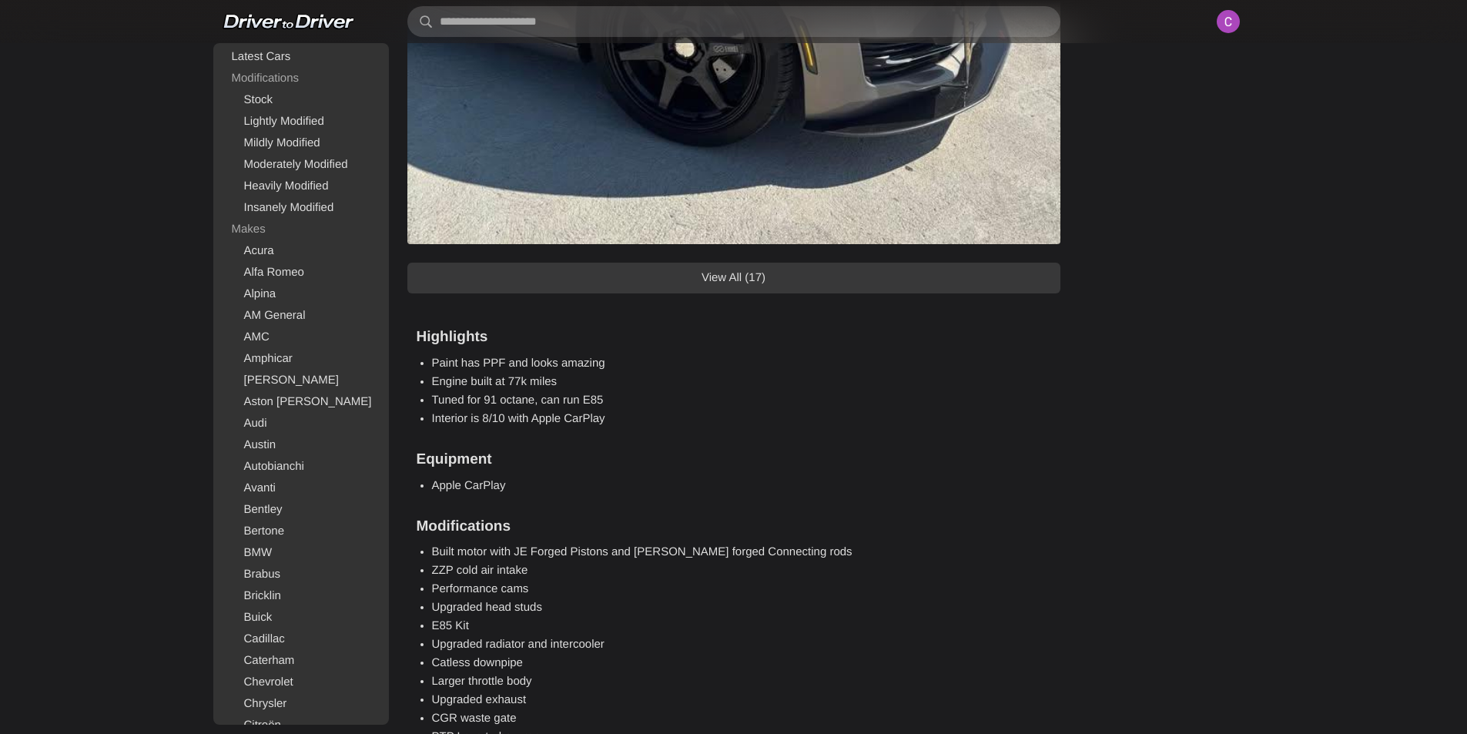
scroll to position [1848, 0]
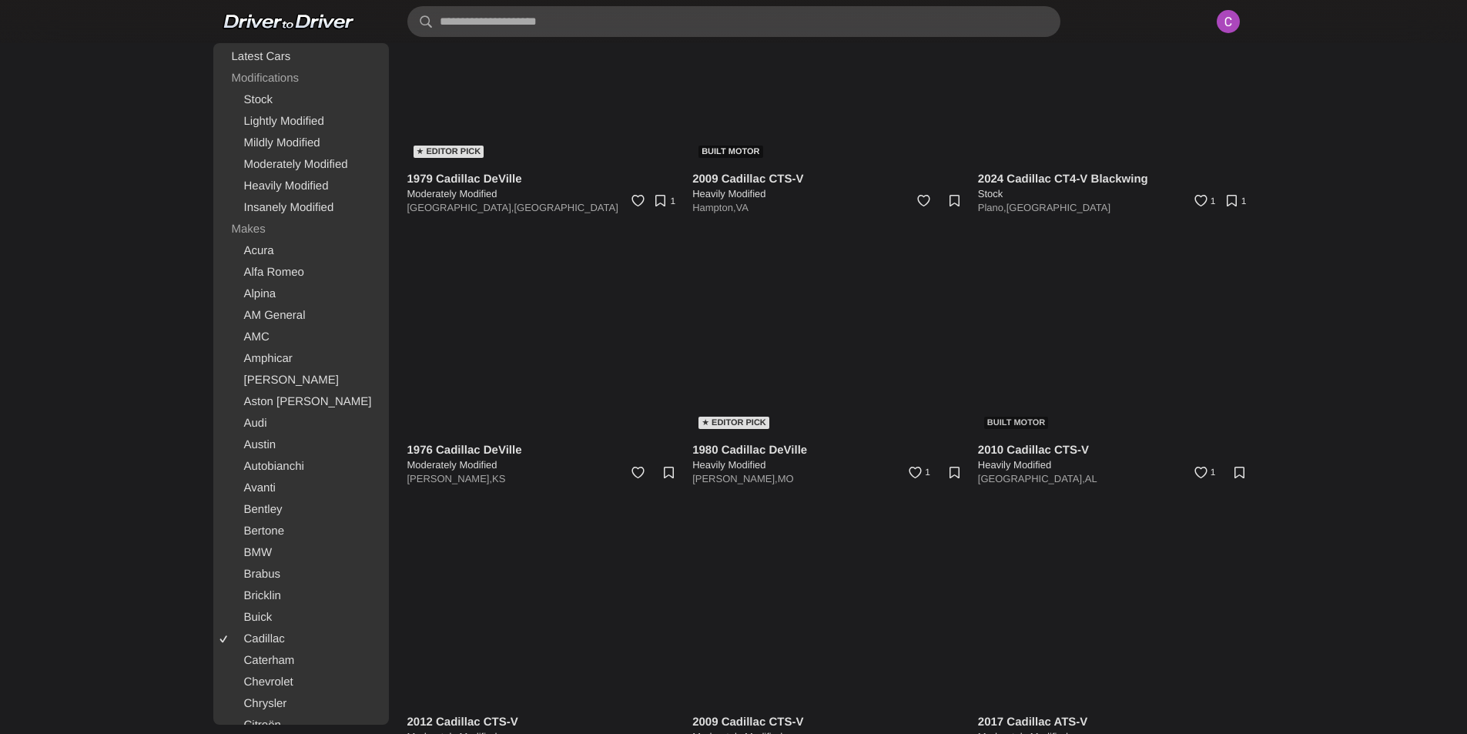
scroll to position [2879, 0]
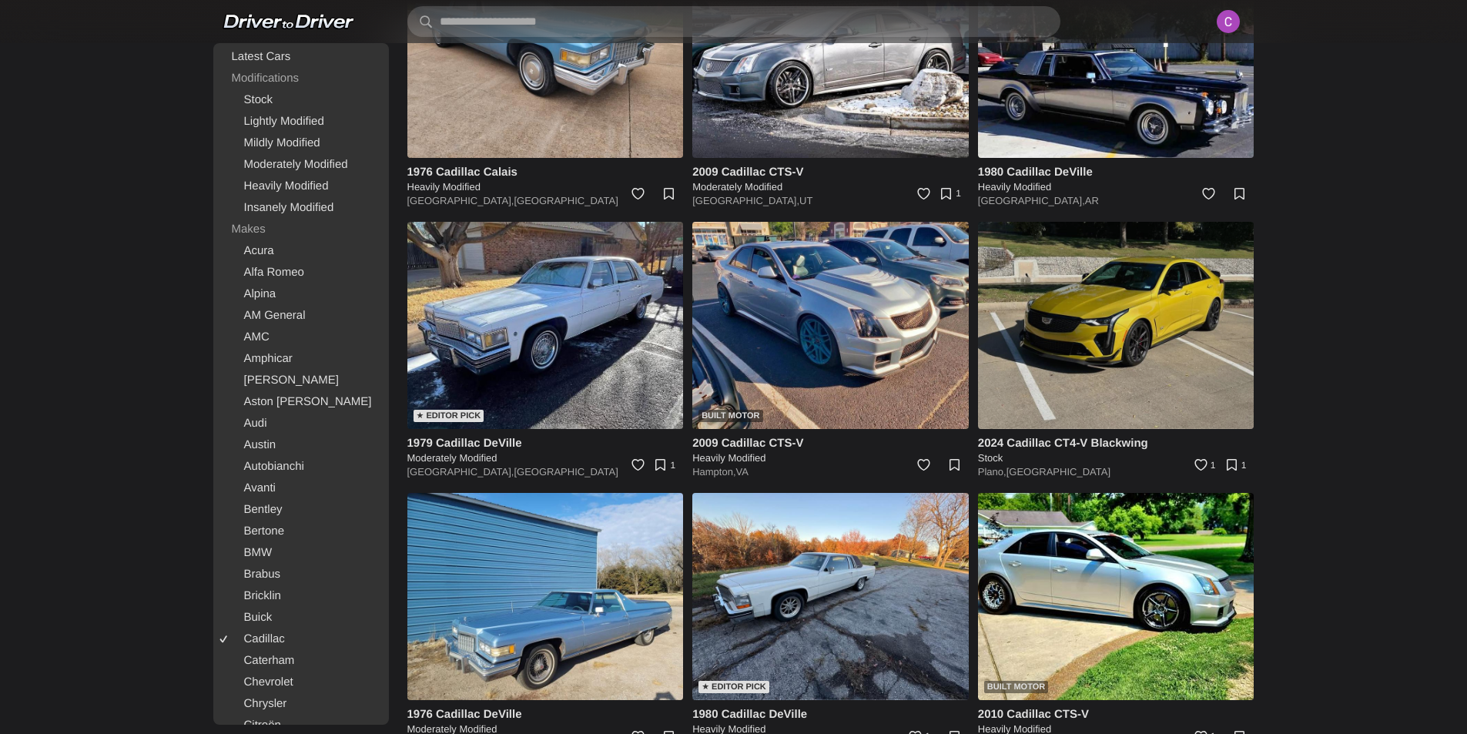
click at [1094, 351] on img at bounding box center [1116, 325] width 276 height 207
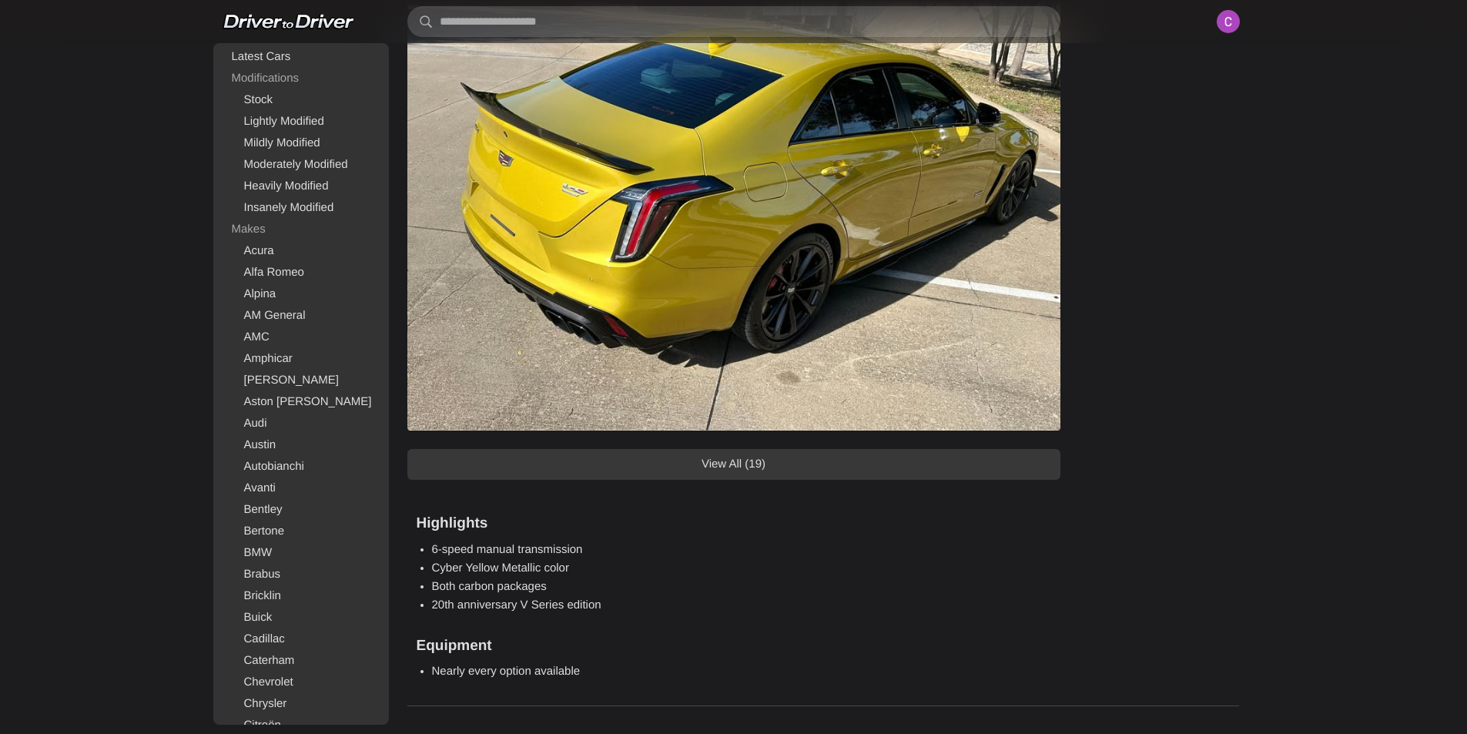
scroll to position [1540, 0]
